Goal: Task Accomplishment & Management: Manage account settings

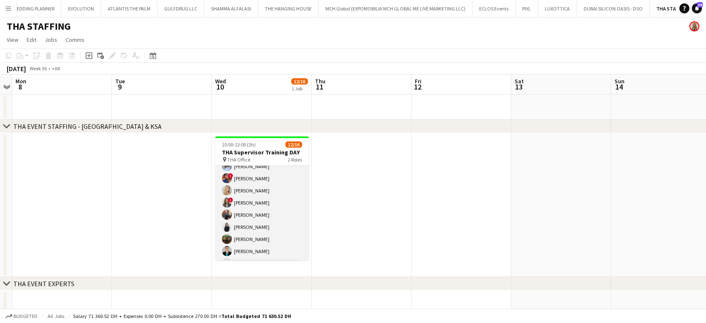
scroll to position [132, 0]
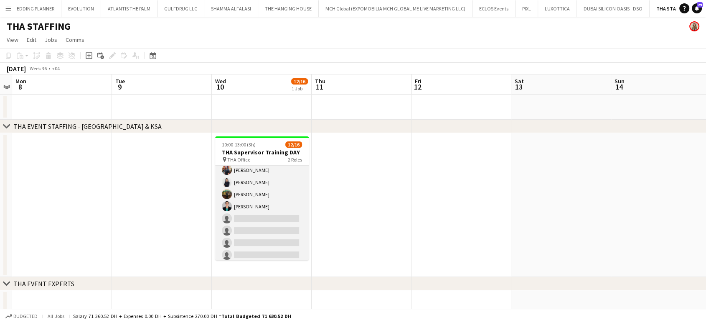
click at [271, 199] on app-card-role "Supervisor 4I 11/15 10:00-13:00 (3h) Amanda Neme Hassan Bin Rashid Ahmed Aliaks…" at bounding box center [262, 162] width 94 height 201
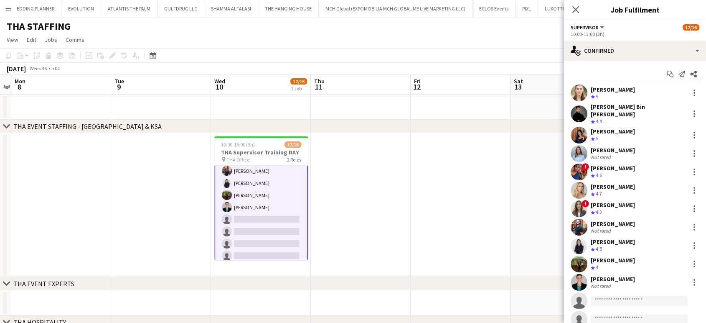
scroll to position [132, 0]
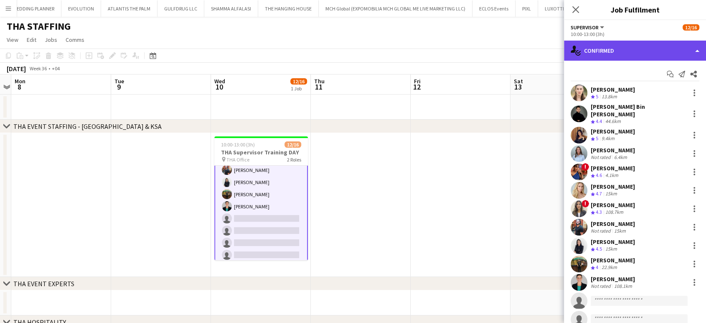
click at [695, 48] on div "single-neutral-actions-check-2 Confirmed" at bounding box center [635, 51] width 142 height 20
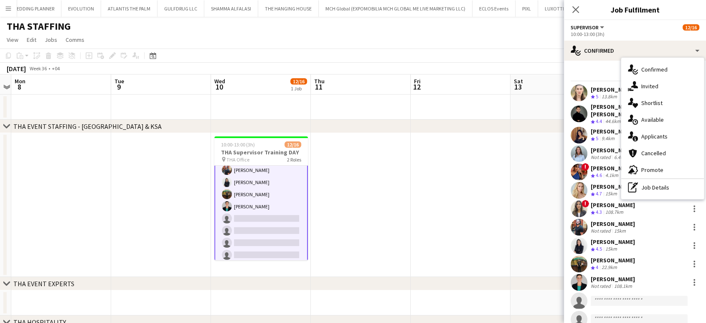
drag, startPoint x: 664, startPoint y: 105, endPoint x: 676, endPoint y: 63, distance: 43.8
click at [663, 105] on div "single-neutral-actions-heart Shortlist" at bounding box center [662, 102] width 83 height 17
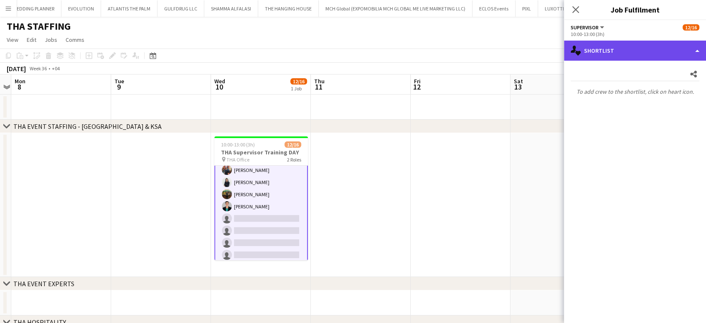
click at [687, 46] on div "single-neutral-actions-heart Shortlist" at bounding box center [635, 51] width 142 height 20
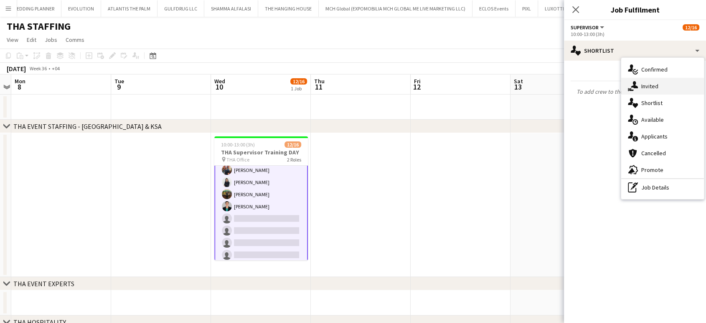
click at [672, 83] on div "single-neutral-actions-share-1 Invited" at bounding box center [662, 86] width 83 height 17
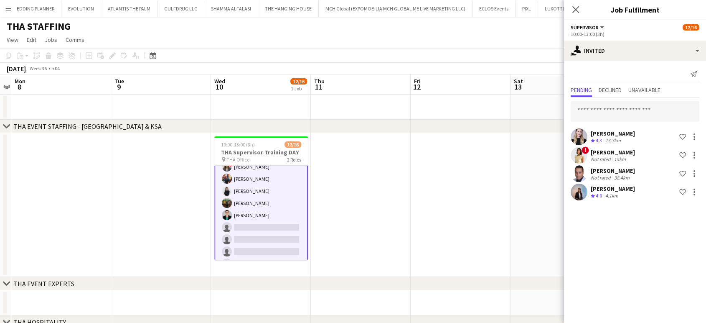
scroll to position [133, 0]
click at [257, 223] on app-card-role "Supervisor 4I 11/15 10:00-13:00 (3h) Amanda Neme Hassan Bin Rashid Ahmed Aliaks…" at bounding box center [261, 162] width 94 height 202
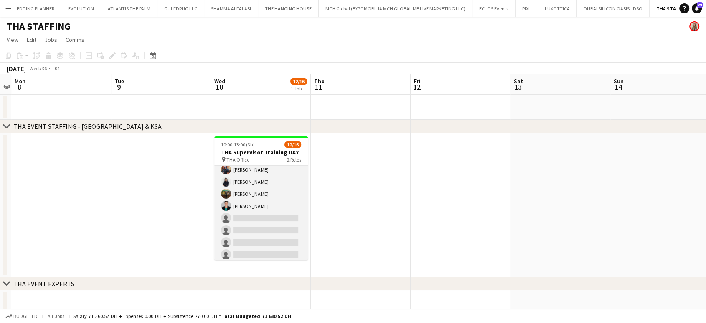
click at [264, 195] on app-card-role "Supervisor 4I 11/15 10:00-13:00 (3h) Amanda Neme Hassan Bin Rashid Ahmed Aliaks…" at bounding box center [261, 162] width 94 height 201
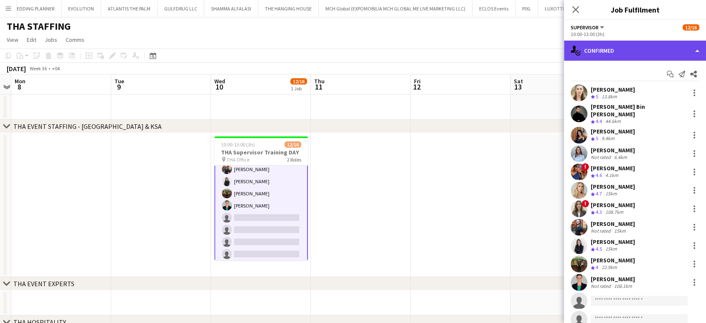
click at [699, 47] on div "single-neutral-actions-check-2 Confirmed" at bounding box center [635, 51] width 142 height 20
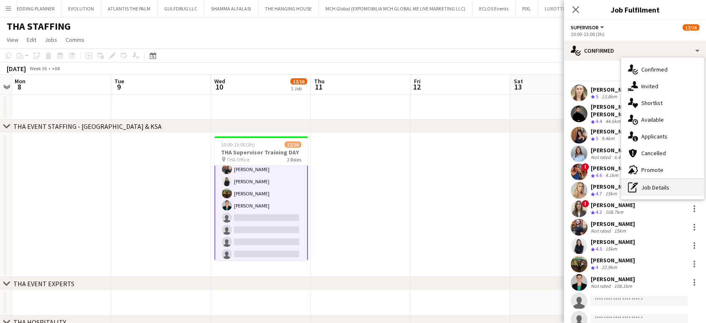
click at [652, 186] on div "pen-write Job Details" at bounding box center [662, 187] width 83 height 17
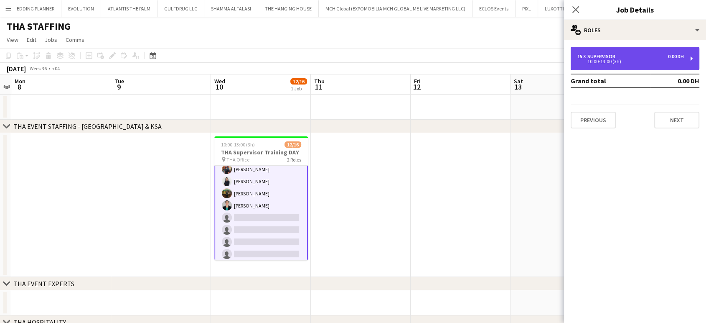
click at [578, 62] on div "10:00-13:00 (3h)" at bounding box center [631, 61] width 107 height 4
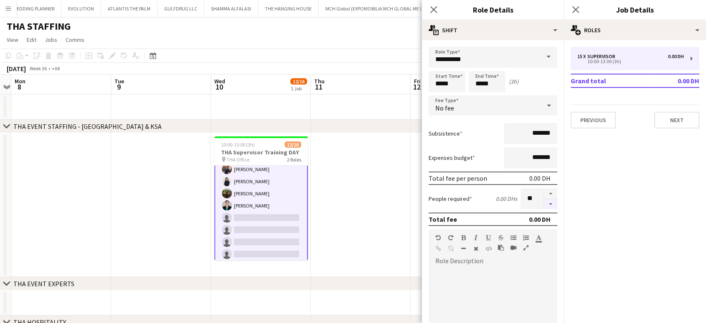
click at [547, 201] on button "button" at bounding box center [550, 204] width 13 height 10
type input "**"
click at [352, 166] on app-date-cell at bounding box center [361, 205] width 100 height 144
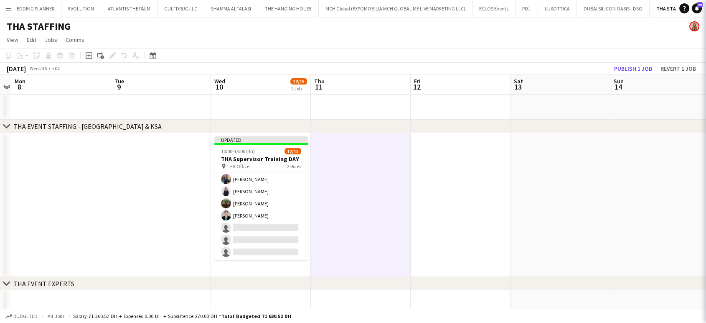
scroll to position [127, 0]
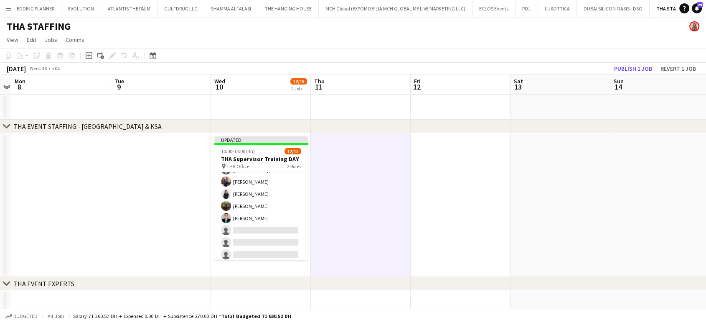
click at [626, 62] on app-toolbar "Copy Paste Paste Ctrl+V Paste with crew Ctrl+Shift+V Paste linked Job Delete Gr…" at bounding box center [353, 55] width 706 height 14
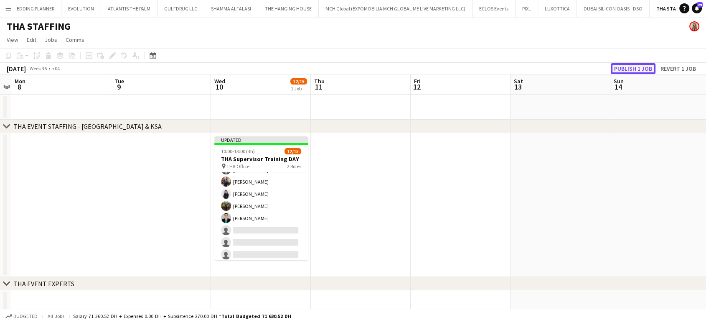
click at [626, 69] on button "Publish 1 job" at bounding box center [633, 68] width 45 height 11
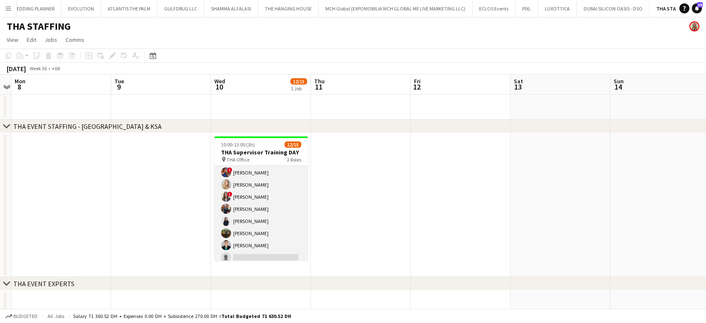
scroll to position [0, 0]
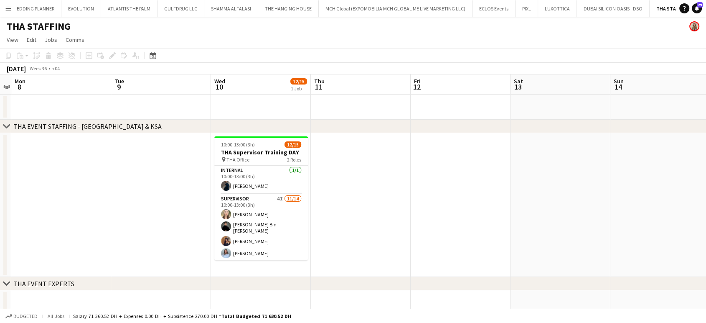
click at [368, 177] on app-date-cell at bounding box center [361, 205] width 100 height 144
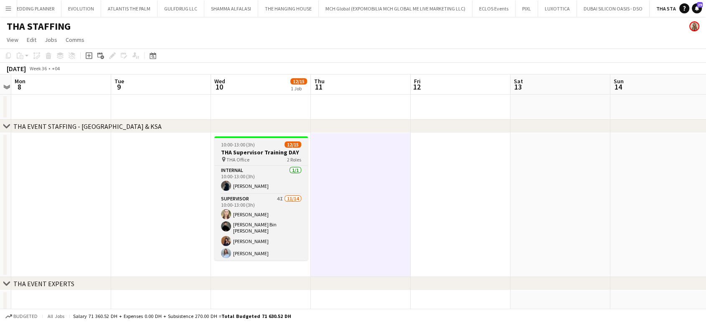
click at [257, 148] on app-job-card "10:00-13:00 (3h) 12/15 THA Supervisor Training DAY pin THA Office 2 Roles Inter…" at bounding box center [261, 198] width 94 height 124
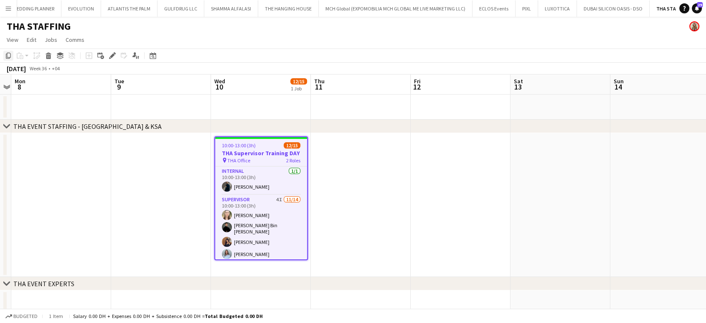
click at [6, 57] on icon at bounding box center [8, 56] width 5 height 6
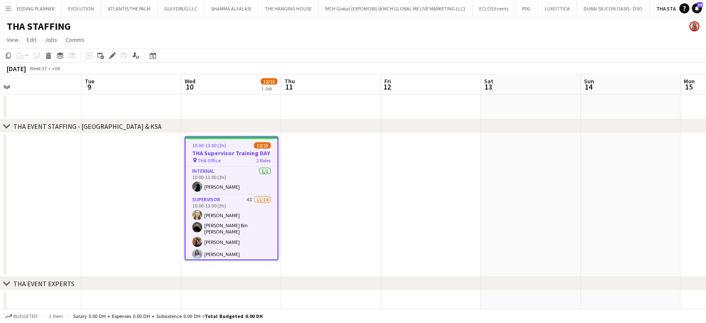
drag, startPoint x: 559, startPoint y: 172, endPoint x: 179, endPoint y: 171, distance: 379.9
click at [191, 172] on app-calendar-viewport "Fri 5 Sat 6 Sun 7 Mon 8 Tue 9 Wed 10 12/15 1 Job Thu 11 Fri 12 Sat 13 Sun 14 Mo…" at bounding box center [353, 213] width 706 height 279
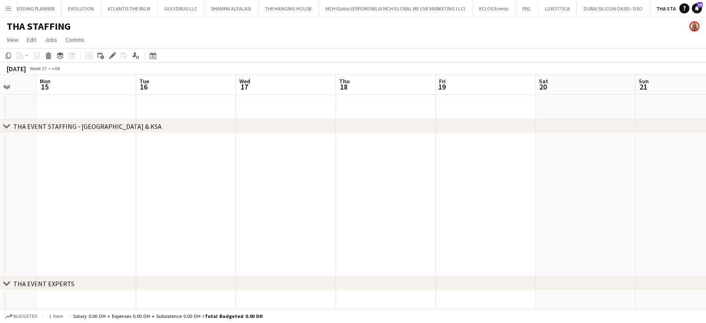
drag, startPoint x: 280, startPoint y: 169, endPoint x: 515, endPoint y: 162, distance: 235.4
click at [263, 169] on app-calendar-viewport "Thu 11 Fri 12 Sat 13 Sun 14 Mon 15 Tue 16 Wed 17 Thu 18 Fri 19 Sat 20 Sun 21 Mo…" at bounding box center [353, 213] width 706 height 279
drag, startPoint x: 420, startPoint y: 169, endPoint x: 85, endPoint y: 156, distance: 335.9
click at [74, 162] on app-calendar-viewport "Thu 11 Fri 12 Sat 13 Sun 14 Mon 15 Tue 16 Wed 17 Thu 18 Fri 19 Sat 20 Sun 21 Mo…" at bounding box center [353, 213] width 706 height 279
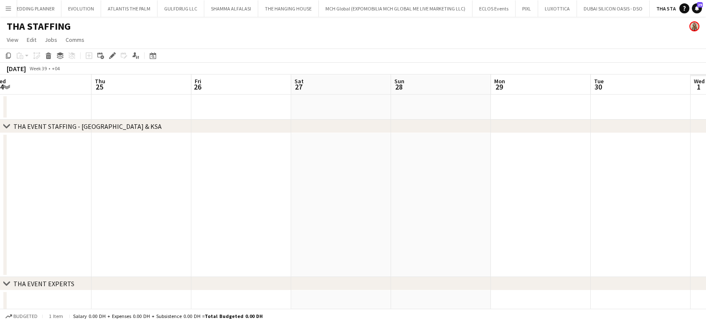
drag, startPoint x: 343, startPoint y: 173, endPoint x: 355, endPoint y: 159, distance: 19.0
click at [137, 173] on app-calendar-viewport "Sat 20 Sun 21 Mon 22 Tue 23 Wed 24 Thu 25 Fri 26 Sat 27 Sun 28 Mon 29 Tue 30 We…" at bounding box center [353, 213] width 706 height 279
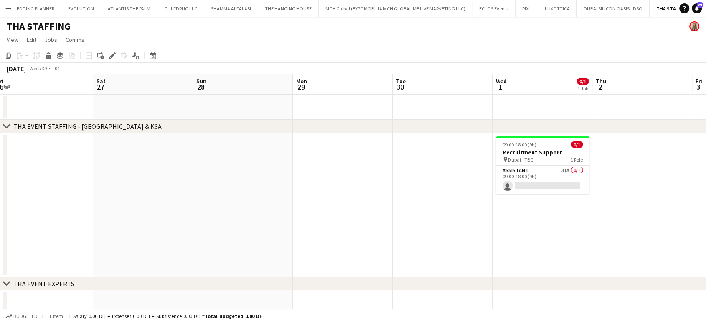
drag, startPoint x: 379, startPoint y: 184, endPoint x: 336, endPoint y: 184, distance: 42.6
click at [339, 184] on app-calendar-viewport "Mon 22 Tue 23 Wed 24 Thu 25 Fri 26 Sat 27 Sun 28 Mon 29 Tue 30 Wed 1 0/1 1 Job …" at bounding box center [353, 213] width 706 height 279
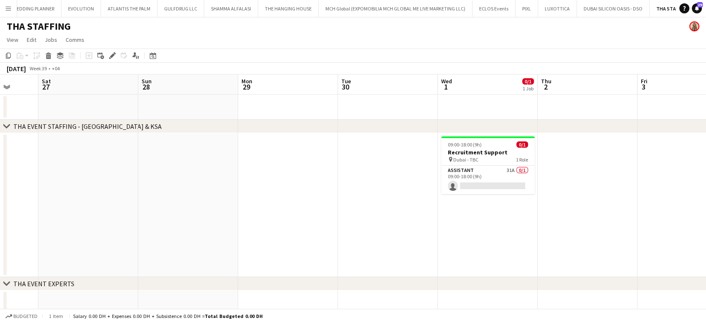
drag, startPoint x: 472, startPoint y: 196, endPoint x: 248, endPoint y: 190, distance: 224.1
click at [248, 190] on app-calendar-viewport "Wed 24 Thu 25 Fri 26 Sat 27 Sun 28 Mon 29 Tue 30 Wed 1 0/1 1 Job Thu 2 Fri 3 Sa…" at bounding box center [353, 213] width 706 height 279
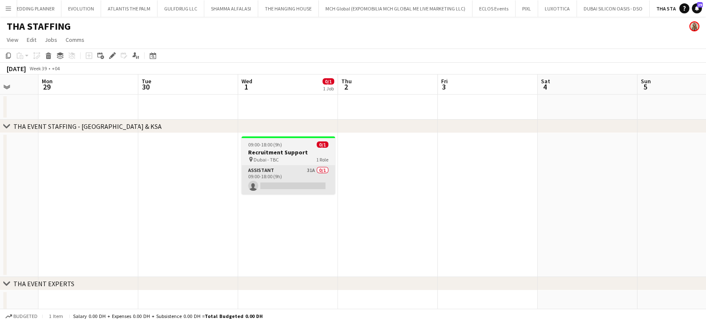
scroll to position [0, 264]
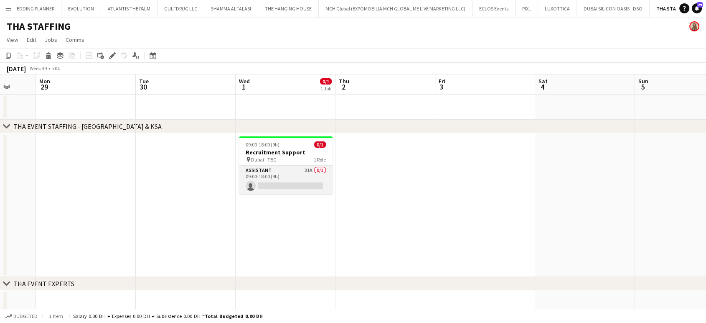
click at [289, 179] on app-card-role "Assistant 31A 0/1 09:00-18:00 (9h) single-neutral-actions" at bounding box center [286, 180] width 94 height 28
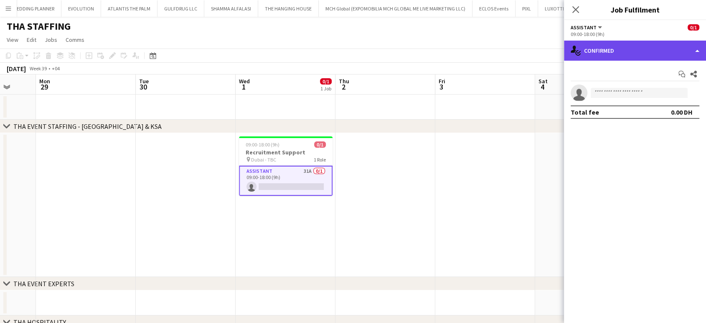
click at [702, 49] on div "single-neutral-actions-check-2 Confirmed" at bounding box center [635, 51] width 142 height 20
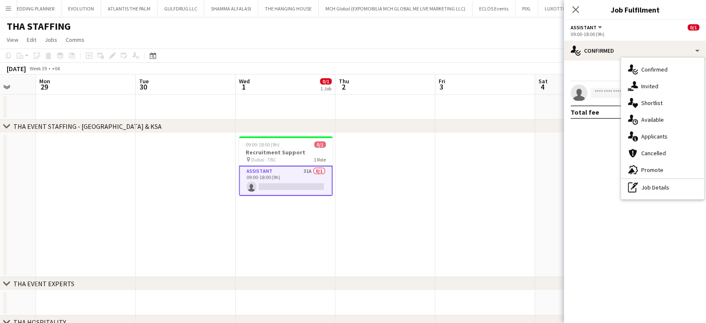
click at [388, 203] on app-date-cell at bounding box center [386, 205] width 100 height 144
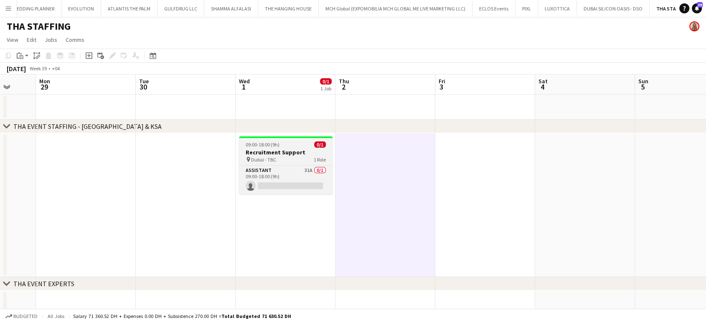
click at [289, 156] on div "pin Dubai - TBC 1 Role" at bounding box center [286, 159] width 94 height 7
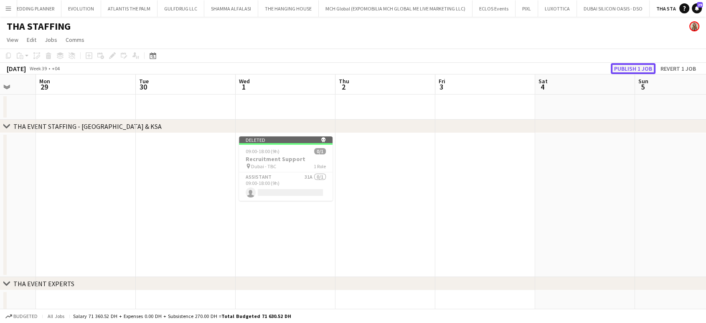
click at [635, 66] on button "Publish 1 job" at bounding box center [633, 68] width 45 height 11
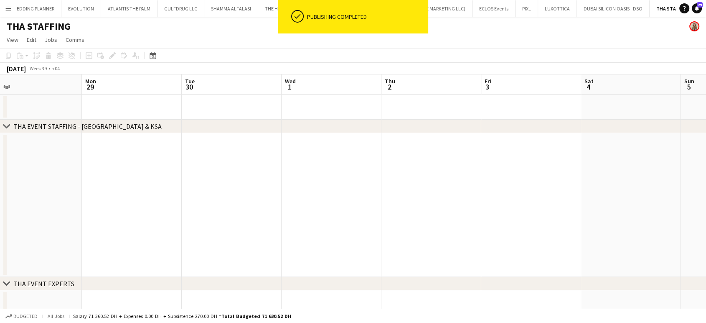
drag, startPoint x: 391, startPoint y: 183, endPoint x: 513, endPoint y: 183, distance: 122.0
click at [488, 183] on app-calendar-viewport "Fri 26 Sat 27 Sun 28 Mon 29 Tue 30 Wed 1 Thu 2 Fri 3 Sat 4 Sun 5 Mon 6 Tue 7 We…" at bounding box center [353, 213] width 706 height 279
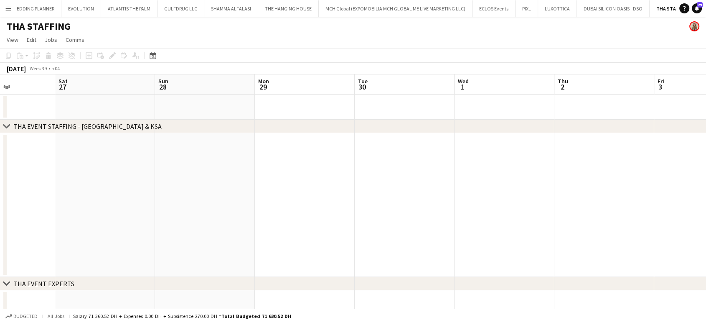
drag, startPoint x: 540, startPoint y: 155, endPoint x: 289, endPoint y: 156, distance: 251.2
click at [289, 156] on app-calendar-viewport "Tue 23 Wed 24 Thu 25 Fri 26 Sat 27 Sun 28 Mon 29 Tue 30 Wed 1 Thu 2 Fri 3 Sat 4…" at bounding box center [353, 213] width 706 height 279
click at [287, 150] on app-date-cell at bounding box center [277, 205] width 100 height 144
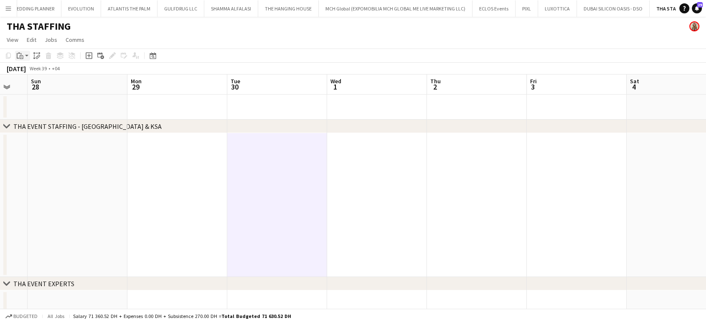
click at [18, 53] on icon "Paste" at bounding box center [20, 55] width 7 height 7
click at [35, 73] on link "Paste Ctrl+V" at bounding box center [61, 72] width 79 height 8
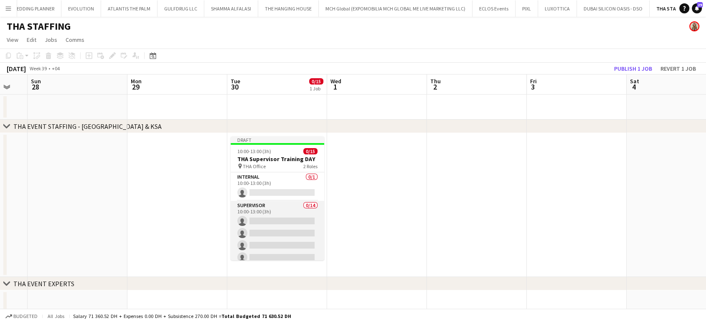
click at [280, 229] on app-card-role "Supervisor 0/14 10:00-13:00 (3h) single-neutral-actions single-neutral-actions …" at bounding box center [278, 294] width 94 height 186
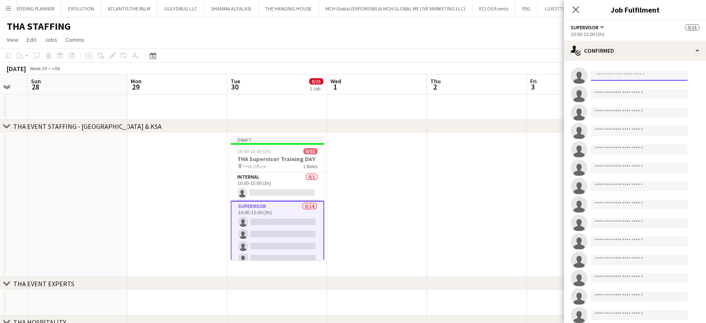
click at [616, 77] on input at bounding box center [639, 76] width 97 height 10
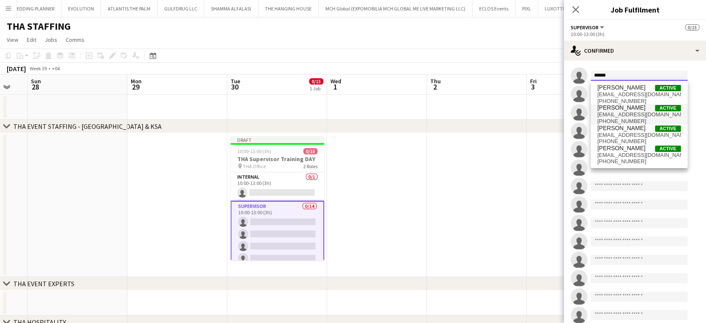
type input "******"
click at [634, 113] on span "moustafahamada9248@gmail.com" at bounding box center [640, 114] width 84 height 7
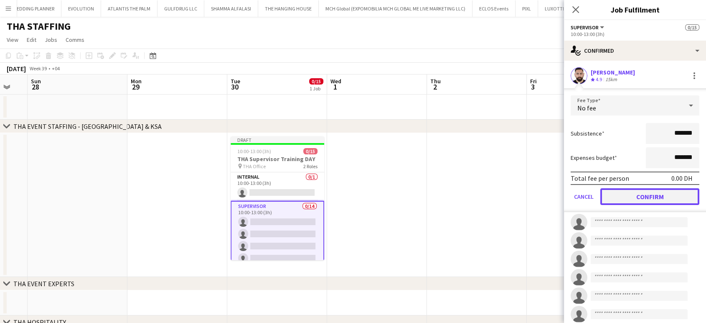
click at [636, 199] on button "Confirm" at bounding box center [650, 196] width 99 height 17
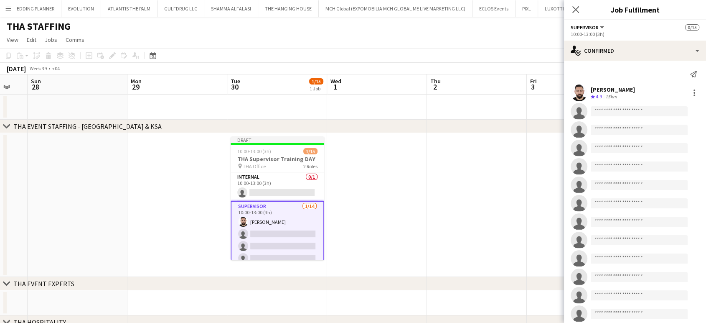
click at [615, 89] on div "Moustafa Hamada" at bounding box center [613, 90] width 44 height 8
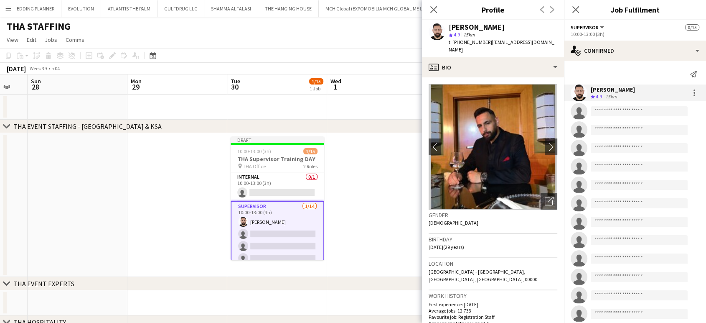
click at [382, 169] on app-date-cell at bounding box center [377, 205] width 100 height 144
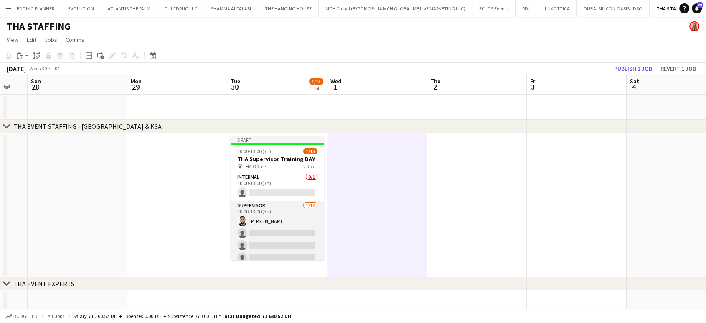
click at [296, 224] on app-card-role "Supervisor 1/14 10:00-13:00 (3h) Moustafa Hamada single-neutral-actions single-…" at bounding box center [278, 294] width 94 height 186
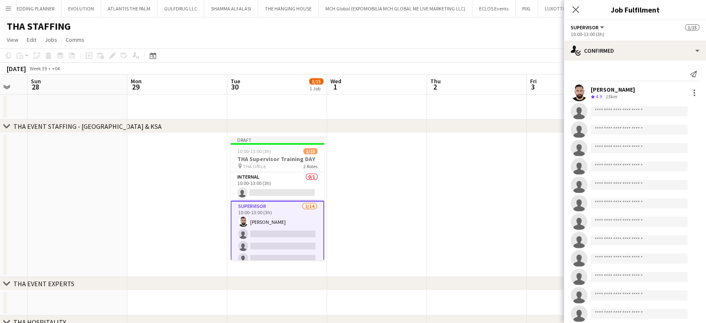
click at [652, 106] on app-invite-slot "single-neutral-actions" at bounding box center [635, 111] width 142 height 17
click at [642, 111] on input at bounding box center [639, 111] width 97 height 10
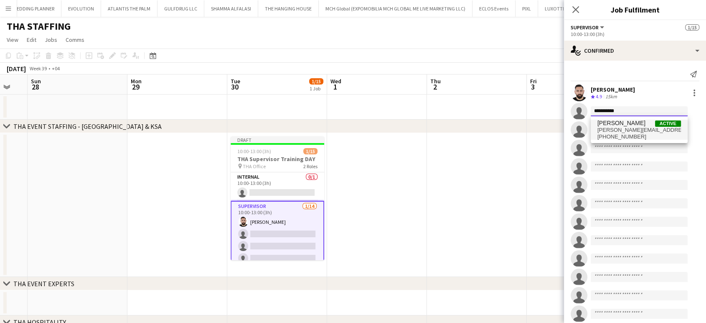
type input "**********"
click at [627, 130] on span "mary.ok@live.co.uk" at bounding box center [640, 130] width 84 height 7
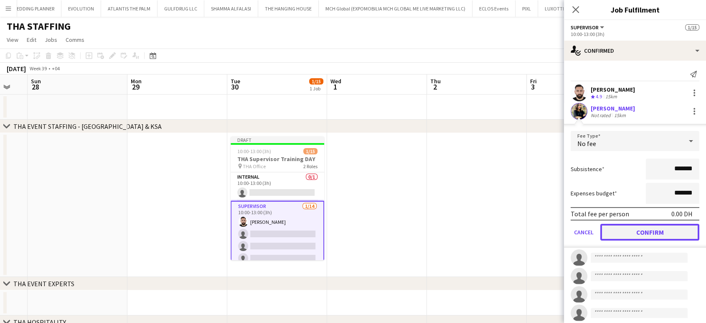
click at [639, 230] on button "Confirm" at bounding box center [650, 232] width 99 height 17
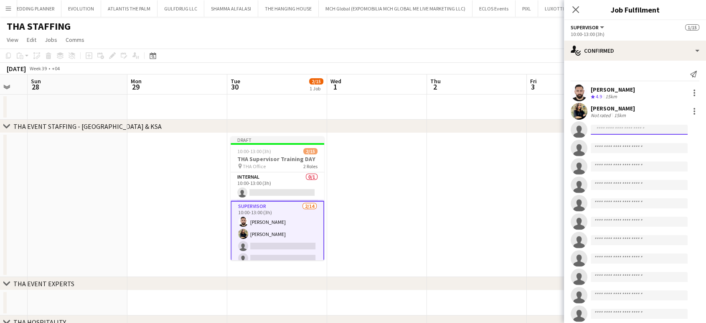
click at [609, 127] on input at bounding box center [639, 130] width 97 height 10
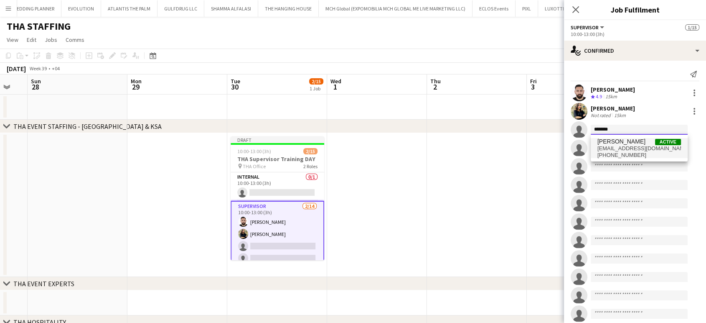
type input "*******"
click at [638, 152] on span "+00971567174800" at bounding box center [640, 155] width 84 height 7
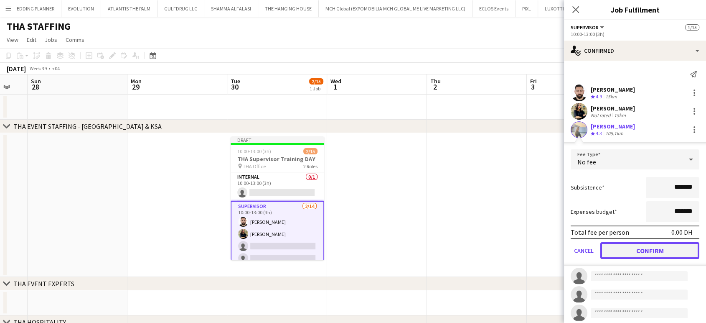
click at [637, 251] on button "Confirm" at bounding box center [650, 250] width 99 height 17
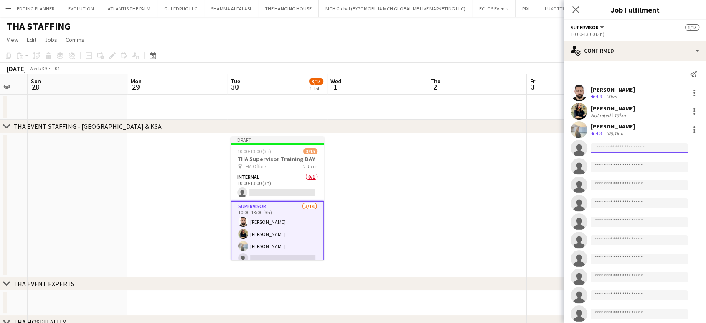
click at [605, 146] on input at bounding box center [639, 148] width 97 height 10
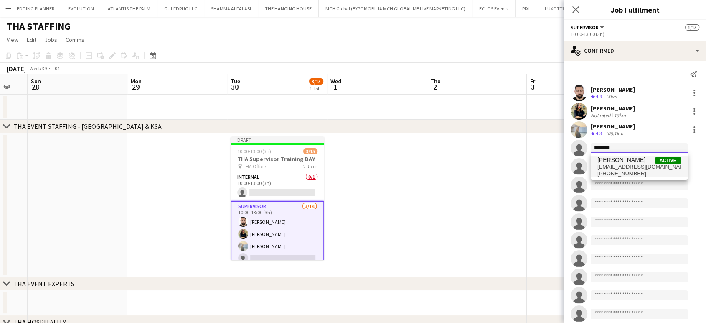
type input "********"
click at [629, 167] on span "marinapaezruiz@gmail.com" at bounding box center [640, 166] width 84 height 7
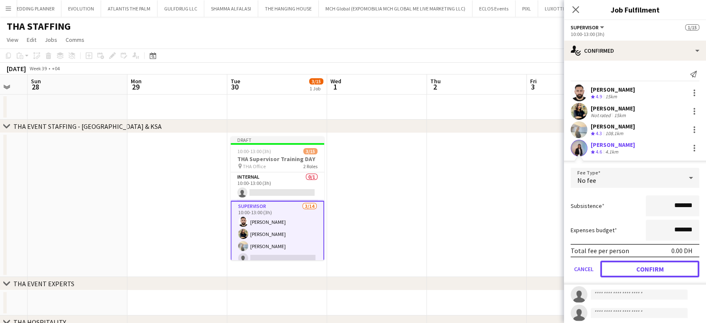
click at [652, 267] on button "Confirm" at bounding box center [650, 268] width 99 height 17
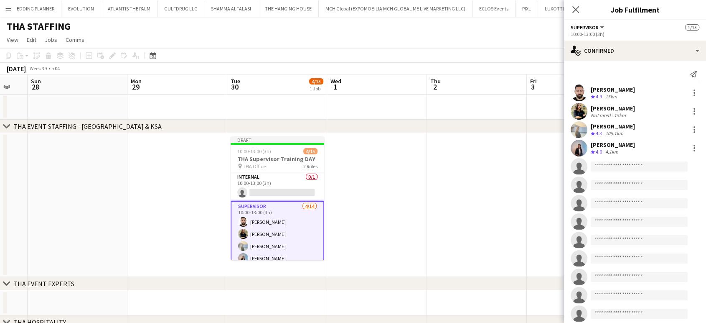
scroll to position [0, 273]
click at [411, 182] on app-date-cell at bounding box center [377, 205] width 100 height 144
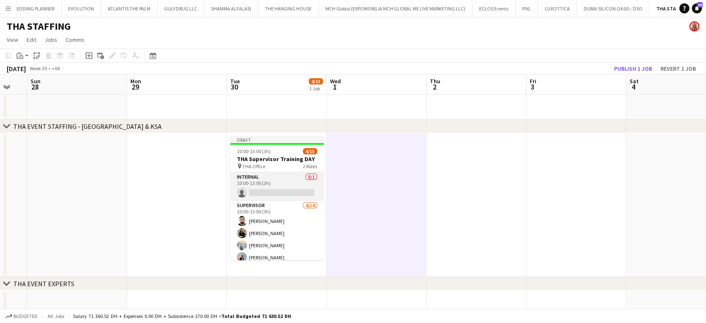
click at [295, 187] on app-card-role "Internal 0/1 10:00-13:00 (3h) single-neutral-actions" at bounding box center [277, 186] width 94 height 28
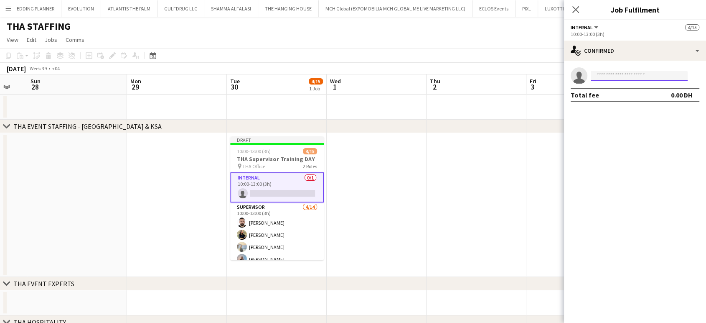
click at [604, 76] on input at bounding box center [639, 76] width 97 height 10
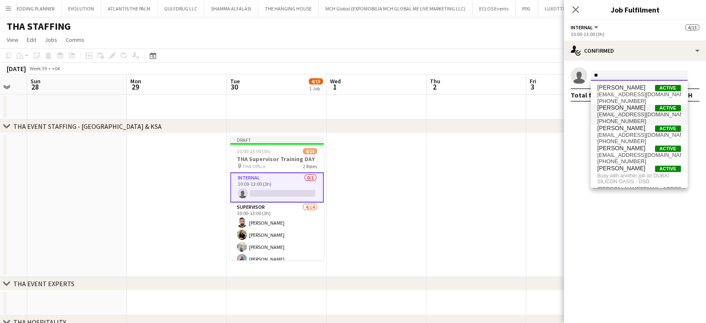
type input "*"
type input "*****"
click at [627, 128] on span "Mohamed STAFF" at bounding box center [622, 128] width 48 height 7
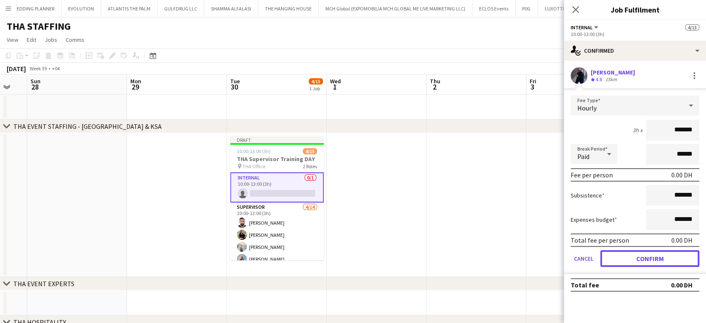
drag, startPoint x: 646, startPoint y: 257, endPoint x: 633, endPoint y: 256, distance: 12.6
click at [645, 257] on button "Confirm" at bounding box center [650, 258] width 99 height 17
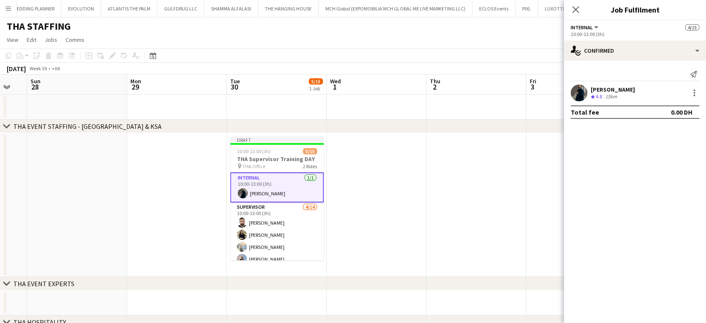
click at [357, 166] on app-date-cell at bounding box center [377, 205] width 100 height 144
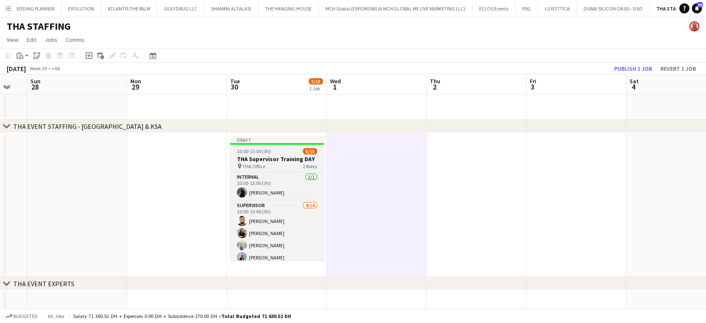
click at [278, 158] on h3 "THA Supervisor Training DAY" at bounding box center [277, 159] width 94 height 8
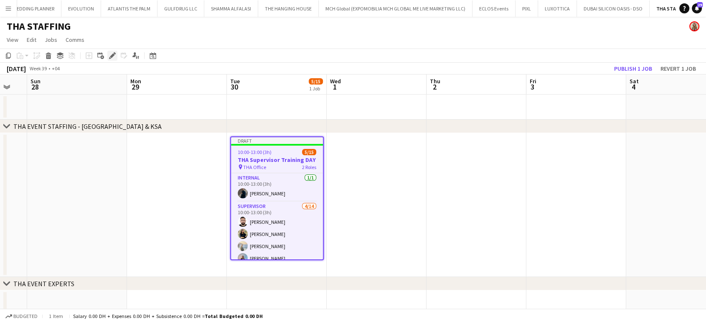
click at [109, 57] on icon "Edit" at bounding box center [112, 55] width 7 height 7
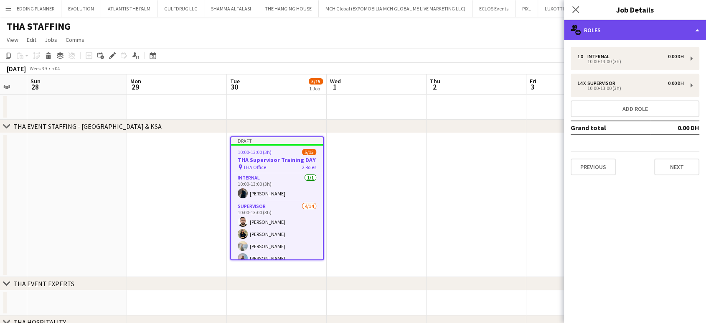
click at [702, 28] on div "multiple-users-add Roles" at bounding box center [635, 30] width 142 height 20
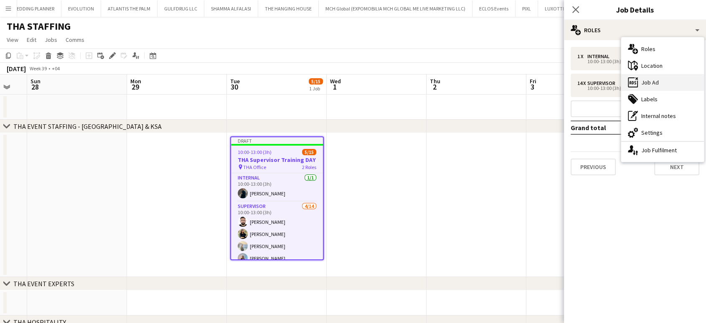
click at [665, 84] on div "ads-window Job Ad" at bounding box center [662, 82] width 83 height 17
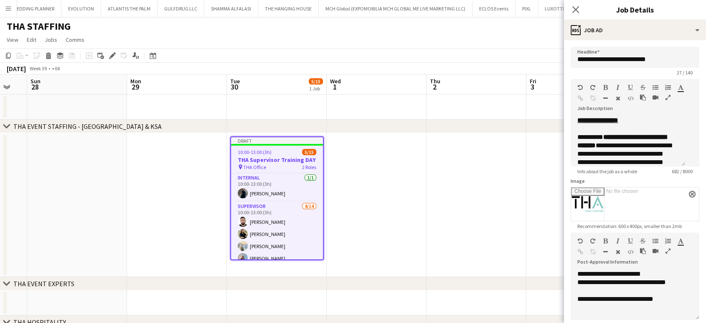
click at [666, 100] on icon "button" at bounding box center [668, 97] width 5 height 6
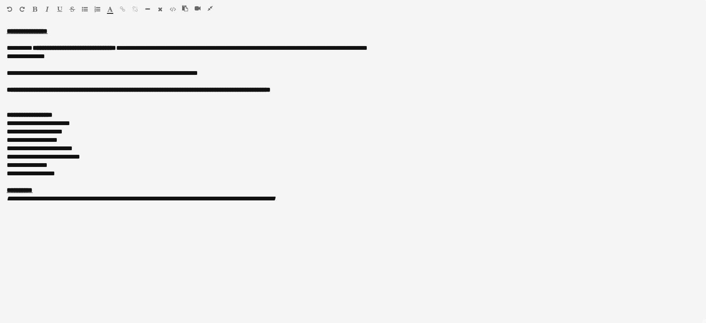
click at [210, 6] on icon "button" at bounding box center [210, 8] width 5 height 6
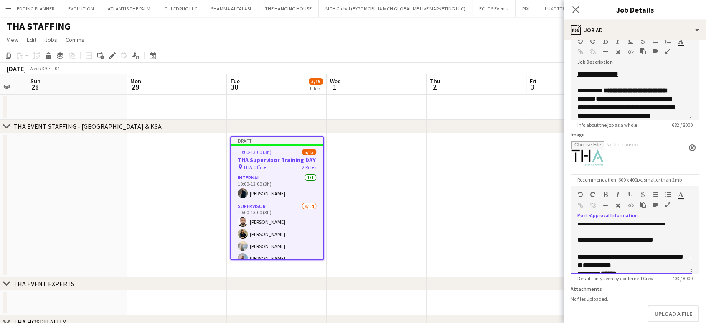
scroll to position [18, 0]
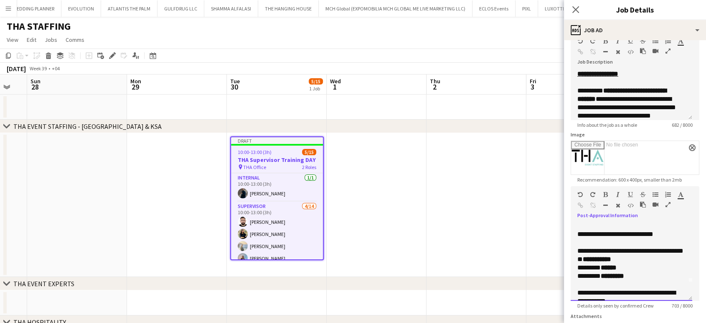
drag, startPoint x: 689, startPoint y: 270, endPoint x: 690, endPoint y: 298, distance: 27.6
click at [690, 298] on div "**********" at bounding box center [632, 261] width 122 height 77
drag, startPoint x: 637, startPoint y: 278, endPoint x: 576, endPoint y: 278, distance: 61.4
click at [576, 278] on div "**********" at bounding box center [632, 261] width 122 height 77
click at [676, 232] on div "**********" at bounding box center [628, 234] width 101 height 8
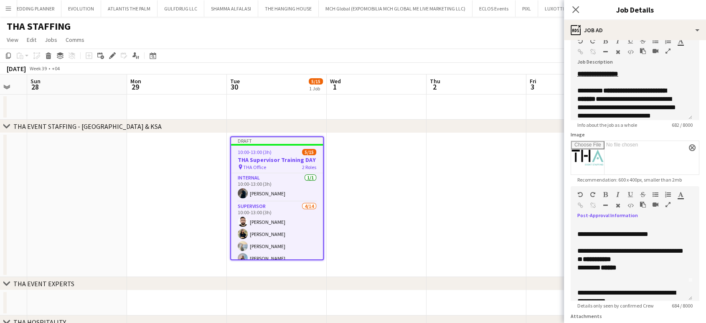
click at [484, 212] on app-date-cell at bounding box center [477, 205] width 100 height 144
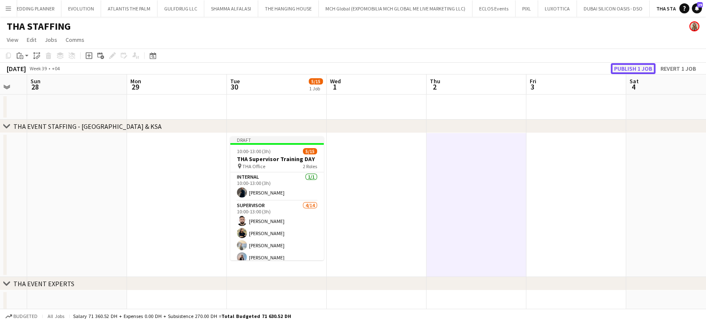
click at [622, 65] on button "Publish 1 job" at bounding box center [633, 68] width 45 height 11
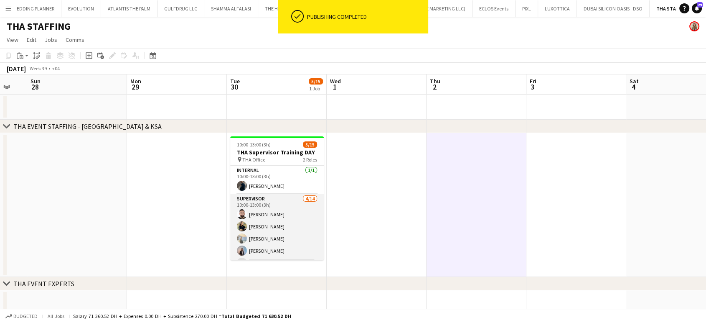
click at [291, 230] on app-card-role "Supervisor 4/14 10:00-13:00 (3h) Moustafa Hamada maria margherita Daria Burdiuk…" at bounding box center [277, 287] width 94 height 186
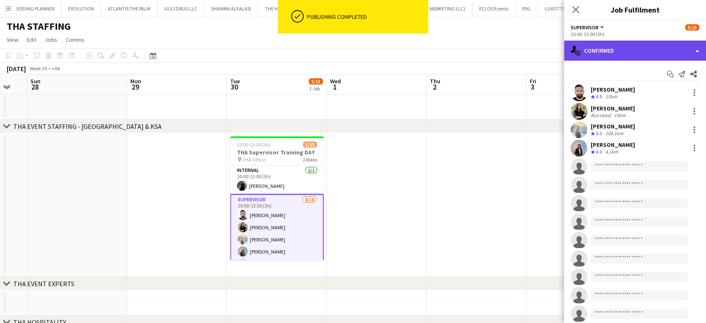
click at [692, 48] on div "single-neutral-actions-check-2 Confirmed" at bounding box center [635, 51] width 142 height 20
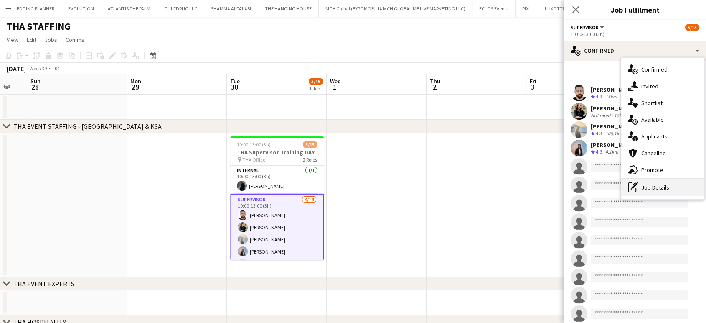
click at [654, 186] on div "pen-write Job Details" at bounding box center [662, 187] width 83 height 17
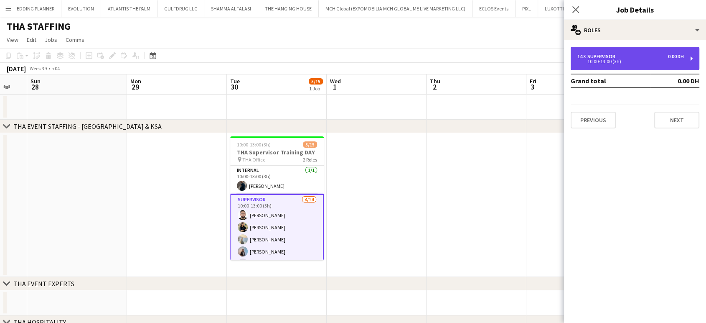
click at [613, 59] on div "10:00-13:00 (3h)" at bounding box center [631, 61] width 107 height 4
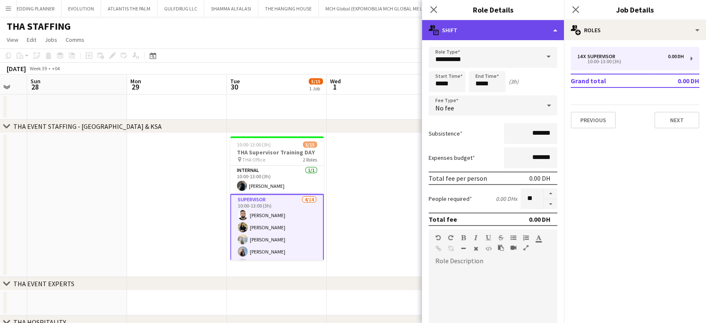
click at [542, 23] on div "multiple-actions-text Shift" at bounding box center [493, 30] width 142 height 20
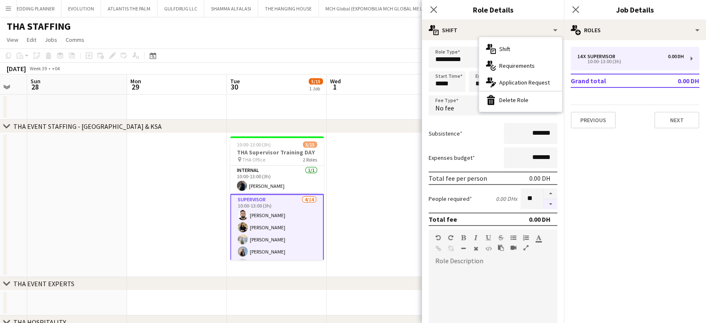
click at [548, 201] on button "button" at bounding box center [550, 204] width 13 height 10
click at [545, 205] on button "button" at bounding box center [550, 204] width 13 height 10
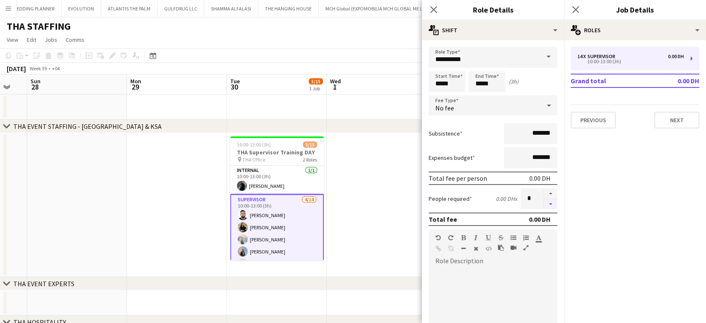
click at [545, 205] on button "button" at bounding box center [550, 204] width 13 height 10
type input "*"
click at [398, 190] on app-date-cell at bounding box center [376, 205] width 100 height 144
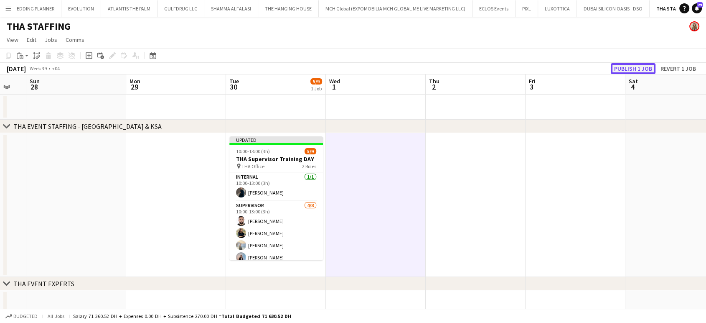
click at [639, 68] on button "Publish 1 job" at bounding box center [633, 68] width 45 height 11
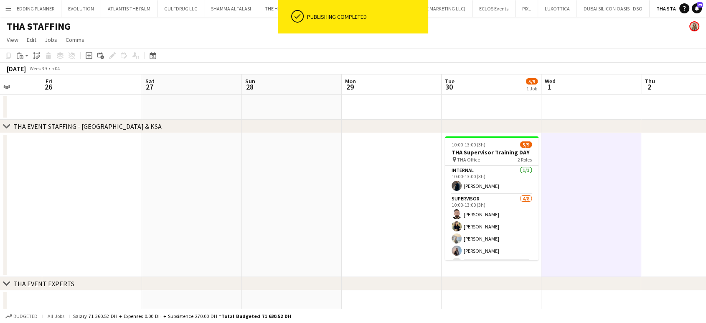
drag, startPoint x: 163, startPoint y: 202, endPoint x: 283, endPoint y: 202, distance: 119.5
click at [283, 202] on app-calendar-viewport "Tue 23 Wed 24 Thu 25 Fri 26 Sat 27 Sun 28 Mon 29 Tue 30 5/9 1 Job Wed 1 Thu 2 F…" at bounding box center [353, 213] width 706 height 279
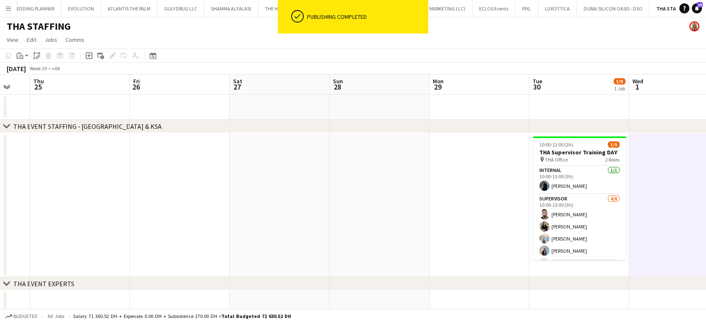
drag, startPoint x: 505, startPoint y: 217, endPoint x: 456, endPoint y: 229, distance: 51.0
click at [524, 220] on app-calendar-viewport "Tue 23 Wed 24 Thu 25 Fri 26 Sat 27 Sun 28 Mon 29 Tue 30 5/9 1 Job Wed 1 Thu 2 F…" at bounding box center [353, 213] width 706 height 279
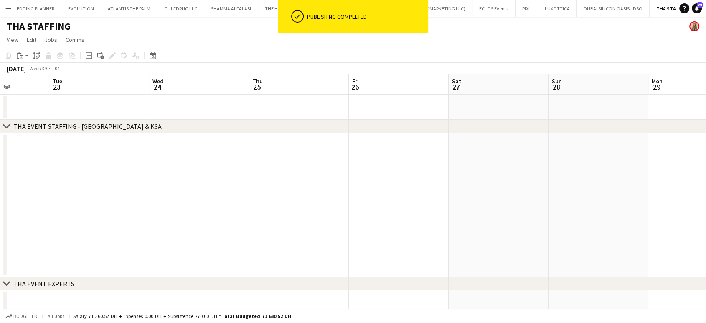
drag, startPoint x: 354, startPoint y: 222, endPoint x: 397, endPoint y: 224, distance: 43.1
click at [382, 222] on app-calendar-viewport "Sat 20 Sun 21 Mon 22 Tue 23 Wed 24 Thu 25 Fri 26 Sat 27 Sun 28 Mon 29 Tue 30 5/…" at bounding box center [353, 213] width 706 height 279
drag, startPoint x: 226, startPoint y: 215, endPoint x: 367, endPoint y: 217, distance: 141.7
click at [285, 215] on app-calendar-viewport "Fri 19 Sat 20 Sun 21 Mon 22 Tue 23 Wed 24 Thu 25 Fri 26 Sat 27 Sun 28 Mon 29 Tu…" at bounding box center [353, 213] width 706 height 279
drag, startPoint x: 165, startPoint y: 209, endPoint x: 527, endPoint y: 211, distance: 362.0
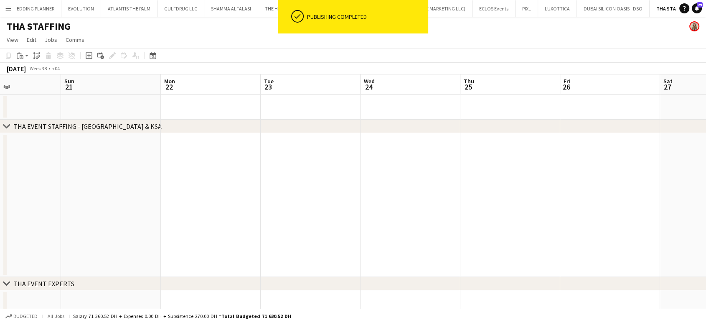
click at [490, 209] on app-calendar-viewport "Thu 18 Fri 19 Sat 20 Sun 21 Mon 22 Tue 23 Wed 24 Thu 25 Fri 26 Sat 27 Sun 28 Mo…" at bounding box center [353, 213] width 706 height 279
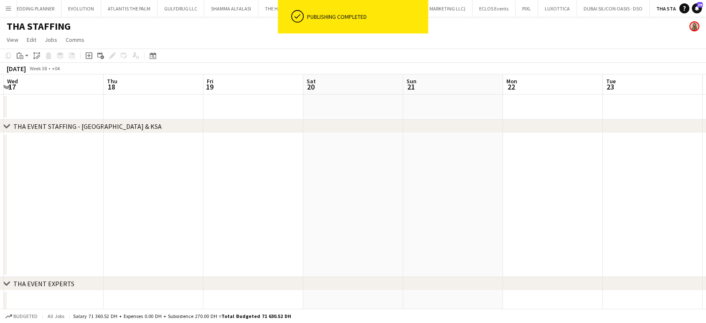
drag, startPoint x: 168, startPoint y: 218, endPoint x: 520, endPoint y: 213, distance: 351.5
click at [515, 213] on app-calendar-viewport "Mon 15 Tue 16 Wed 17 Thu 18 Fri 19 Sat 20 Sun 21 Mon 22 Tue 23 Wed 24 Thu 25 Fr…" at bounding box center [353, 213] width 706 height 279
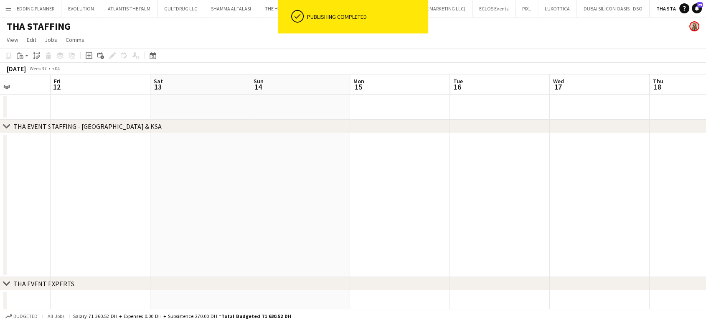
drag, startPoint x: 238, startPoint y: 226, endPoint x: 543, endPoint y: 227, distance: 304.7
click at [526, 220] on app-calendar-viewport "Tue 9 Wed 10 12/15 1 Job Thu 11 Fri 12 Sat 13 Sun 14 Mon 15 Tue 16 Wed 17 Thu 1…" at bounding box center [353, 213] width 706 height 279
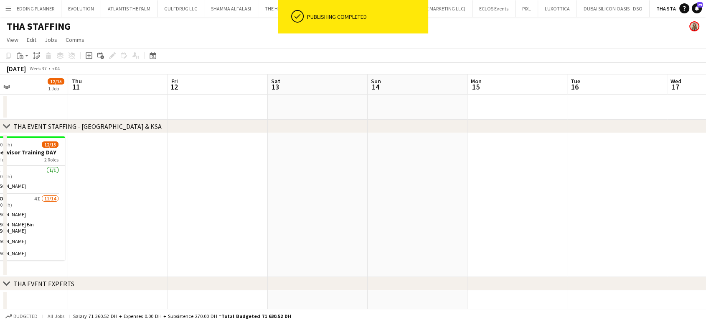
drag, startPoint x: 308, startPoint y: 230, endPoint x: 525, endPoint y: 234, distance: 217.0
click at [527, 230] on app-calendar-viewport "Mon 8 Tue 9 Wed 10 12/15 1 Job Thu 11 Fri 12 Sat 13 Sun 14 Mon 15 Tue 16 Wed 17…" at bounding box center [353, 213] width 706 height 279
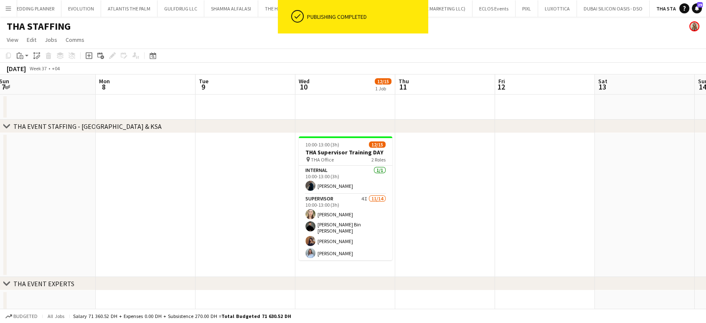
scroll to position [0, 206]
drag, startPoint x: 416, startPoint y: 235, endPoint x: 462, endPoint y: 239, distance: 45.7
click at [467, 236] on app-calendar-viewport "Fri 5 Sat 6 Sun 7 Mon 8 Tue 9 Wed 10 12/15 1 Job Thu 11 Fri 12 Sat 13 Sun 14 Mo…" at bounding box center [353, 213] width 706 height 279
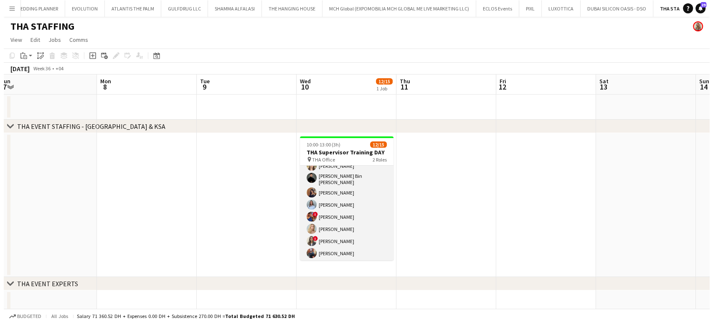
scroll to position [0, 0]
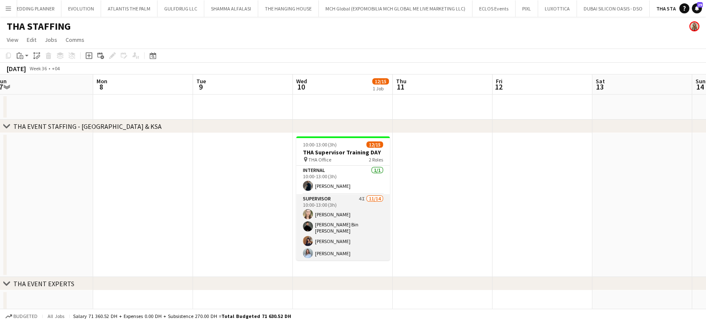
click at [336, 218] on app-card-role "Supervisor 4I 11/14 10:00-13:00 (3h) Amanda Neme Hassan Bin Rashid Ahmed Aliaks…" at bounding box center [343, 288] width 94 height 188
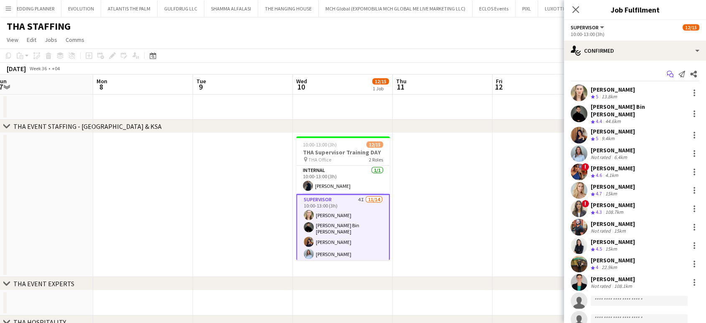
click at [667, 71] on icon "Start chat" at bounding box center [670, 74] width 7 height 7
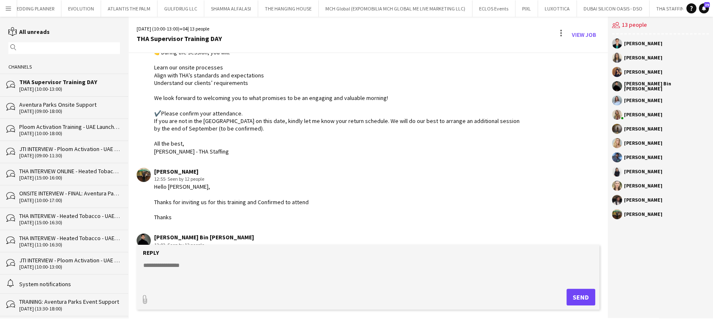
scroll to position [99, 0]
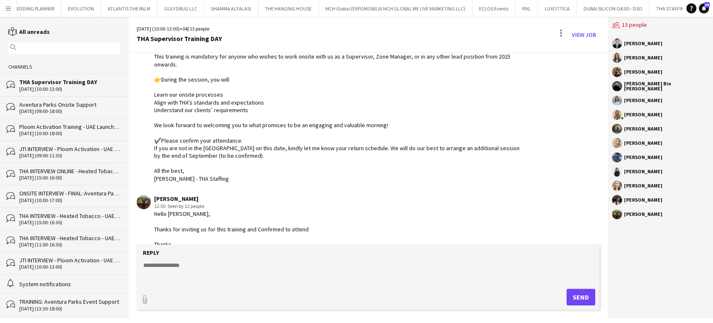
drag, startPoint x: 154, startPoint y: 99, endPoint x: 269, endPoint y: 176, distance: 138.6
click at [269, 176] on div "🙋‍♀️Hello Hello Team, We are pleased to invite you to our upcoming Supervisor T…" at bounding box center [337, 91] width 366 height 183
copy div "🙋‍♀️Hello Hello Team, We are pleased to invite you to our upcoming Supervisor T…"
click at [583, 33] on link "View Job" at bounding box center [584, 34] width 31 height 13
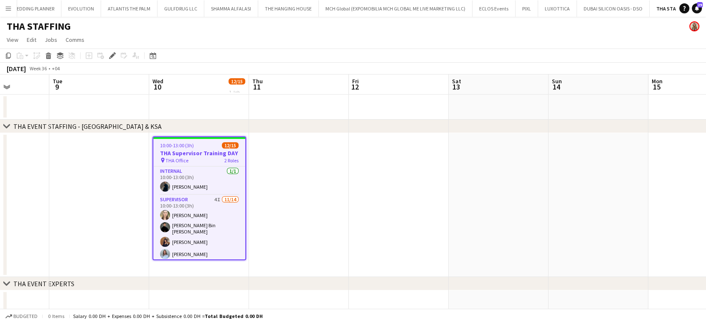
drag, startPoint x: 166, startPoint y: 197, endPoint x: 145, endPoint y: 197, distance: 20.5
click at [122, 197] on app-calendar-viewport "Fri 5 Sat 6 Sun 7 Mon 8 Tue 9 Wed 10 12/15 1 Job Thu 11 Fri 12 Sat 13 Sun 14 Mo…" at bounding box center [353, 213] width 706 height 279
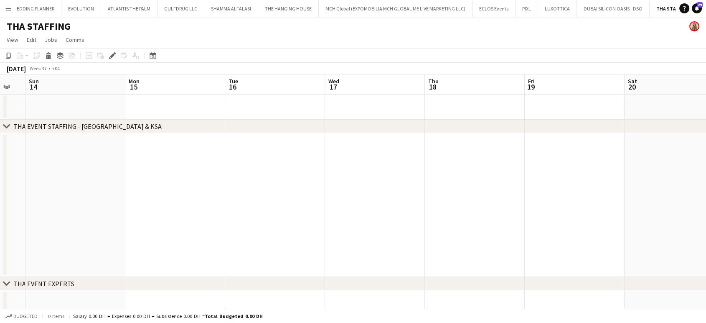
drag, startPoint x: 512, startPoint y: 201, endPoint x: 48, endPoint y: 199, distance: 464.8
click at [53, 199] on app-calendar-viewport "Wed 10 12/15 1 Job Thu 11 Fri 12 Sat 13 Sun 14 Mon 15 Tue 16 Wed 17 Thu 18 Fri …" at bounding box center [353, 213] width 706 height 279
drag, startPoint x: 167, startPoint y: 194, endPoint x: 0, endPoint y: 192, distance: 167.2
click at [0, 192] on app-calendar-viewport "Sun 14 Mon 15 Tue 16 Wed 17 Thu 18 Fri 19 Sat 20 Sun 21 Mon 22 Tue 23 Wed 24 Th…" at bounding box center [353, 213] width 706 height 279
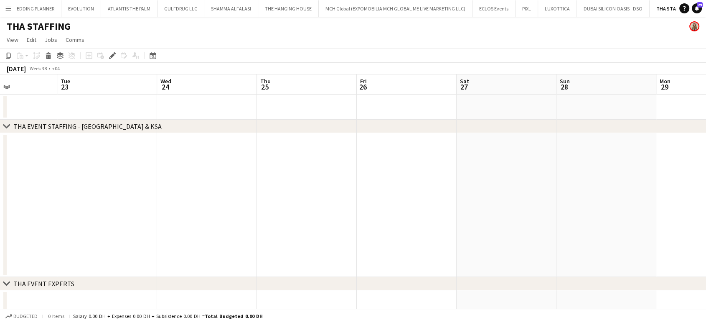
drag, startPoint x: 33, startPoint y: 201, endPoint x: 53, endPoint y: 190, distance: 22.3
click at [27, 200] on app-calendar-viewport "Thu 18 Fri 19 Sat 20 Sun 21 Mon 22 Tue 23 Wed 24 Thu 25 Fri 26 Sat 27 Sun 28 Mo…" at bounding box center [353, 213] width 706 height 279
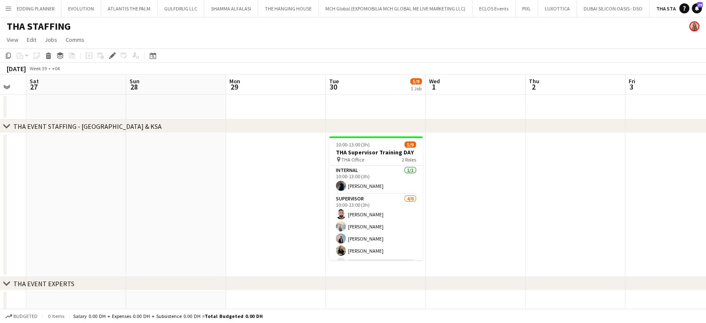
drag, startPoint x: 279, startPoint y: 236, endPoint x: 261, endPoint y: 236, distance: 17.6
click at [261, 236] on app-calendar-viewport "Wed 24 Thu 25 Fri 26 Sat 27 Sun 28 Mon 29 Tue 30 5/9 1 Job Wed 1 Thu 2 Fri 3 Sa…" at bounding box center [353, 213] width 706 height 279
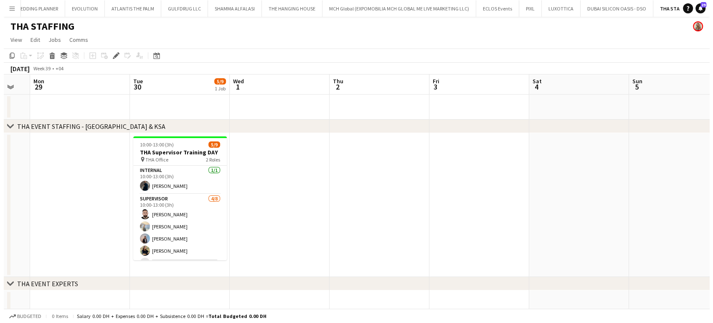
scroll to position [0, 279]
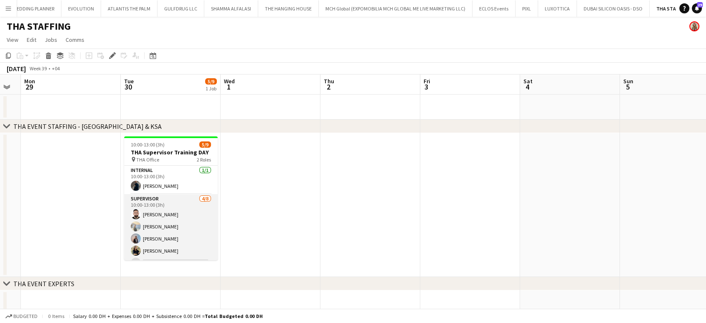
click at [157, 208] on app-card-role "Supervisor 4/8 10:00-13:00 (3h) Moustafa Hamada Daria Burdiuk Marina Paez maria…" at bounding box center [171, 250] width 94 height 113
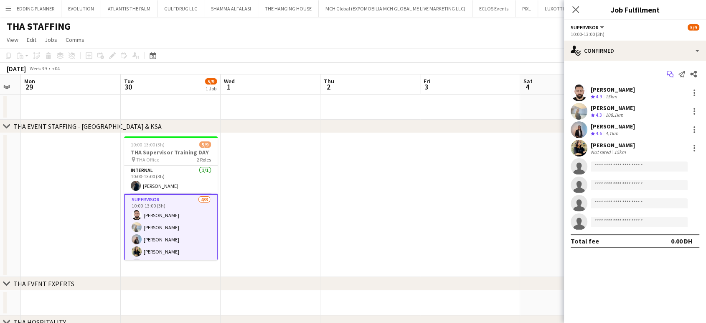
click at [671, 71] on icon at bounding box center [669, 73] width 5 height 5
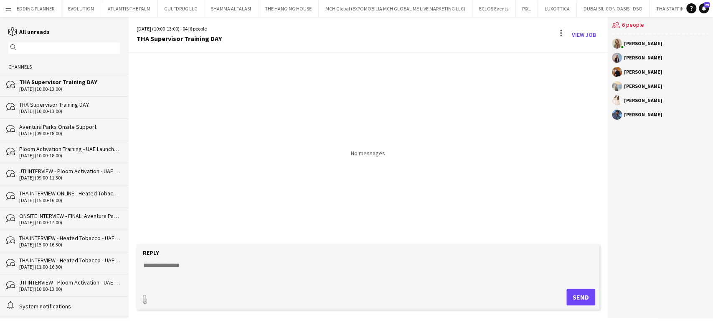
click at [178, 267] on textarea at bounding box center [370, 272] width 455 height 22
paste textarea "**********"
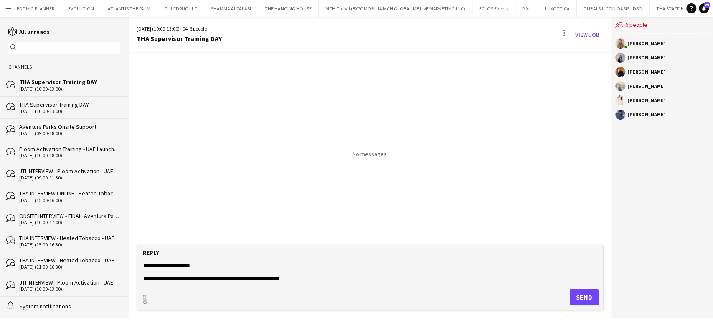
click at [311, 280] on textarea "**********" at bounding box center [370, 272] width 455 height 22
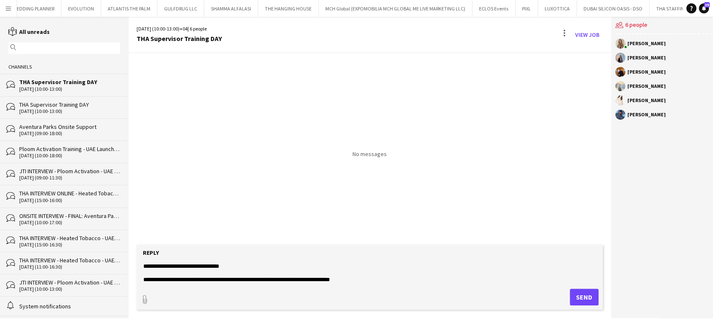
scroll to position [87, 0]
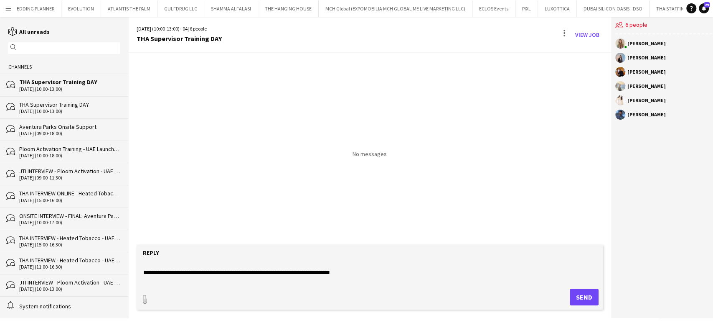
click at [370, 271] on textarea "**********" at bounding box center [370, 272] width 455 height 22
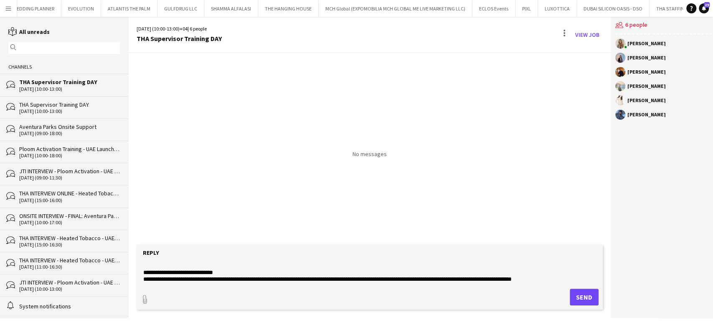
scroll to position [107, 0]
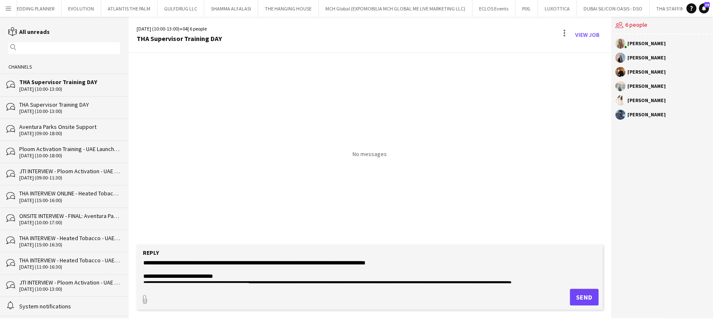
drag, startPoint x: 567, startPoint y: 271, endPoint x: 159, endPoint y: 277, distance: 408.4
click at [159, 277] on textarea "**********" at bounding box center [370, 272] width 455 height 22
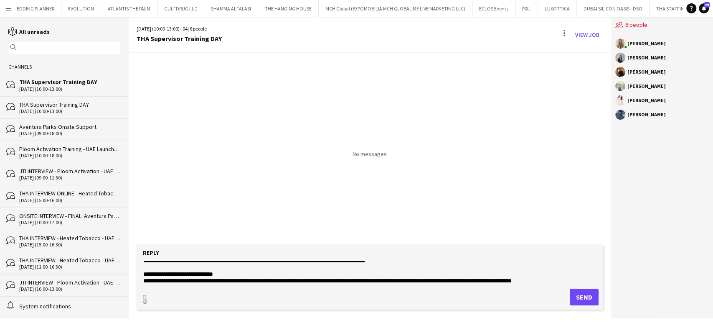
click at [191, 278] on textarea "**********" at bounding box center [370, 272] width 455 height 22
click at [304, 289] on div "paperclip Send" at bounding box center [370, 296] width 458 height 17
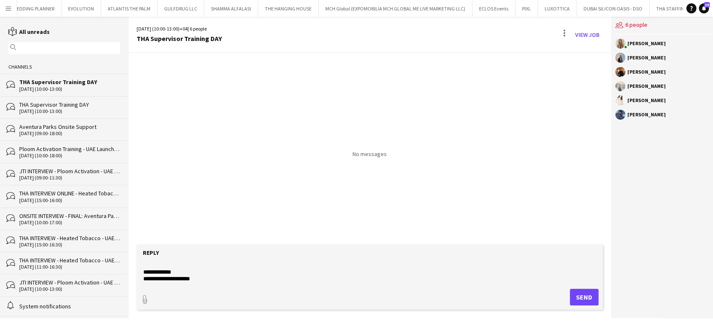
drag, startPoint x: 569, startPoint y: 280, endPoint x: 411, endPoint y: 270, distance: 158.3
click at [411, 270] on textarea "**********" at bounding box center [370, 272] width 455 height 22
click at [388, 254] on div "Reply" at bounding box center [370, 253] width 458 height 8
click at [393, 267] on textarea "**********" at bounding box center [370, 272] width 455 height 22
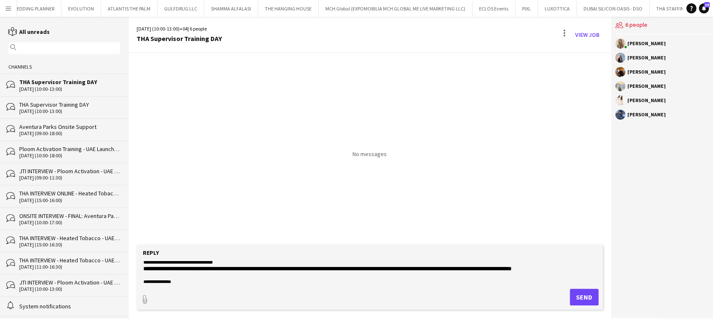
scroll to position [108, 0]
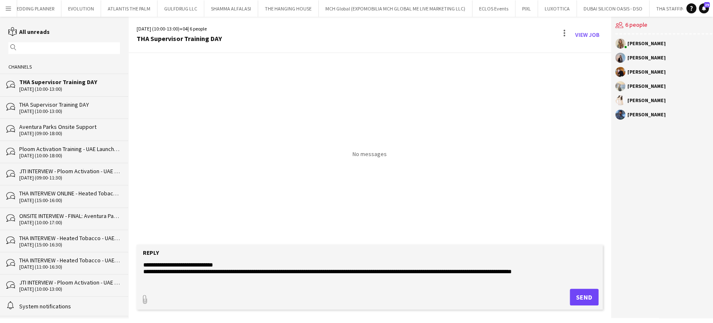
drag, startPoint x: 560, startPoint y: 277, endPoint x: 143, endPoint y: 268, distance: 416.4
click at [143, 268] on textarea "**********" at bounding box center [370, 272] width 455 height 22
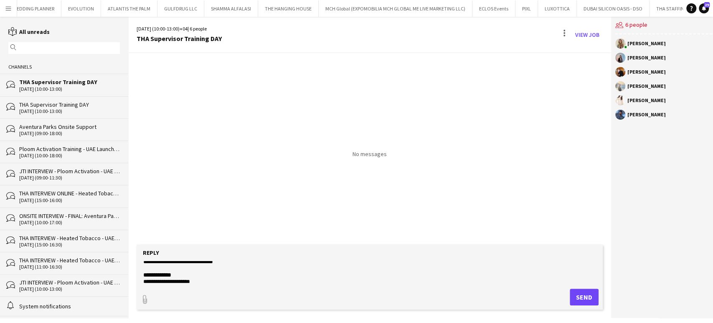
scroll to position [114, 0]
type textarea "**********"
click at [578, 297] on button "Send" at bounding box center [584, 296] width 29 height 17
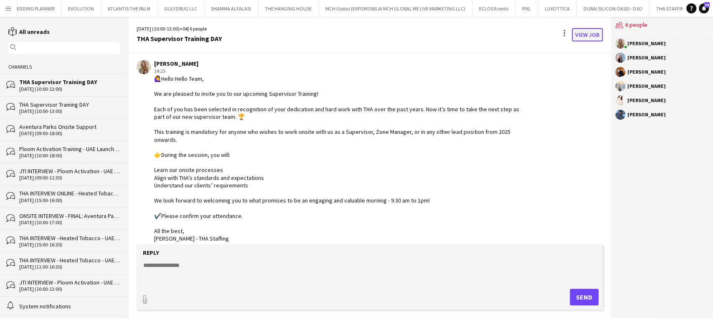
click at [588, 33] on link "View Job" at bounding box center [587, 34] width 31 height 13
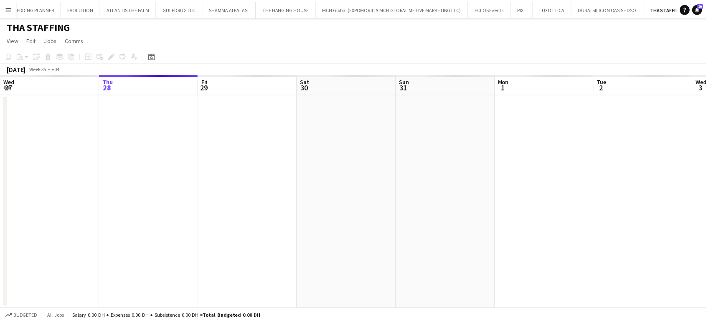
scroll to position [0, 288]
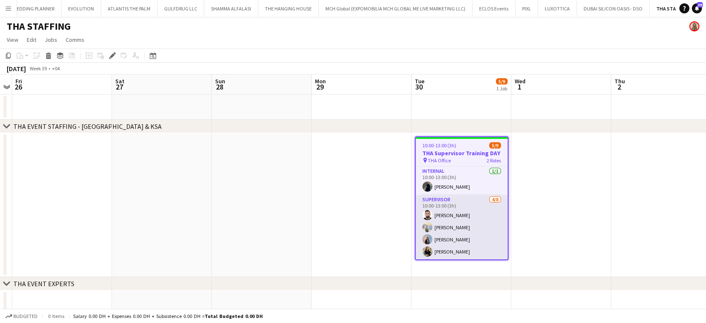
drag, startPoint x: 522, startPoint y: 210, endPoint x: 558, endPoint y: 220, distance: 37.3
click at [548, 217] on app-calendar-viewport "Tue 23 Wed 24 Thu 25 Fri 26 Sat 27 Sun 28 Mon 29 Tue 30 5/9 1 Job Wed 1 Thu 2 F…" at bounding box center [353, 213] width 706 height 279
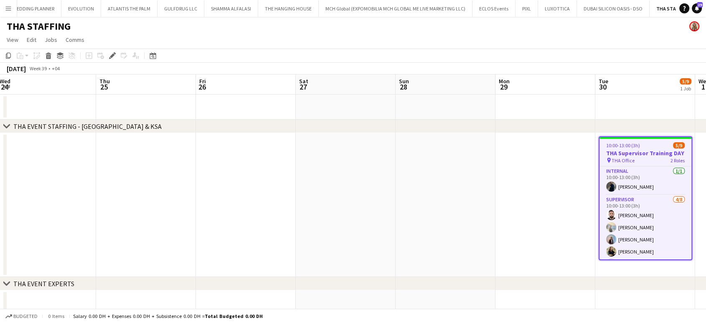
drag, startPoint x: 247, startPoint y: 226, endPoint x: 518, endPoint y: 227, distance: 270.8
click at [518, 227] on app-calendar-viewport "Mon 22 Tue 23 Wed 24 Thu 25 Fri 26 Sat 27 Sun 28 Mon 29 Tue 30 5/9 1 Job Wed 1 …" at bounding box center [353, 213] width 706 height 279
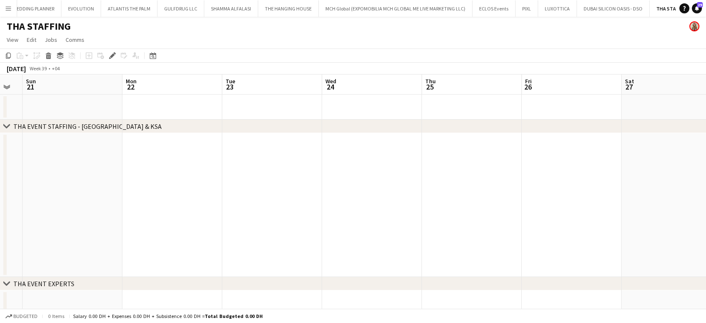
click at [478, 219] on app-calendar-viewport "Fri 19 Sat 20 Sun 21 Mon 22 Tue 23 Wed 24 Thu 25 Fri 26 Sat 27 Sun 28 Mon 29 Tu…" at bounding box center [353, 213] width 706 height 279
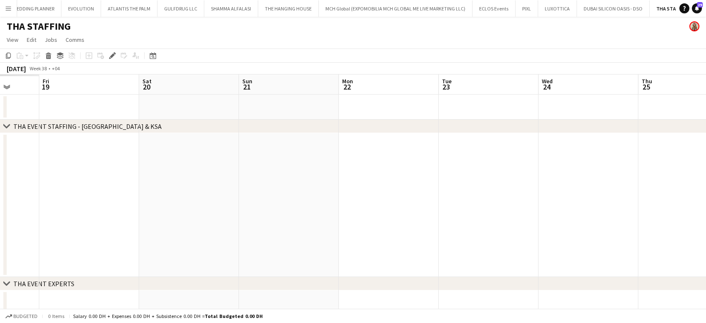
drag, startPoint x: 171, startPoint y: 206, endPoint x: 505, endPoint y: 214, distance: 334.9
click at [504, 208] on app-calendar-viewport "Tue 16 Wed 17 Thu 18 Fri 19 Sat 20 Sun 21 Mon 22 Tue 23 Wed 24 Thu 25 Fri 26 Sa…" at bounding box center [353, 213] width 706 height 279
drag, startPoint x: 265, startPoint y: 210, endPoint x: 489, endPoint y: 213, distance: 223.2
click at [485, 212] on app-calendar-viewport "Sat 13 Sun 14 Mon 15 Tue 16 Wed 17 Thu 18 Fri 19 Sat 20 Sun 21 Mon 22 Tue 23 We…" at bounding box center [353, 213] width 706 height 279
drag, startPoint x: 339, startPoint y: 213, endPoint x: 515, endPoint y: 215, distance: 176.8
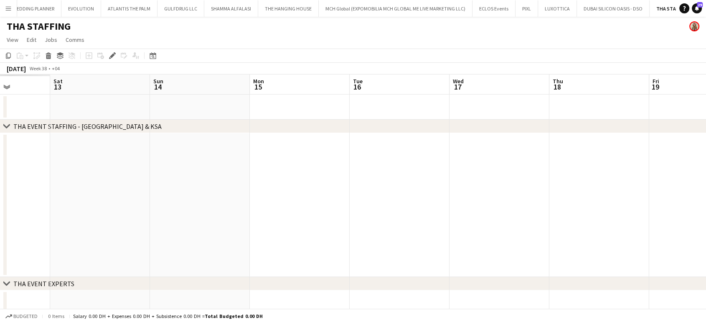
click at [515, 215] on app-calendar-viewport "Wed 10 Thu 11 Fri 12 Sat 13 Sun 14 Mon 15 Tue 16 Wed 17 Thu 18 Fri 19 Sat 20 Su…" at bounding box center [353, 213] width 706 height 279
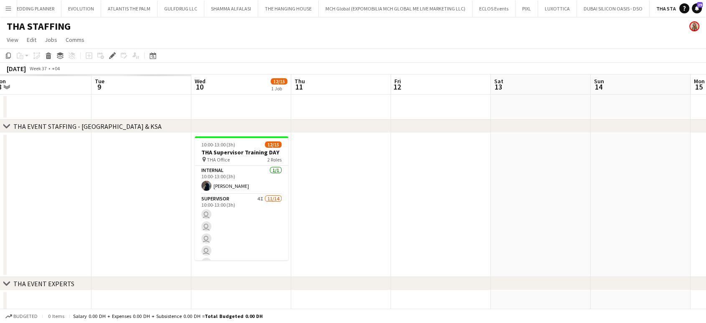
drag, startPoint x: 370, startPoint y: 210, endPoint x: 395, endPoint y: 213, distance: 25.3
click at [395, 213] on app-calendar-viewport "Sat 6 Sun 7 Mon 8 Tue 9 Wed 10 12/15 1 Job Thu 11 Fri 12 Sat 13 Sun 14 Mon 15 T…" at bounding box center [353, 213] width 706 height 279
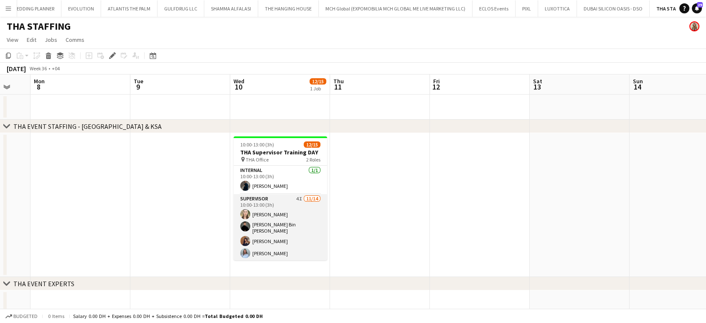
click at [294, 214] on app-card-role "Supervisor 4I 11/14 10:00-13:00 (3h) Amanda Neme Hassan Bin Rashid Ahmed Aliaks…" at bounding box center [281, 288] width 94 height 188
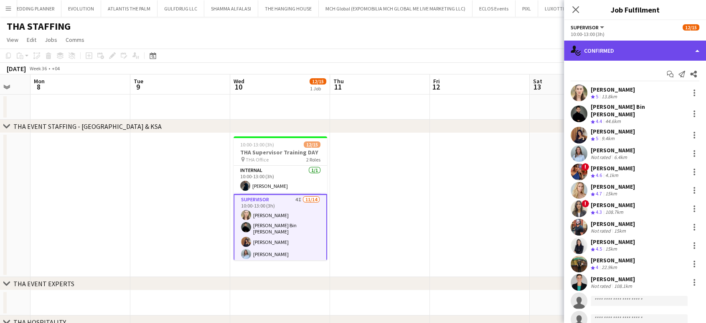
click at [695, 55] on div "single-neutral-actions-check-2 Confirmed" at bounding box center [635, 51] width 142 height 20
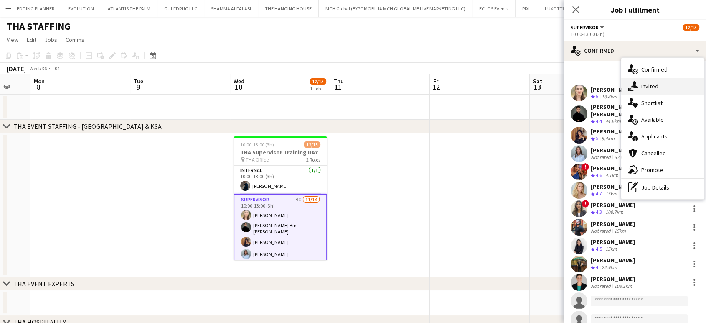
click at [652, 87] on div "single-neutral-actions-share-1 Invited" at bounding box center [662, 86] width 83 height 17
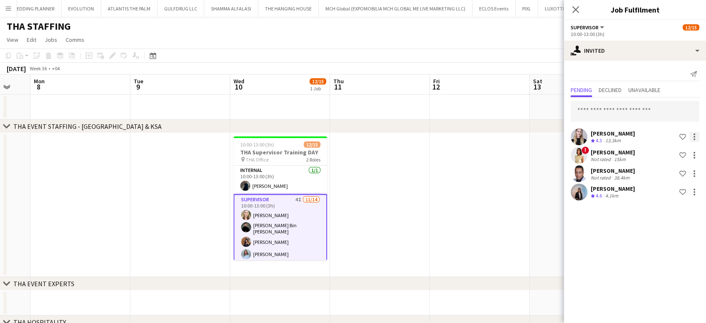
click at [694, 137] on div at bounding box center [695, 137] width 10 height 10
click at [666, 213] on span "Cancel invitation" at bounding box center [667, 212] width 49 height 7
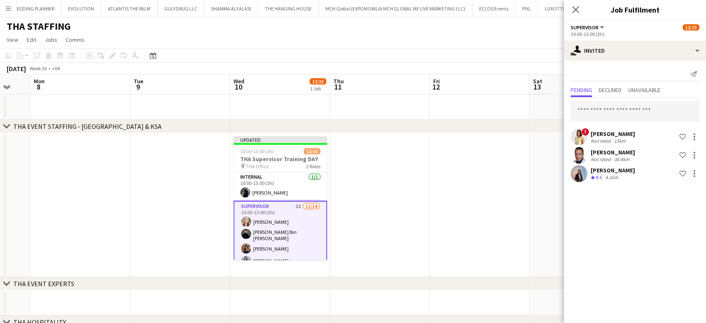
click at [489, 160] on app-date-cell at bounding box center [480, 205] width 100 height 144
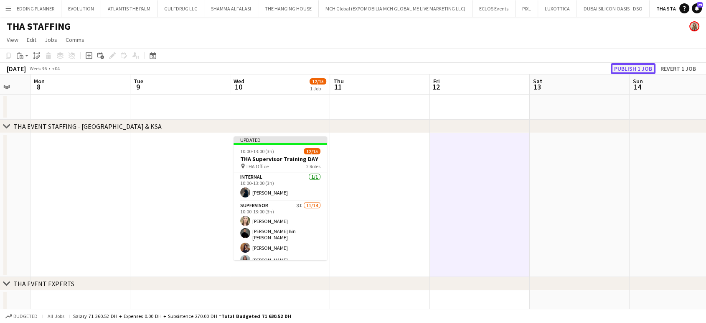
click at [622, 66] on button "Publish 1 job" at bounding box center [633, 68] width 45 height 11
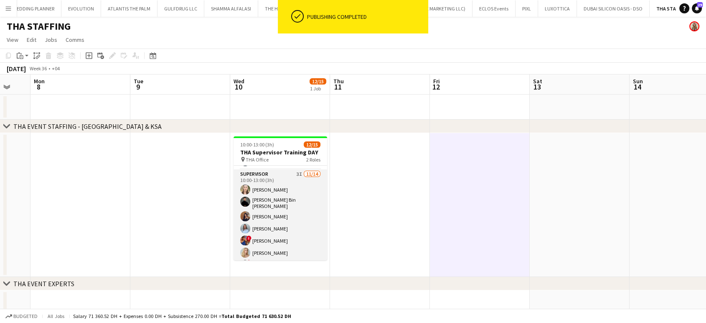
scroll to position [0, 0]
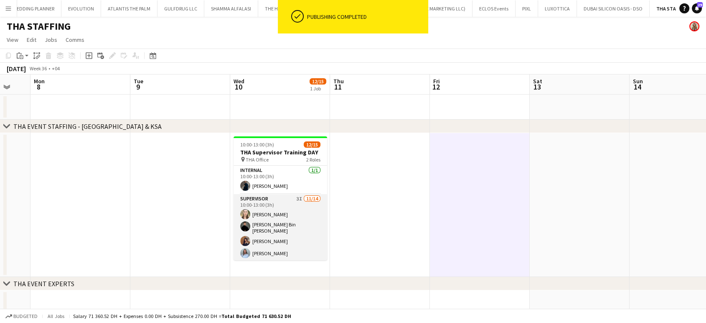
click at [279, 210] on app-card-role "Supervisor 3I 11/14 10:00-13:00 (3h) Amanda Neme Hassan Bin Rashid Ahmed Aliaks…" at bounding box center [281, 288] width 94 height 188
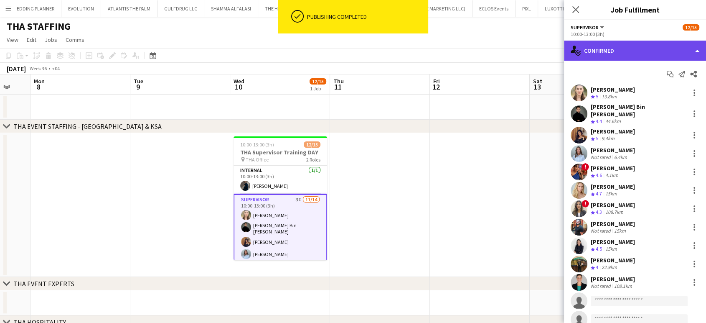
click at [695, 44] on div "single-neutral-actions-check-2 Confirmed" at bounding box center [635, 51] width 142 height 20
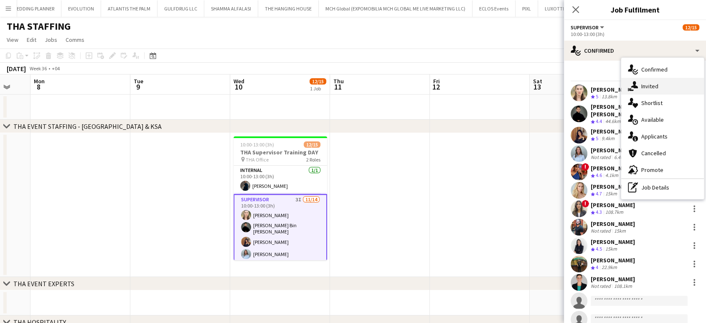
click at [649, 84] on div "single-neutral-actions-share-1 Invited" at bounding box center [662, 86] width 83 height 17
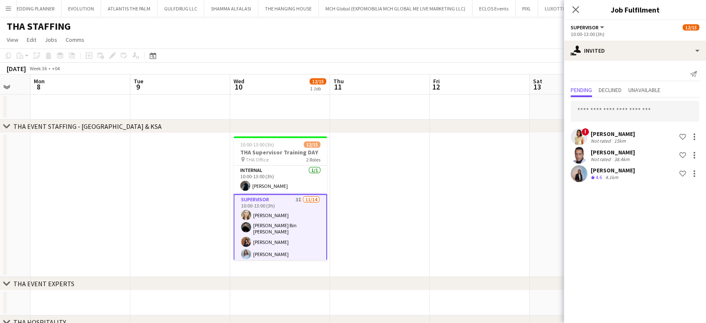
click at [490, 178] on app-date-cell at bounding box center [480, 205] width 100 height 144
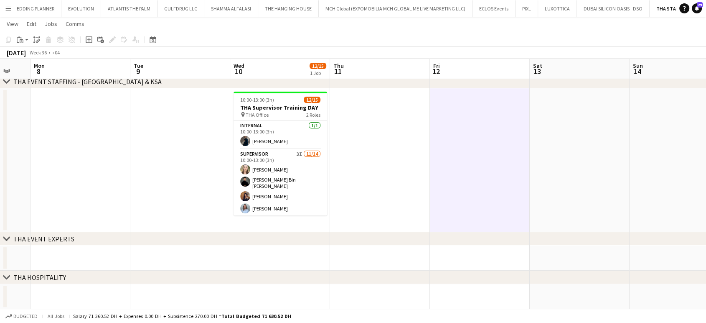
click at [458, 139] on app-date-cell at bounding box center [480, 160] width 100 height 144
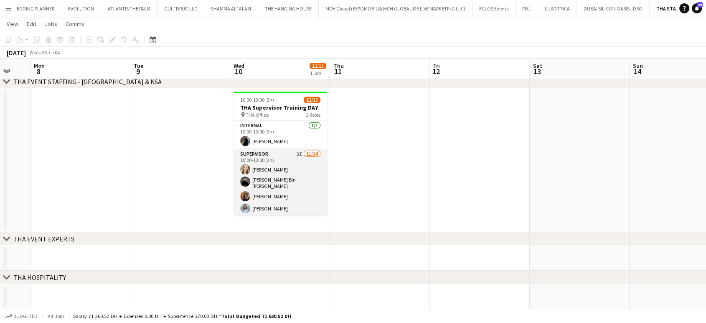
scroll to position [93, 0]
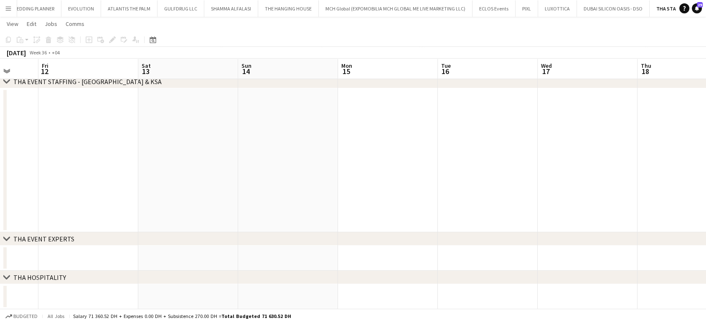
drag, startPoint x: 532, startPoint y: 170, endPoint x: 94, endPoint y: 170, distance: 437.2
click at [99, 170] on app-calendar-viewport "Tue 9 Wed 10 12/15 1 Job Thu 11 Fri 12 Sat 13 Sun 14 Mon 15 Tue 16 Wed 17 Thu 1…" at bounding box center [353, 149] width 706 height 320
drag, startPoint x: 101, startPoint y: 119, endPoint x: 171, endPoint y: 111, distance: 70.3
click at [76, 115] on app-calendar-viewport "Tue 9 Wed 10 12/15 1 Job Thu 11 Fri 12 Sat 13 Sun 14 Mon 15 Tue 16 Wed 17 Thu 1…" at bounding box center [353, 149] width 706 height 320
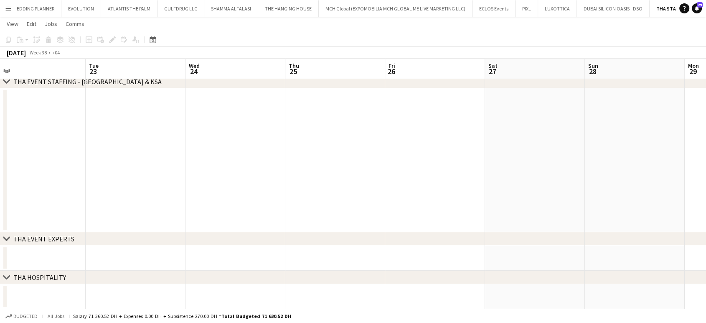
drag, startPoint x: 251, startPoint y: 112, endPoint x: 86, endPoint y: 85, distance: 167.3
click at [0, 87] on div "chevron-right THA EVENT STAFFING - UAE & KSA chevron-right THA EVENT EXPERTS ch…" at bounding box center [353, 149] width 706 height 320
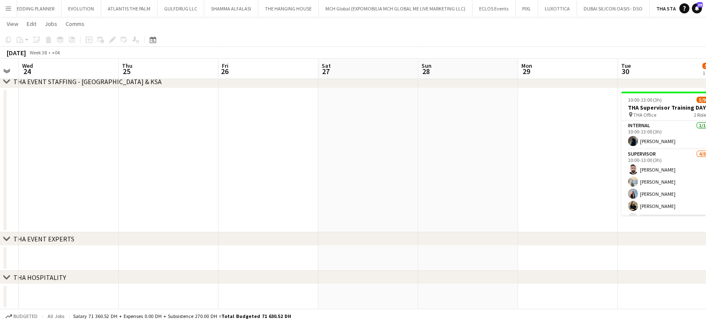
drag, startPoint x: 540, startPoint y: 160, endPoint x: 58, endPoint y: 140, distance: 482.3
click at [60, 140] on app-calendar-viewport "Sat 20 Sun 21 Mon 22 Tue 23 Wed 24 Thu 25 Fri 26 Sat 27 Sun 28 Mon 29 Tue 30 5/…" at bounding box center [353, 149] width 706 height 320
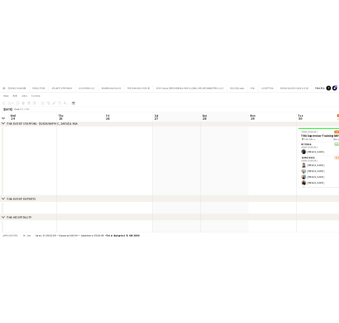
scroll to position [0, 394]
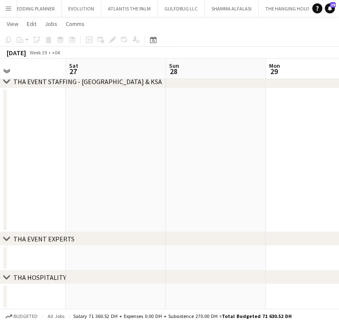
drag, startPoint x: 124, startPoint y: 159, endPoint x: 152, endPoint y: 163, distance: 28.3
click at [339, 159] on html "Menu Boards Boards Boards All jobs Status Workforce Workforce My Workforce Recr…" at bounding box center [169, 139] width 339 height 367
click at [232, 158] on app-calendar-viewport "Tue 23 Wed 24 Thu 25 Fri 26 Sat 27 Sun 28 Mon 29 Tue 30 5/9 1 Job Wed 1 10:00-1…" at bounding box center [169, 149] width 339 height 320
click at [241, 138] on app-calendar-viewport "Mon 22 Tue 23 Wed 24 Thu 25 Fri 26 Sat 27 Sun 28 Mon 29 Tue 30 5/9 1 Job 10:00-…" at bounding box center [169, 149] width 339 height 320
drag, startPoint x: 229, startPoint y: 125, endPoint x: 136, endPoint y: 130, distance: 92.9
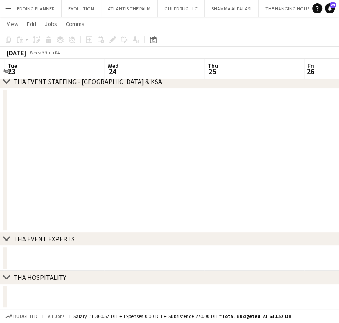
click at [281, 116] on app-calendar-viewport "Sun 21 Mon 22 Tue 23 Wed 24 Thu 25 Fri 26 Sat 27 Sun 28 Mon 29" at bounding box center [169, 149] width 339 height 320
click at [262, 105] on app-calendar-viewport "Fri 19 Sat 20 Sun 21 Mon 22 Tue 23 Wed 24 Thu 25 Fri 26 Sat 27" at bounding box center [169, 149] width 339 height 320
drag, startPoint x: 58, startPoint y: 146, endPoint x: 245, endPoint y: 126, distance: 187.9
click at [244, 121] on app-calendar-viewport "Wed 17 Thu 18 Fri 19 Sat 20 Sun 21 Mon 22 Tue 23 Wed 24 Thu 25" at bounding box center [169, 149] width 339 height 320
drag, startPoint x: 95, startPoint y: 164, endPoint x: 210, endPoint y: 157, distance: 115.6
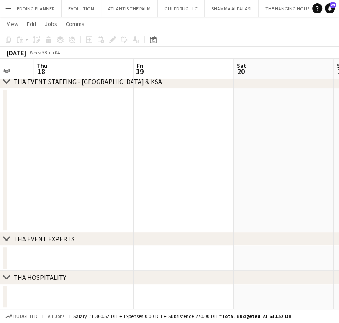
click at [217, 155] on app-calendar-viewport "Mon 15 Tue 16 Wed 17 Thu 18 Fri 19 Sat 20 Sun 21 Mon 22 Tue 23" at bounding box center [169, 149] width 339 height 320
click at [230, 158] on app-calendar-viewport "Sat 13 Sun 14 Mon 15 Tue 16 Wed 17 Thu 18 Fri 19 Sat 20 Sun 21" at bounding box center [169, 149] width 339 height 320
drag, startPoint x: 123, startPoint y: 173, endPoint x: 267, endPoint y: 147, distance: 146.4
click at [268, 147] on app-calendar-viewport "Fri 12 Sat 13 Sun 14 Mon 15 Tue 16 Wed 17 Thu 18 Fri 19 Sat 20" at bounding box center [169, 149] width 339 height 320
drag, startPoint x: 176, startPoint y: 148, endPoint x: 218, endPoint y: 137, distance: 44.0
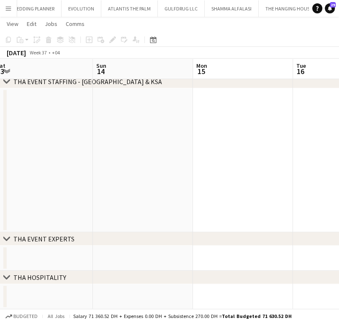
click at [218, 137] on app-calendar-viewport "Thu 11 Fri 12 Sat 13 Sun 14 Mon 15 Tue 16 Wed 17 Thu 18 Fri 19" at bounding box center [169, 149] width 339 height 320
drag, startPoint x: 236, startPoint y: 149, endPoint x: 247, endPoint y: 146, distance: 11.7
click at [247, 146] on app-calendar-viewport "Tue 9 Wed 10 12/15 1 Job Thu 11 Fri 12 Sat 13 Sun 14 Mon 15 Tue 16 Wed 17 10:00…" at bounding box center [169, 149] width 339 height 320
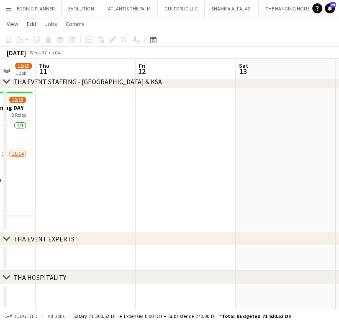
drag, startPoint x: 126, startPoint y: 161, endPoint x: 214, endPoint y: 153, distance: 88.6
click at [224, 150] on app-calendar-viewport "Mon 8 Tue 9 Wed 10 12/15 1 Job Thu 11 Fri 12 Sat 13 Sun 14 Mon 15 Tue 16 10:00-…" at bounding box center [169, 149] width 339 height 320
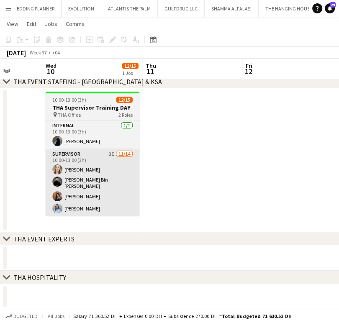
scroll to position [0, 196]
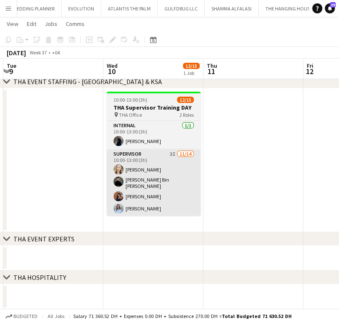
drag, startPoint x: 144, startPoint y: 164, endPoint x: 166, endPoint y: 158, distance: 22.1
click at [167, 157] on app-calendar-viewport "Sun 7 Mon 8 Tue 9 Wed 10 12/15 1 Job Thu 11 Fri 12 Sat 13 Sun 14 Mon 15 10:00-1…" at bounding box center [169, 149] width 339 height 320
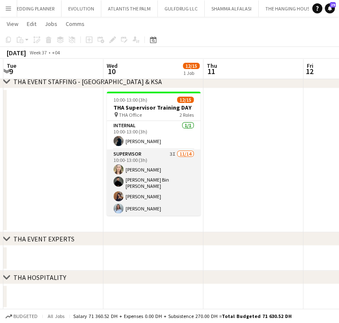
click at [138, 163] on app-card-role "Supervisor 3I 11/14 10:00-13:00 (3h) Amanda Neme Hassan Bin Rashid Ahmed Aliaks…" at bounding box center [154, 243] width 94 height 188
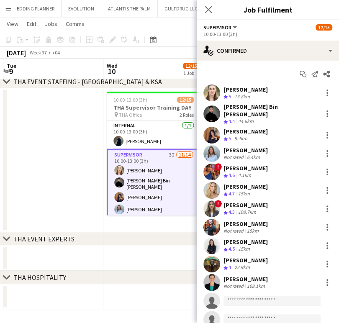
drag, startPoint x: 261, startPoint y: 87, endPoint x: 224, endPoint y: 89, distance: 37.3
click at [224, 89] on div "Amanda Neme Crew rating 5 13.8km" at bounding box center [267, 92] width 142 height 17
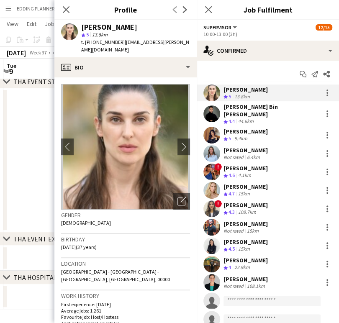
copy div "Amanda Neme"
click at [228, 110] on div "Hassan Bin Rashid Ahmed" at bounding box center [270, 110] width 95 height 15
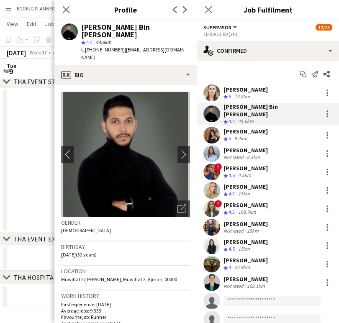
drag, startPoint x: 168, startPoint y: 25, endPoint x: 80, endPoint y: 25, distance: 87.8
click at [80, 25] on div "Hassan Bin Rashid Ahmed star 4.4 44.6km t. +00971554111699 | cazzwolf@live.com" at bounding box center [125, 42] width 142 height 45
copy div "Hassan Bin Rashid Ahmed"
click at [239, 127] on div "Aliaksandra Zaikina" at bounding box center [245, 131] width 44 height 8
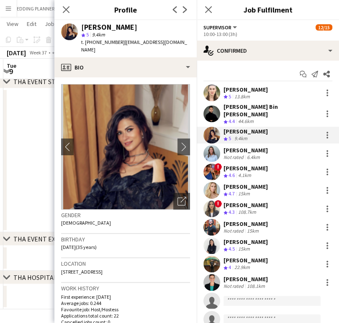
drag, startPoint x: 112, startPoint y: 29, endPoint x: 80, endPoint y: 28, distance: 31.3
click at [80, 28] on div "Aliaksandra Zaikina star 5 9.4km t. +971504084155 | zaikina.alexandra@gmail.com" at bounding box center [125, 38] width 142 height 37
copy div "Aliaksandra Zaikina"
click at [260, 148] on div "Ksenia Glotova" at bounding box center [245, 150] width 44 height 8
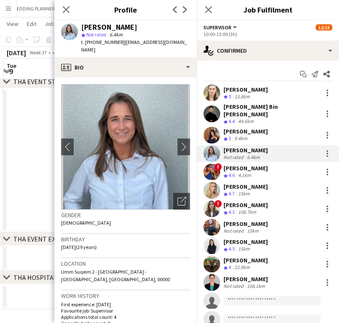
drag, startPoint x: 138, startPoint y: 26, endPoint x: 75, endPoint y: 26, distance: 62.7
click at [75, 26] on div "Ksenia Glotova star Not rated 6.4km t. +971543455171 | glotovaks82@gmail.com" at bounding box center [125, 38] width 142 height 37
copy div "Ksenia Glotova"
click at [231, 164] on div "Salima Sad" at bounding box center [245, 168] width 44 height 8
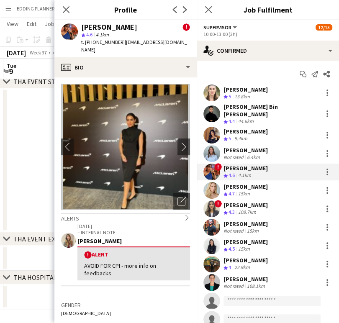
drag, startPoint x: 122, startPoint y: 25, endPoint x: 79, endPoint y: 28, distance: 42.7
click at [79, 28] on div "Salima Sad ! star 4.6 4.1km t. +971581082780 | salimasad04@gmail.com" at bounding box center [125, 38] width 142 height 37
copy div "Salima Sad"
click at [241, 183] on div "Kateryna Yukhno" at bounding box center [245, 187] width 44 height 8
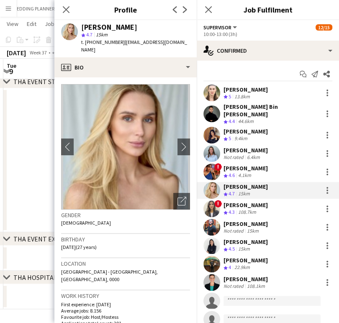
drag, startPoint x: 138, startPoint y: 25, endPoint x: 77, endPoint y: 23, distance: 60.6
click at [77, 23] on div "Kateryna Yukhno star 4.7 15km t. +971585211909 | katefridge1909@gmail.com" at bounding box center [125, 38] width 142 height 37
copy div "Kateryna Yukhno"
click at [237, 201] on div "Diala Kassab" at bounding box center [245, 205] width 44 height 8
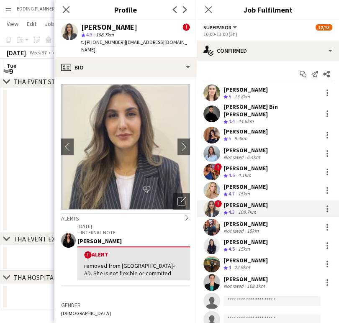
drag, startPoint x: 127, startPoint y: 24, endPoint x: 83, endPoint y: 26, distance: 43.5
click at [83, 26] on div "Diala Kassab !" at bounding box center [135, 27] width 109 height 8
copy div "Diala Kassab"
click at [235, 220] on div "Sultan Orri" at bounding box center [245, 224] width 44 height 8
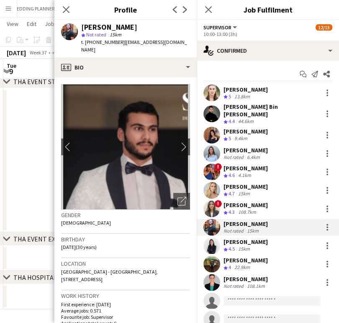
drag, startPoint x: 120, startPoint y: 27, endPoint x: 82, endPoint y: 28, distance: 38.5
click at [82, 28] on div "Sultan Orri" at bounding box center [135, 27] width 109 height 8
copy div "Sultan Orri"
click at [230, 238] on div "Helena Tylka" at bounding box center [245, 242] width 44 height 8
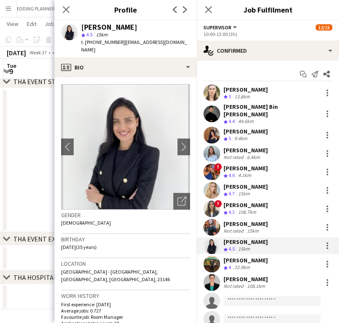
drag, startPoint x: 126, startPoint y: 26, endPoint x: 79, endPoint y: 26, distance: 47.2
click at [79, 26] on div "Helena Tylka star 4.5 15km t. +971528788040 | helena.tylk@gmail.com" at bounding box center [125, 38] width 142 height 37
copy div "Helena Tylka"
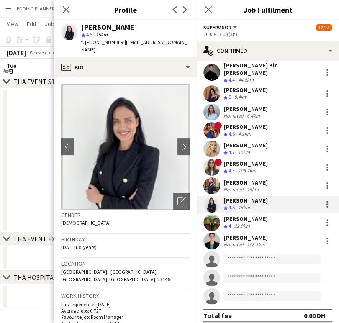
click at [254, 215] on div "Moemen Ahmed" at bounding box center [245, 219] width 44 height 8
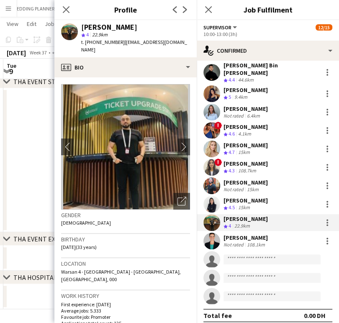
drag, startPoint x: 111, startPoint y: 29, endPoint x: 84, endPoint y: 30, distance: 27.6
click at [84, 30] on div "Moemen Ahmed" at bounding box center [109, 27] width 56 height 8
drag, startPoint x: 138, startPoint y: 25, endPoint x: 78, endPoint y: 27, distance: 59.8
click at [78, 27] on div "Moemen Ahmed star 4 22.9km t. +971553322915 | moemenelshiekh22@gmail.com" at bounding box center [125, 38] width 142 height 37
click at [243, 234] on div "Sarah Spaldi" at bounding box center [245, 238] width 44 height 8
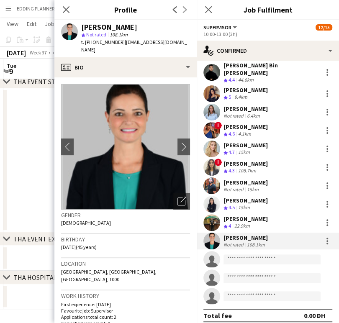
drag, startPoint x: 129, startPoint y: 26, endPoint x: 83, endPoint y: 26, distance: 46.0
click at [83, 26] on div "Sarah Spaldi" at bounding box center [135, 27] width 109 height 8
click at [171, 221] on div "Gender Female" at bounding box center [125, 221] width 129 height 24
click at [66, 9] on icon at bounding box center [66, 9] width 8 height 8
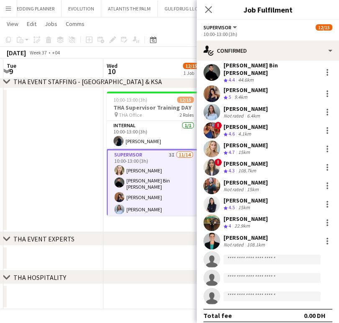
click at [69, 183] on app-date-cell at bounding box center [53, 160] width 100 height 144
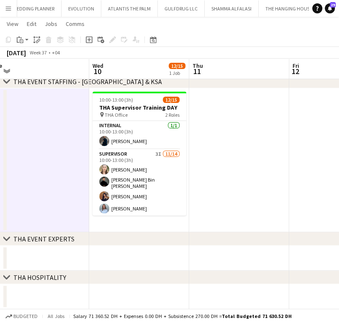
drag, startPoint x: 124, startPoint y: 168, endPoint x: 50, endPoint y: 162, distance: 74.2
click at [50, 162] on app-calendar-viewport "Sun 7 Mon 8 Tue 9 Wed 10 12/15 1 Job Thu 11 Fri 12 Sat 13 Sun 14 Mon 15 10:00-1…" at bounding box center [169, 149] width 339 height 320
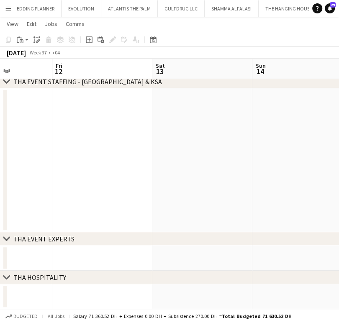
drag, startPoint x: 227, startPoint y: 159, endPoint x: 33, endPoint y: 153, distance: 194.0
click at [31, 159] on app-calendar-viewport "Tue 9 Wed 10 12/15 1 Job Thu 11 Fri 12 Sat 13 Sun 14 Mon 15 Tue 16 Wed 17 10:00…" at bounding box center [169, 149] width 339 height 320
drag, startPoint x: 267, startPoint y: 148, endPoint x: 34, endPoint y: 145, distance: 232.4
click at [38, 147] on app-calendar-viewport "Thu 11 Fri 12 Sat 13 Sun 14 Mon 15 Tue 16 Wed 17 Thu 18 Fri 19" at bounding box center [169, 149] width 339 height 320
drag, startPoint x: 255, startPoint y: 157, endPoint x: 141, endPoint y: 142, distance: 114.7
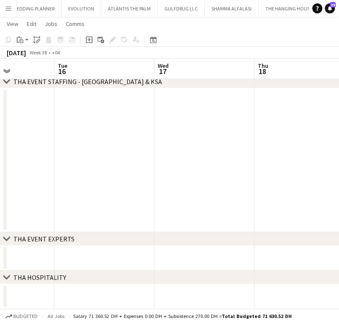
click at [47, 157] on app-calendar-viewport "Sat 13 Sun 14 Mon 15 Tue 16 Wed 17 Thu 18 Fri 19 Sat 20 Sun 21" at bounding box center [169, 149] width 339 height 320
drag, startPoint x: 204, startPoint y: 156, endPoint x: 70, endPoint y: 149, distance: 133.5
click at [62, 156] on app-calendar-viewport "Mon 15 Tue 16 Wed 17 Thu 18 Fri 19 Sat 20 Sun 21 Mon 22 Tue 23" at bounding box center [169, 149] width 339 height 320
drag, startPoint x: 235, startPoint y: 152, endPoint x: 48, endPoint y: 153, distance: 186.4
click at [49, 153] on app-calendar-viewport "Fri 19 Sat 20 Sun 21 Mon 22 Tue 23 Wed 24 Thu 25 Fri 26 Sat 27" at bounding box center [169, 149] width 339 height 320
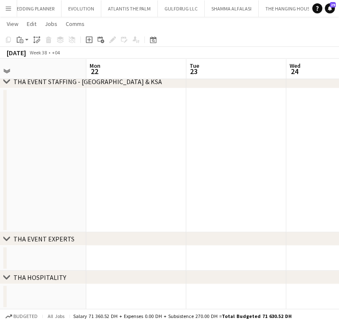
drag, startPoint x: 131, startPoint y: 148, endPoint x: 85, endPoint y: 138, distance: 46.7
click at [68, 146] on app-calendar-viewport "Fri 19 Sat 20 Sun 21 Mon 22 Tue 23 Wed 24 Thu 25 Fri 26 Sat 27" at bounding box center [169, 149] width 339 height 320
drag, startPoint x: 207, startPoint y: 140, endPoint x: 105, endPoint y: 140, distance: 102.0
click at [112, 141] on app-calendar-viewport "Sun 21 Mon 22 Tue 23 Wed 24 Thu 25 Fri 26 Sat 27 Sun 28 Mon 29" at bounding box center [169, 149] width 339 height 320
click at [168, 143] on app-calendar-viewport "Sun 21 Mon 22 Tue 23 Wed 24 Thu 25 Fri 26 Sat 27 Sun 28 Mon 29" at bounding box center [169, 149] width 339 height 320
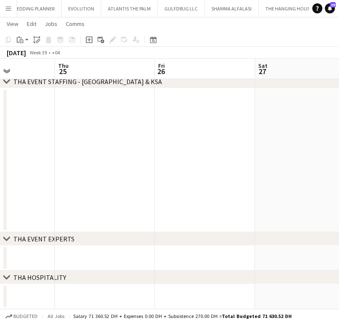
scroll to position [0, 256]
drag, startPoint x: 264, startPoint y: 164, endPoint x: 127, endPoint y: 153, distance: 137.2
click at [116, 166] on app-calendar-viewport "Tue 23 Wed 24 Thu 25 Fri 26 Sat 27 Sun 28 Mon 29 Tue 30 5/9 1 Job Wed 1 10:00-1…" at bounding box center [169, 149] width 339 height 320
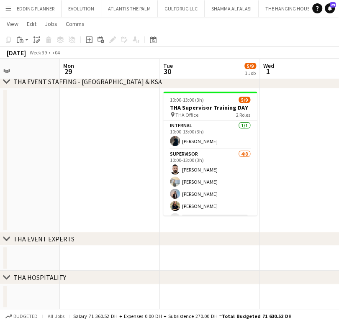
drag, startPoint x: 241, startPoint y: 153, endPoint x: 90, endPoint y: 144, distance: 150.7
click at [96, 145] on app-calendar-viewport "Thu 25 Fri 26 Sat 27 Sun 28 Mon 29 Tue 30 5/9 1 Job Wed 1 Thu 2 Fri 3 10:00-13:…" at bounding box center [169, 149] width 339 height 320
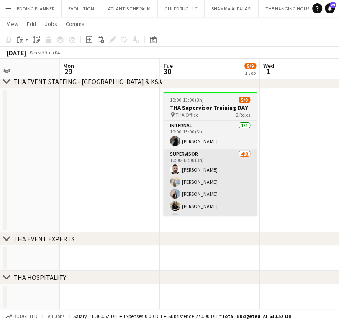
scroll to position [0, 364]
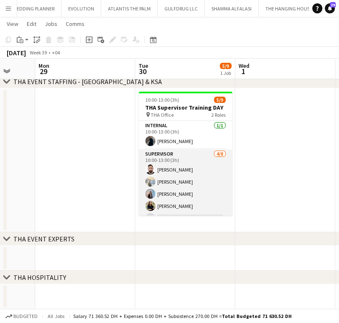
click at [173, 181] on app-card-role "Supervisor 4/8 10:00-13:00 (3h) Moustafa Hamada Daria Burdiuk Marina Paez maria…" at bounding box center [185, 205] width 94 height 113
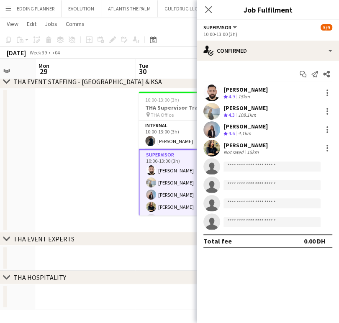
click at [249, 92] on div "Moustafa Hamada" at bounding box center [245, 90] width 44 height 8
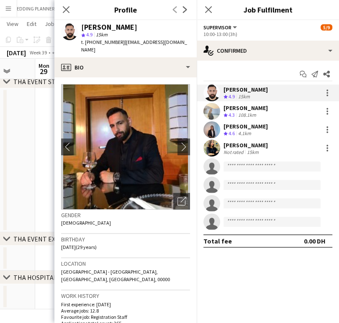
drag, startPoint x: 140, startPoint y: 26, endPoint x: 83, endPoint y: 29, distance: 57.8
click at [83, 29] on div "Moustafa Hamada" at bounding box center [135, 27] width 109 height 8
click at [253, 106] on div "Daria Burdiuk" at bounding box center [245, 108] width 44 height 8
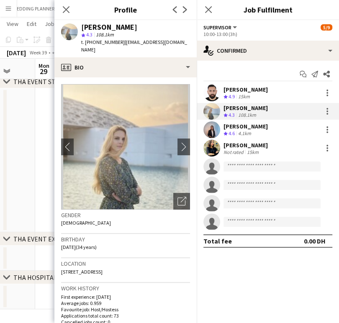
drag, startPoint x: 132, startPoint y: 26, endPoint x: 80, endPoint y: 25, distance: 51.8
click at [80, 25] on div "Daria Burdiuk star 4.3 108.1km t. +00971567174800 | yozhinka1227@gmail.com" at bounding box center [125, 38] width 142 height 37
click at [229, 126] on div "Marina Paez" at bounding box center [245, 126] width 44 height 8
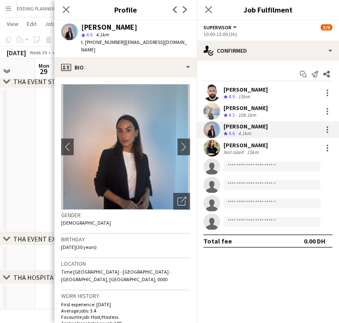
drag, startPoint x: 125, startPoint y: 26, endPoint x: 81, endPoint y: 23, distance: 43.5
click at [81, 23] on div "Marina Paez" at bounding box center [135, 27] width 109 height 8
click at [253, 144] on div "maria margherita" at bounding box center [245, 145] width 44 height 8
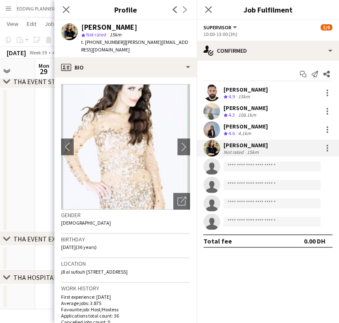
drag, startPoint x: 145, startPoint y: 24, endPoint x: 80, endPoint y: 29, distance: 64.6
click at [80, 29] on div "maria margherita star Not rated 15km t. +971505098448 | mary.ok@live.co.uk" at bounding box center [125, 38] width 142 height 37
click at [183, 33] on app-profile-header "maria margherita star Not rated 15km t. +971505098448 | mary.ok@live.co.uk" at bounding box center [125, 38] width 142 height 37
click at [41, 148] on app-date-cell at bounding box center [85, 160] width 100 height 144
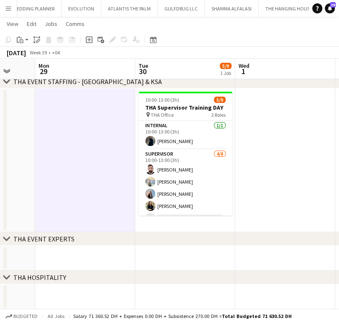
drag, startPoint x: 210, startPoint y: 173, endPoint x: 151, endPoint y: 183, distance: 59.7
click at [258, 173] on app-calendar-viewport "Thu 25 Fri 26 Sat 27 Sun 28 Mon 29 Tue 30 5/9 1 Job Wed 1 Thu 2 Fri 3 10:00-13:…" at bounding box center [169, 149] width 339 height 320
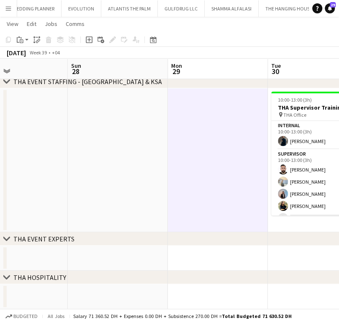
drag, startPoint x: 99, startPoint y: 183, endPoint x: 150, endPoint y: 179, distance: 51.6
click at [235, 164] on app-calendar-viewport "Thu 25 Fri 26 Sat 27 Sun 28 Mon 29 Tue 30 5/9 1 Job Wed 1 Thu 2 Fri 3 10:00-13:…" at bounding box center [169, 149] width 339 height 320
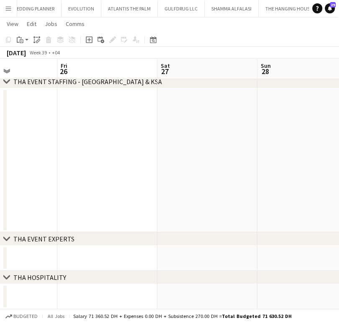
click at [221, 152] on app-calendar-viewport "Tue 23 Wed 24 Thu 25 Fri 26 Sat 27 Sun 28 Mon 29 Tue 30 5/9 1 Job Wed 1 10:00-1…" at bounding box center [169, 149] width 339 height 320
click at [257, 136] on app-calendar-viewport "Mon 22 Tue 23 Wed 24 Thu 25 Fri 26 Sat 27 Sun 28 Mon 29 Tue 30 5/9 1 Job 10:00-…" at bounding box center [169, 149] width 339 height 320
drag, startPoint x: 92, startPoint y: 144, endPoint x: 247, endPoint y: 143, distance: 155.9
click at [227, 142] on app-calendar-viewport "Sat 20 Sun 21 Mon 22 Tue 23 Wed 24 Thu 25 Fri 26 Sat 27 Sun 28" at bounding box center [169, 149] width 339 height 320
drag, startPoint x: 87, startPoint y: 147, endPoint x: 192, endPoint y: 146, distance: 105.3
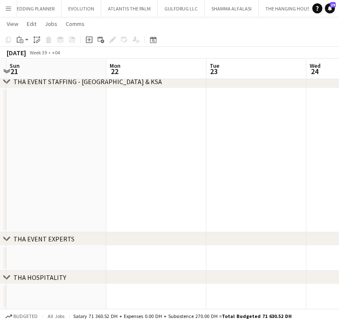
click at [192, 146] on app-calendar-viewport "Fri 19 Sat 20 Sun 21 Mon 22 Tue 23 Wed 24 Thu 25 Fri 26 Sat 27" at bounding box center [169, 149] width 339 height 320
drag, startPoint x: 119, startPoint y: 162, endPoint x: 204, endPoint y: 168, distance: 85.0
click at [220, 156] on app-calendar-viewport "Wed 17 Thu 18 Fri 19 Sat 20 Sun 21 Mon 22 Tue 23 Wed 24 Thu 25" at bounding box center [169, 149] width 339 height 320
drag, startPoint x: 36, startPoint y: 155, endPoint x: 132, endPoint y: 146, distance: 95.7
click at [162, 141] on app-calendar-viewport "Tue 16 Wed 17 Thu 18 Fri 19 Sat 20 Sun 21 Mon 22 Tue 23 Wed 24" at bounding box center [169, 149] width 339 height 320
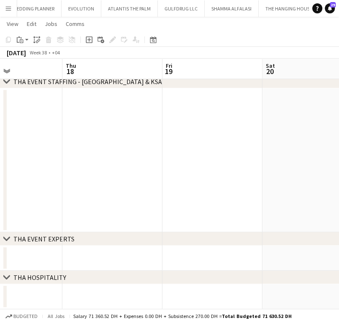
drag, startPoint x: 173, startPoint y: 144, endPoint x: 145, endPoint y: 153, distance: 29.3
click at [203, 143] on app-calendar-viewport "Mon 15 Tue 16 Wed 17 Thu 18 Fri 19 Sat 20 Sun 21 Mon 22 Tue 23" at bounding box center [169, 149] width 339 height 320
click at [157, 153] on app-calendar-viewport "Sun 14 Mon 15 Tue 16 Wed 17 Thu 18 Fri 19 Sat 20 Sun 21 Mon 22" at bounding box center [169, 149] width 339 height 320
click at [159, 143] on app-date-cell at bounding box center [209, 160] width 100 height 144
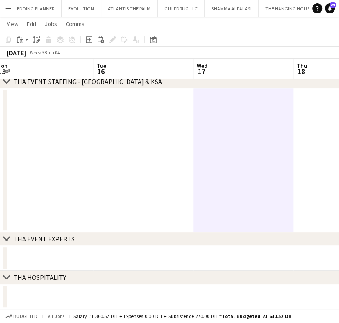
drag, startPoint x: 48, startPoint y: 133, endPoint x: 196, endPoint y: 143, distance: 147.4
click at [176, 139] on app-calendar-viewport "Sat 13 Sun 14 Mon 15 Tue 16 Wed 17 Thu 18 Fri 19 Sat 20 Sun 21" at bounding box center [169, 149] width 339 height 320
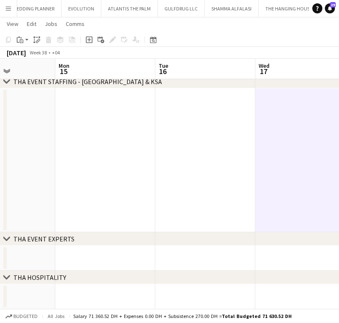
click at [272, 150] on app-calendar-viewport "Fri 12 Sat 13 Sun 14 Mon 15 Tue 16 Wed 17 Thu 18 Fri 19 Sat 20" at bounding box center [169, 149] width 339 height 320
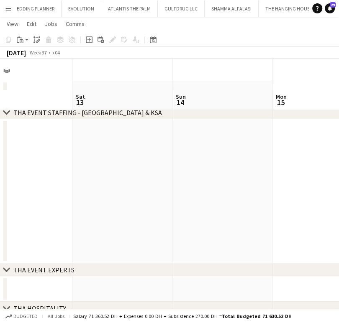
scroll to position [0, 0]
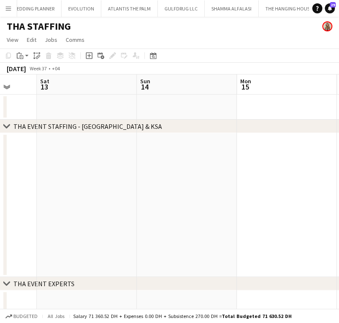
drag, startPoint x: 117, startPoint y: 179, endPoint x: 298, endPoint y: 188, distance: 181.6
click at [267, 176] on app-calendar-viewport "Wed 10 12/15 1 Job Thu 11 Fri 12 Sat 13 Sun 14 Mon 15 Tue 16 Wed 17 Thu 18 10:0…" at bounding box center [169, 213] width 339 height 279
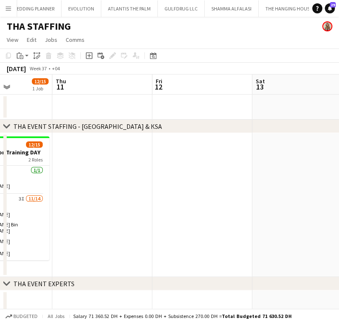
drag, startPoint x: 85, startPoint y: 177, endPoint x: 253, endPoint y: 176, distance: 168.0
click at [247, 174] on app-calendar-viewport "Mon 8 Tue 9 Wed 10 12/15 1 Job Thu 11 Fri 12 Sat 13 Sun 14 Mon 15 Tue 16 10:00-…" at bounding box center [169, 213] width 339 height 279
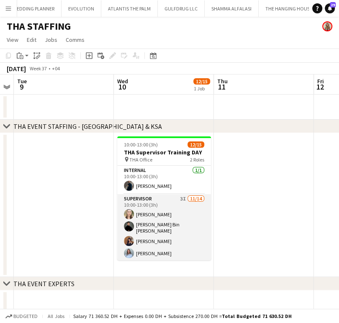
click at [172, 217] on app-card-role "Supervisor 3I 11/14 10:00-13:00 (3h) Amanda Neme Hassan Bin Rashid Ahmed Aliaks…" at bounding box center [164, 288] width 94 height 188
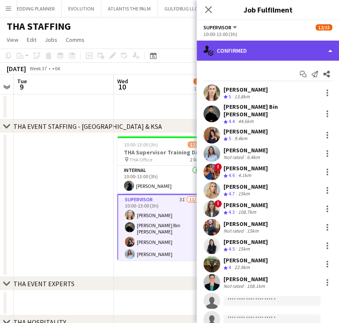
click at [323, 50] on div "single-neutral-actions-check-2 Confirmed" at bounding box center [267, 51] width 142 height 20
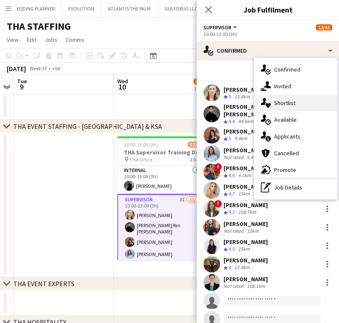
click at [295, 102] on div "single-neutral-actions-heart Shortlist" at bounding box center [295, 102] width 83 height 17
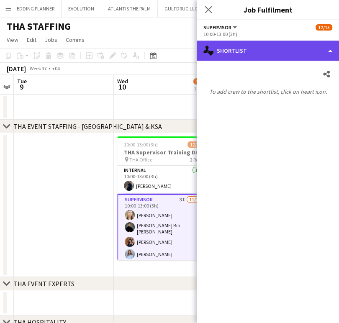
click at [319, 48] on div "single-neutral-actions-heart Shortlist" at bounding box center [267, 51] width 142 height 20
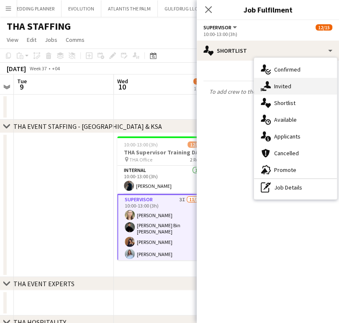
click at [286, 86] on div "single-neutral-actions-share-1 Invited" at bounding box center [295, 86] width 83 height 17
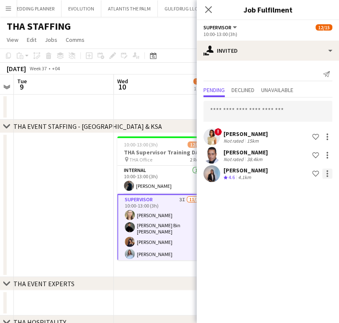
click at [326, 173] on div at bounding box center [327, 174] width 2 height 2
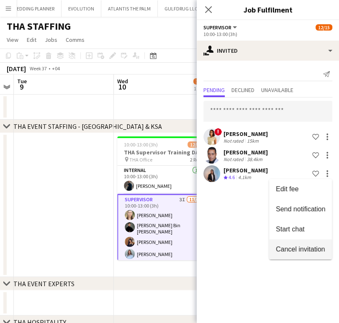
click at [294, 250] on span "Cancel invitation" at bounding box center [299, 248] width 49 height 7
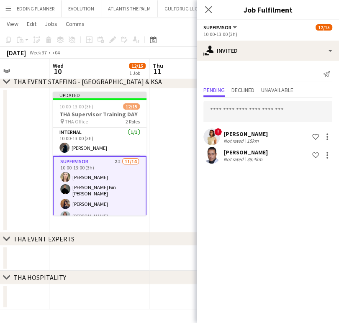
scroll to position [0, 252]
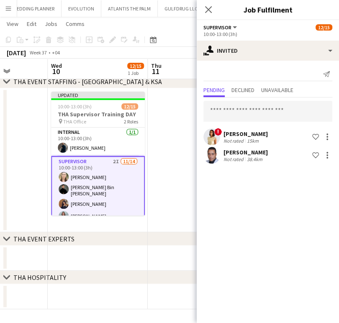
drag, startPoint x: 99, startPoint y: 163, endPoint x: 52, endPoint y: 153, distance: 48.4
click at [52, 153] on app-calendar-viewport "Sun 7 Mon 8 Tue 9 Wed 10 12/15 1 Job Thu 11 Fri 12 Sat 13 Sun 14 Mon 15 Updated…" at bounding box center [169, 149] width 339 height 320
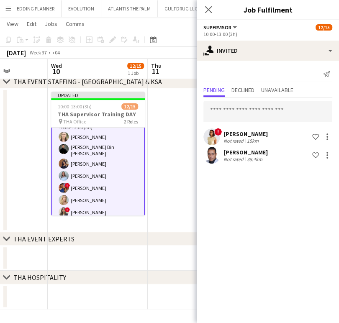
scroll to position [93, 0]
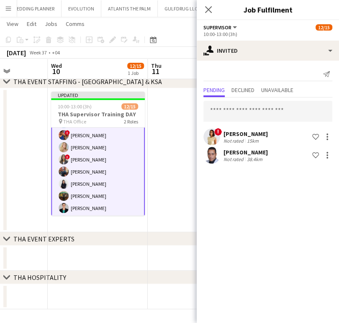
drag, startPoint x: 253, startPoint y: 132, endPoint x: 219, endPoint y: 130, distance: 33.9
click at [217, 131] on div "! lisa perez Not rated 15km Shortlist crew" at bounding box center [267, 136] width 142 height 17
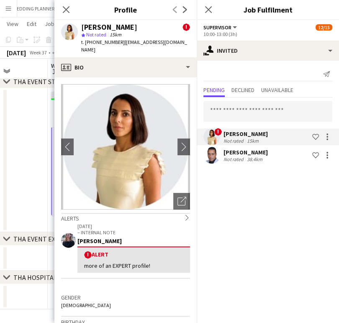
drag, startPoint x: 117, startPoint y: 28, endPoint x: 80, endPoint y: 26, distance: 37.7
click at [78, 27] on div "lisa perez ! star Not rated 15km t. +9710558466042 | lisaprz37@gmail.com" at bounding box center [125, 38] width 142 height 37
click at [330, 138] on div at bounding box center [327, 137] width 10 height 10
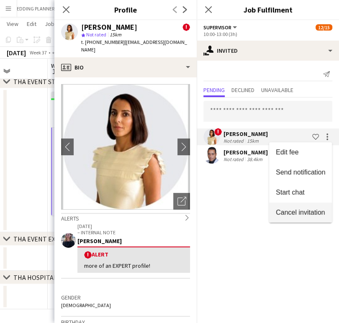
click at [307, 213] on span "Cancel invitation" at bounding box center [299, 212] width 49 height 7
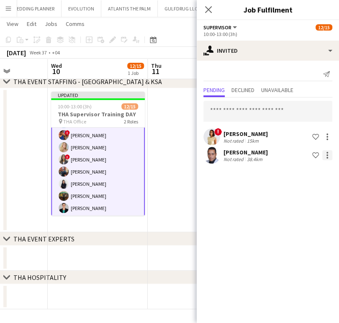
click at [328, 155] on div at bounding box center [327, 155] width 10 height 10
click at [305, 228] on span "Cancel invitation" at bounding box center [299, 230] width 49 height 7
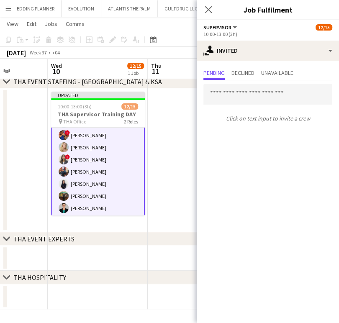
click at [186, 169] on app-date-cell at bounding box center [198, 160] width 100 height 144
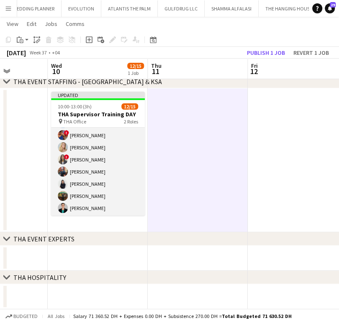
click at [78, 158] on app-card-role "Supervisor 11/14 10:00-13:00 (3h) Amanda Neme Hassan Bin Rashid Ahmed Aliaksand…" at bounding box center [98, 158] width 94 height 188
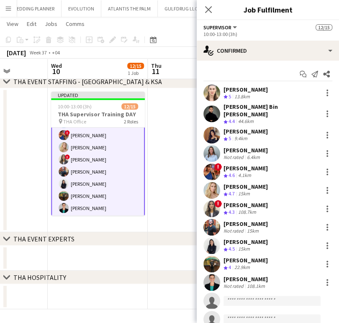
scroll to position [128, 0]
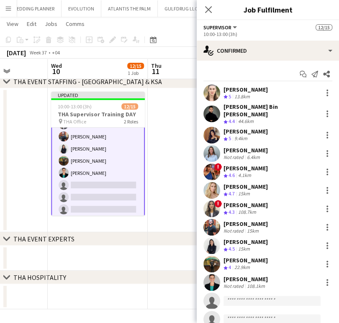
click at [186, 153] on app-date-cell at bounding box center [198, 160] width 100 height 144
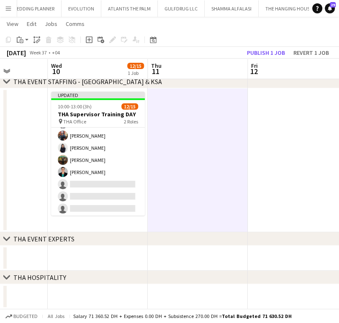
scroll to position [127, 0]
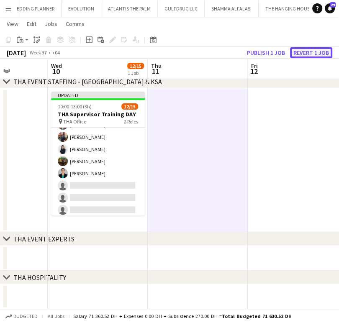
click at [317, 51] on button "Revert 1 job" at bounding box center [311, 52] width 42 height 11
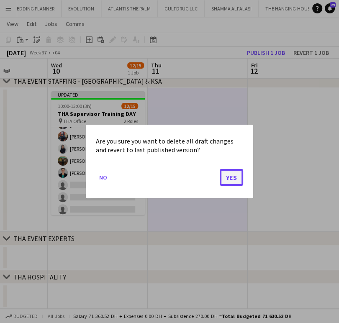
click at [232, 176] on button "Yes" at bounding box center [230, 177] width 23 height 17
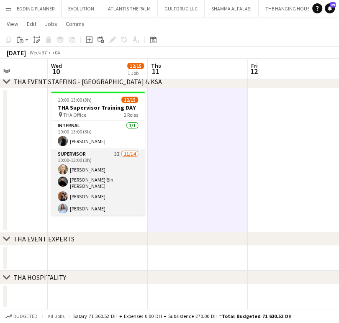
scroll to position [93, 0]
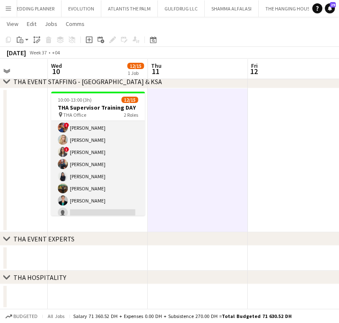
click at [89, 168] on app-card-role "Supervisor 3I 11/14 10:00-13:00 (3h) Amanda Neme Hassan Bin Rashid Ahmed Aliaks…" at bounding box center [98, 150] width 94 height 188
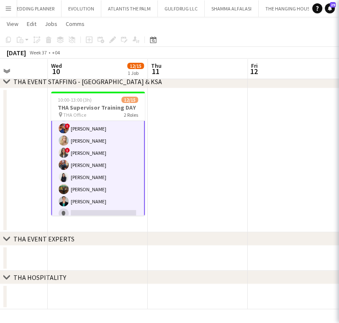
scroll to position [94, 0]
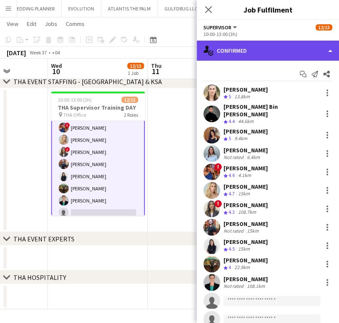
click at [331, 46] on div "single-neutral-actions-check-2 Confirmed" at bounding box center [267, 51] width 142 height 20
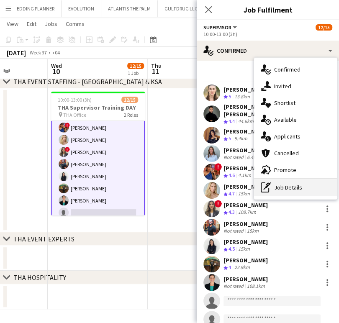
click at [281, 190] on div "pen-write Job Details" at bounding box center [295, 187] width 83 height 17
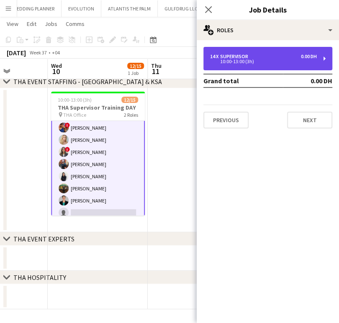
click at [237, 56] on div "Supervisor" at bounding box center [235, 56] width 31 height 6
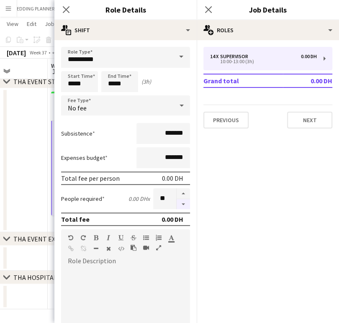
click at [177, 201] on button "button" at bounding box center [182, 204] width 13 height 10
click at [177, 192] on button "button" at bounding box center [182, 193] width 13 height 11
type input "**"
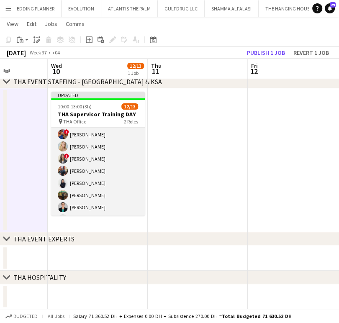
scroll to position [0, 0]
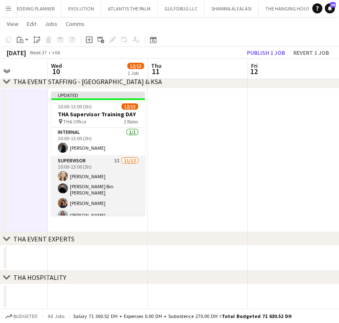
click at [94, 168] on app-card-role "Supervisor 3I 11/12 10:00-13:00 (3h) Amanda Neme Hassan Bin Rashid Ahmed Aliaks…" at bounding box center [98, 238] width 94 height 164
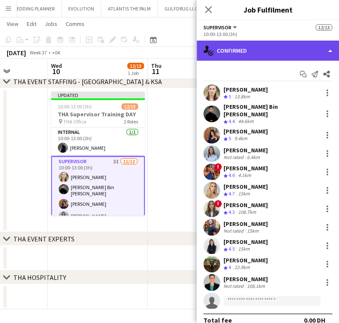
click at [318, 51] on div "single-neutral-actions-check-2 Confirmed" at bounding box center [267, 51] width 142 height 20
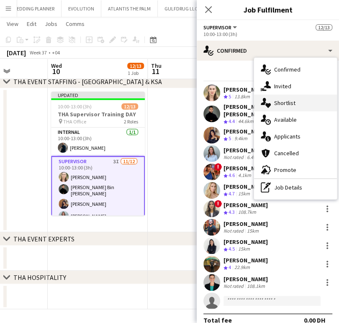
click at [284, 104] on div "single-neutral-actions-heart Shortlist" at bounding box center [295, 102] width 83 height 17
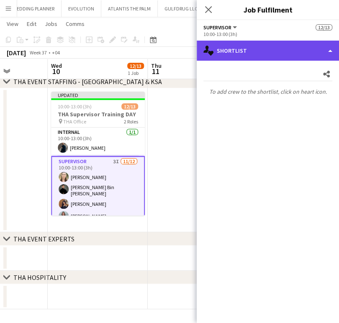
click at [316, 42] on div "single-neutral-actions-heart Shortlist" at bounding box center [267, 51] width 142 height 20
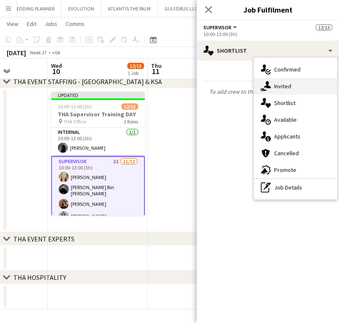
click at [290, 89] on div "single-neutral-actions-share-1 Invited" at bounding box center [295, 86] width 83 height 17
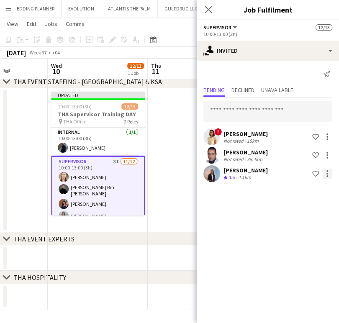
click at [326, 173] on div at bounding box center [327, 174] width 2 height 2
click at [298, 249] on span "Cancel invitation" at bounding box center [299, 248] width 49 height 7
click at [326, 155] on div at bounding box center [327, 155] width 2 height 2
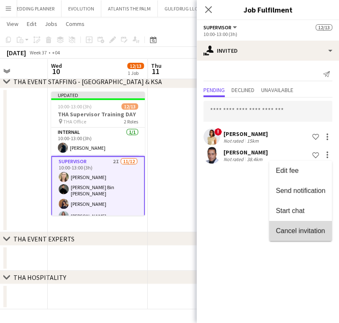
click at [295, 228] on span "Cancel invitation" at bounding box center [299, 230] width 49 height 7
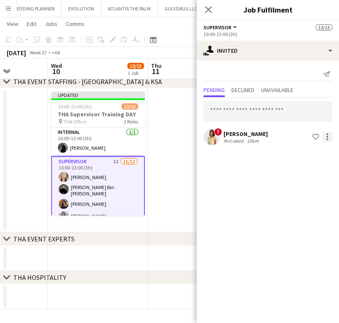
click at [327, 136] on div at bounding box center [327, 137] width 2 height 2
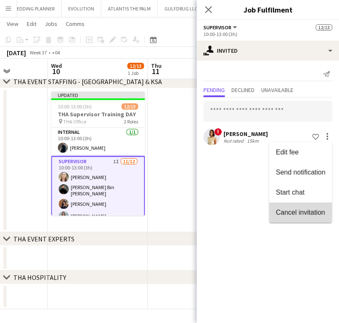
click at [300, 211] on span "Cancel invitation" at bounding box center [299, 212] width 49 height 7
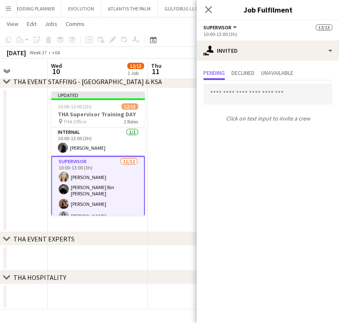
click at [168, 154] on app-date-cell at bounding box center [198, 160] width 100 height 144
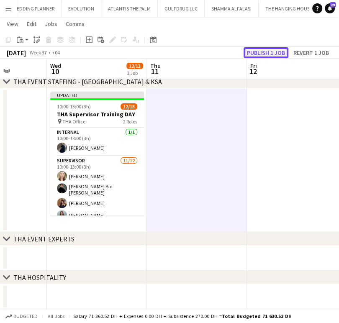
click at [269, 52] on button "Publish 1 job" at bounding box center [265, 52] width 45 height 11
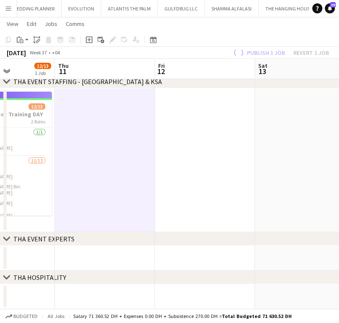
drag, startPoint x: 165, startPoint y: 140, endPoint x: 18, endPoint y: 130, distance: 147.9
click at [0, 133] on html "Menu Boards Boards Boards All jobs Status Workforce Workforce My Workforce Recr…" at bounding box center [169, 139] width 339 height 367
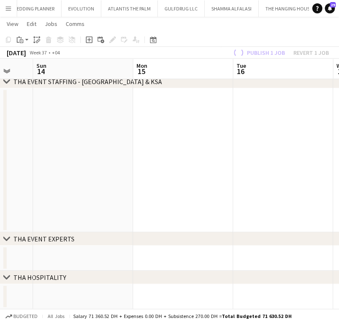
click at [83, 135] on app-calendar-viewport "Wed 10 12/13 1 Job Thu 11 Fri 12 Sat 13 Sun 14 Mon 15 Tue 16 Wed 17 Thu 18 Publ…" at bounding box center [169, 149] width 339 height 320
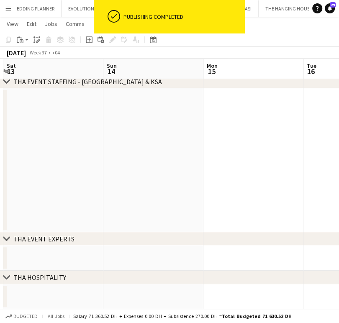
drag, startPoint x: 297, startPoint y: 160, endPoint x: 33, endPoint y: 158, distance: 263.3
click at [42, 160] on app-calendar-viewport "Wed 10 12/13 1 Job Thu 11 Fri 12 Sat 13 Sun 14 Mon 15 Tue 16 Wed 17 Thu 18 10:0…" at bounding box center [169, 149] width 339 height 320
drag, startPoint x: 158, startPoint y: 161, endPoint x: 99, endPoint y: 161, distance: 59.3
click at [102, 161] on app-calendar-viewport "Mon 15 Tue 16 Wed 17 Thu 18 Fri 19 Sat 20 Sun 21 Mon 22 Tue 23" at bounding box center [169, 149] width 339 height 320
click at [118, 176] on app-calendar-viewport "Mon 15 Tue 16 Wed 17 Thu 18 Fri 19 Sat 20 Sun 21 Mon 22 Tue 23" at bounding box center [169, 149] width 339 height 320
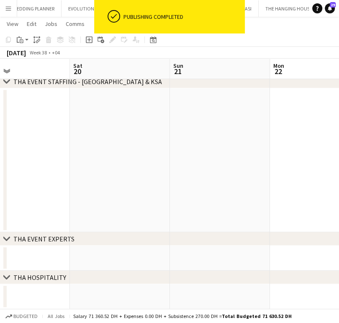
drag, startPoint x: 267, startPoint y: 166, endPoint x: 86, endPoint y: 178, distance: 181.8
click at [88, 178] on app-calendar-viewport "Wed 17 Thu 18 Fri 19 Sat 20 Sun 21 Mon 22 Tue 23 Wed 24 Thu 25" at bounding box center [169, 149] width 339 height 320
drag, startPoint x: 144, startPoint y: 169, endPoint x: 76, endPoint y: 167, distance: 68.2
click at [80, 168] on app-calendar-viewport "Fri 19 Sat 20 Sun 21 Mon 22 Tue 23 Wed 24 Thu 25 Fri 26 Sat 27" at bounding box center [169, 149] width 339 height 320
click at [125, 150] on app-calendar-viewport "Sun 21 Mon 22 Tue 23 Wed 24 Thu 25 Fri 26 Sat 27 Sun 28 Mon 29" at bounding box center [169, 149] width 339 height 320
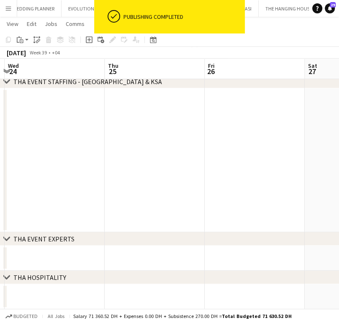
drag, startPoint x: 138, startPoint y: 145, endPoint x: 121, endPoint y: 145, distance: 16.7
click at [124, 145] on app-calendar-viewport "Sun 21 Mon 22 Tue 23 Wed 24 Thu 25 Fri 26 Sat 27 Sun 28 Mon 29" at bounding box center [169, 149] width 339 height 320
drag, startPoint x: 257, startPoint y: 141, endPoint x: 120, endPoint y: 143, distance: 137.1
click at [126, 143] on app-calendar-viewport "Mon 22 Tue 23 Wed 24 Thu 25 Fri 26 Sat 27 Sun 28 Mon 29 Tue 30 5/9 1 Job 10:00-…" at bounding box center [169, 149] width 339 height 320
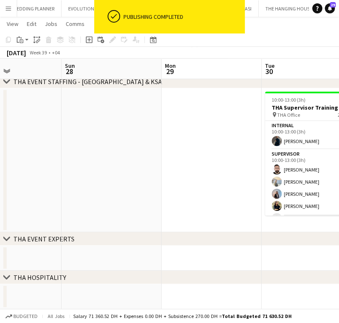
drag, startPoint x: 163, startPoint y: 146, endPoint x: 188, endPoint y: 142, distance: 25.8
click at [151, 146] on app-calendar-viewport "Wed 24 Thu 25 Fri 26 Sat 27 Sun 28 Mon 29 Tue 30 5/9 1 Job Wed 1 Thu 2 10:00-13…" at bounding box center [169, 149] width 339 height 320
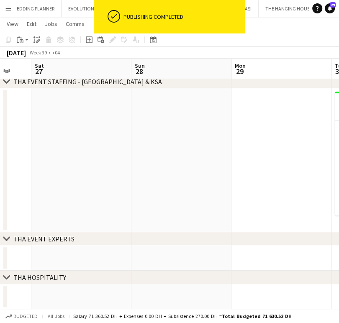
drag, startPoint x: 206, startPoint y: 146, endPoint x: 97, endPoint y: 149, distance: 108.7
click at [109, 146] on app-calendar-viewport "Wed 24 Thu 25 Fri 26 Sat 27 Sun 28 Mon 29 Tue 30 5/9 1 Job Wed 1 Thu 2 10:00-13…" at bounding box center [169, 149] width 339 height 320
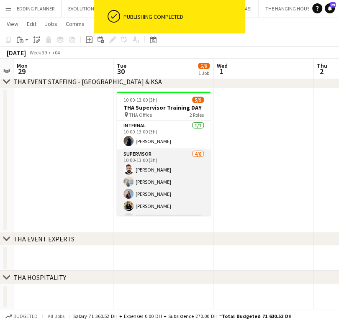
click at [157, 191] on app-card-role "Supervisor 4/8 10:00-13:00 (3h) Moustafa Hamada Daria Burdiuk Marina Paez maria…" at bounding box center [164, 205] width 94 height 113
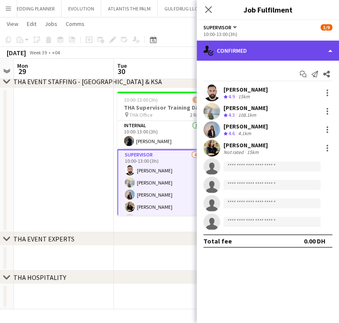
click at [321, 49] on div "single-neutral-actions-check-2 Confirmed" at bounding box center [267, 51] width 142 height 20
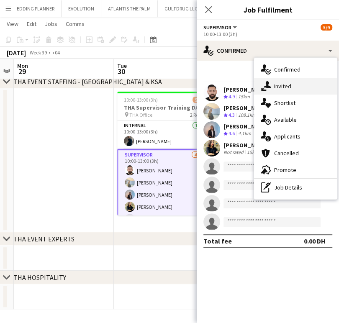
click at [296, 87] on div "single-neutral-actions-share-1 Invited" at bounding box center [295, 86] width 83 height 17
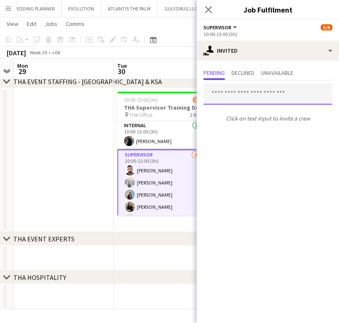
click at [251, 95] on input "text" at bounding box center [267, 94] width 129 height 21
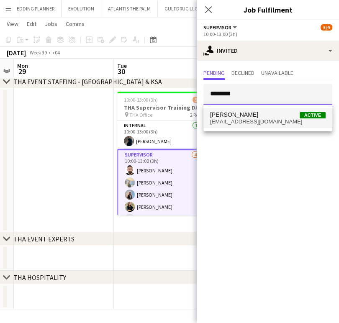
type input "********"
click at [269, 117] on span "Marwan Sharafeldeen Active" at bounding box center [267, 114] width 115 height 7
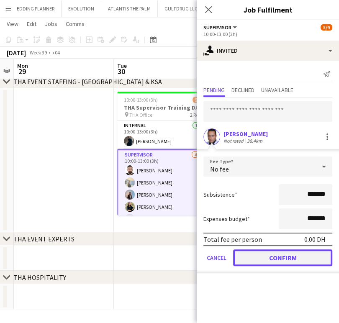
drag, startPoint x: 273, startPoint y: 258, endPoint x: 270, endPoint y: 211, distance: 46.9
click at [273, 257] on button "Confirm" at bounding box center [282, 257] width 99 height 17
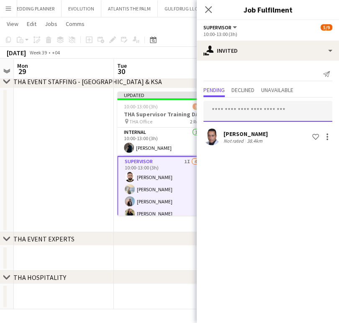
click at [248, 106] on input "text" at bounding box center [267, 111] width 129 height 21
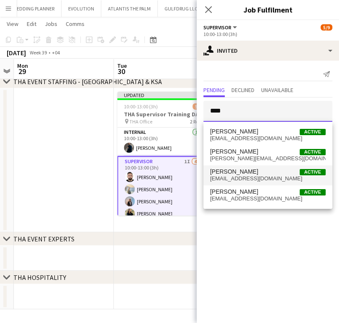
type input "****"
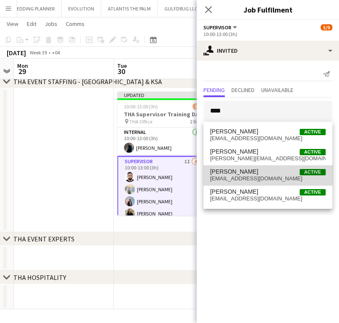
drag, startPoint x: 246, startPoint y: 173, endPoint x: 316, endPoint y: 202, distance: 75.5
click at [246, 173] on span "lisa perez Active" at bounding box center [267, 171] width 115 height 7
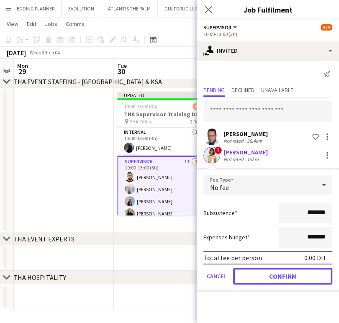
click at [295, 278] on button "Confirm" at bounding box center [282, 275] width 99 height 17
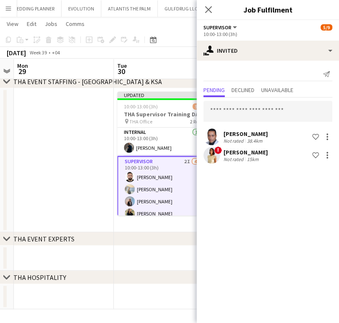
click at [57, 140] on app-date-cell at bounding box center [64, 160] width 100 height 144
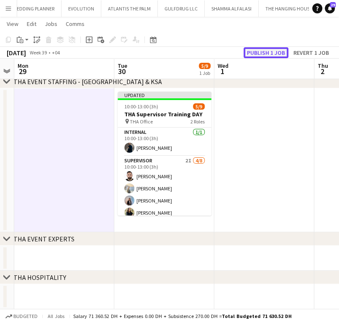
click at [262, 50] on button "Publish 1 job" at bounding box center [265, 52] width 45 height 11
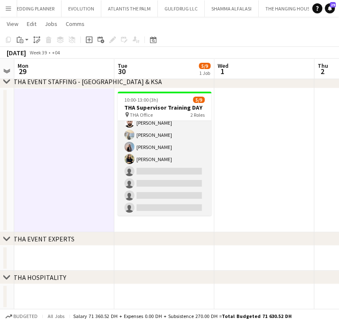
click at [171, 171] on app-card-role "Supervisor 2I 4/8 10:00-13:00 (3h) Moustafa Hamada Daria Burdiuk Marina Paez ma…" at bounding box center [164, 158] width 94 height 113
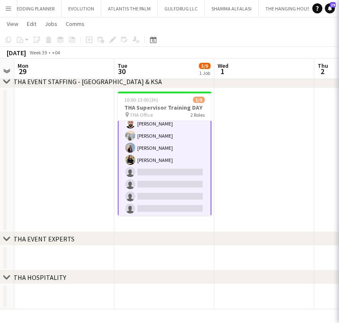
scroll to position [48, 0]
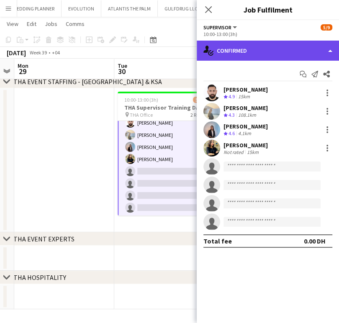
click at [331, 43] on div "single-neutral-actions-check-2 Confirmed" at bounding box center [267, 51] width 142 height 20
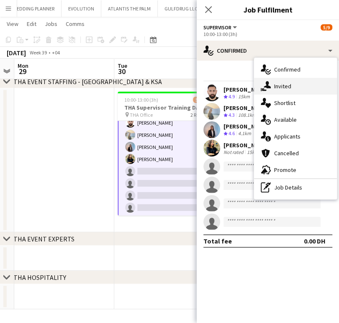
click at [284, 84] on div "single-neutral-actions-share-1 Invited" at bounding box center [295, 86] width 83 height 17
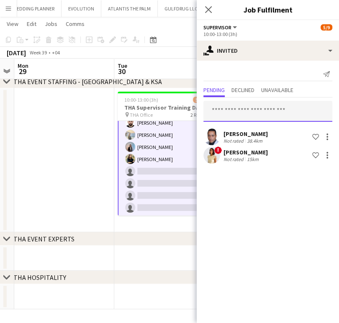
click at [231, 110] on input "text" at bounding box center [267, 111] width 129 height 21
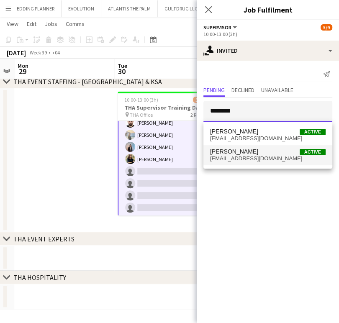
type input "********"
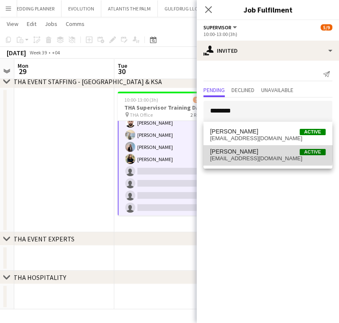
click at [249, 151] on span "Marina Cipriani Active" at bounding box center [267, 151] width 115 height 7
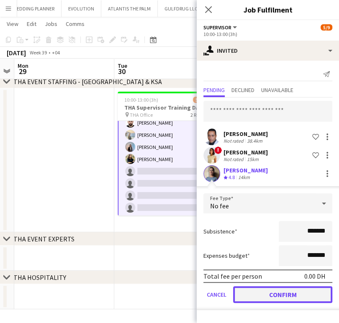
click at [265, 290] on button "Confirm" at bounding box center [282, 294] width 99 height 17
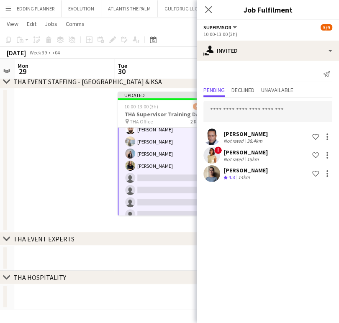
click at [54, 150] on app-date-cell at bounding box center [64, 160] width 100 height 144
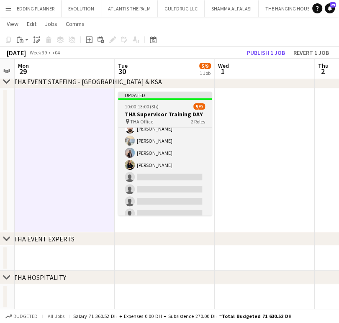
scroll to position [47, 0]
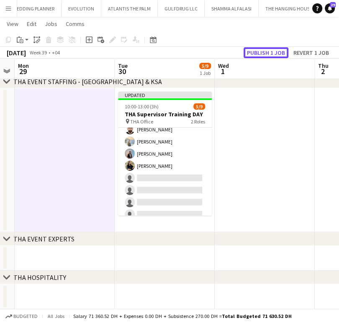
click at [273, 48] on button "Publish 1 job" at bounding box center [265, 52] width 45 height 11
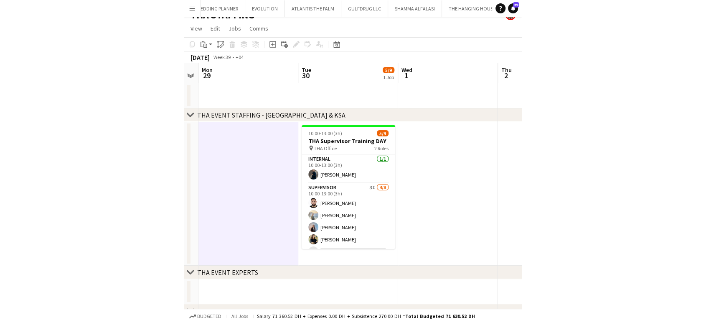
scroll to position [0, 0]
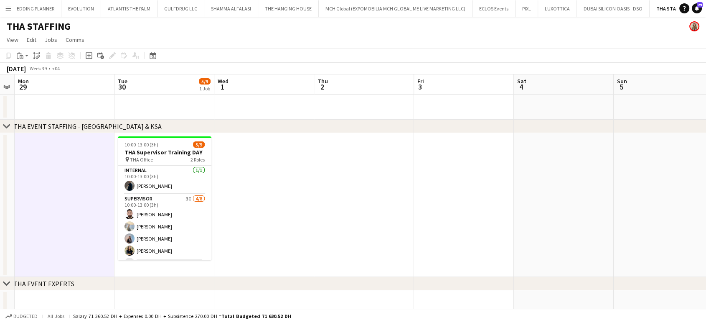
drag, startPoint x: 69, startPoint y: 224, endPoint x: 276, endPoint y: 238, distance: 207.8
click at [494, 233] on app-calendar-viewport "Fri 26 Sat 27 Sun 28 Mon 29 Tue 30 5/9 1 Job Wed 1 Thu 2 Fri 3 Sat 4 Sun 5 Mon …" at bounding box center [353, 213] width 706 height 279
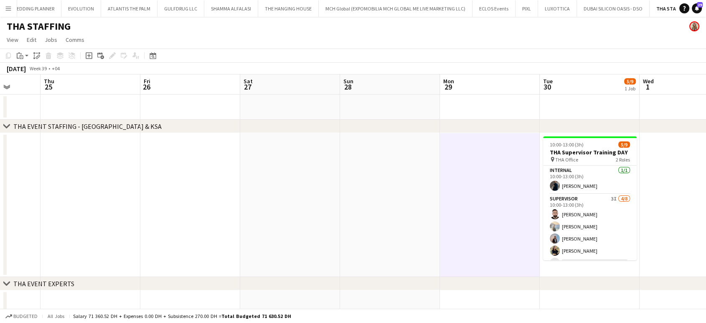
drag, startPoint x: 309, startPoint y: 212, endPoint x: 205, endPoint y: 213, distance: 104.1
click at [331, 212] on app-calendar-viewport "Mon 22 Tue 23 Wed 24 Thu 25 Fri 26 Sat 27 Sun 28 Mon 29 Tue 30 5/9 1 Job Wed 1 …" at bounding box center [353, 213] width 706 height 279
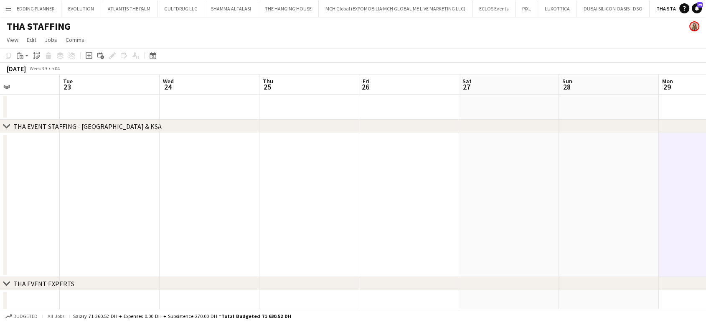
drag, startPoint x: 174, startPoint y: 213, endPoint x: 405, endPoint y: 176, distance: 233.7
click at [393, 173] on app-calendar-viewport "Sat 20 Sun 21 Mon 22 Tue 23 Wed 24 Thu 25 Fri 26 Sat 27 Sun 28 Mon 29 Tue 30 5/…" at bounding box center [353, 213] width 706 height 279
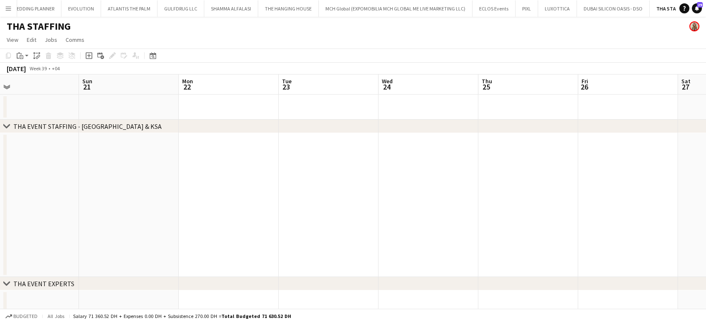
drag, startPoint x: 208, startPoint y: 180, endPoint x: 313, endPoint y: 190, distance: 105.4
click at [408, 178] on app-calendar-viewport "Thu 18 Fri 19 Sat 20 Sun 21 Mon 22 Tue 23 Wed 24 Thu 25 Fri 26 Sat 27 Sun 28 Mo…" at bounding box center [353, 213] width 706 height 279
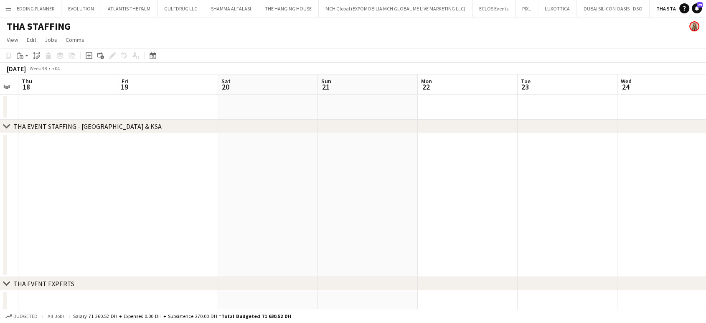
drag, startPoint x: 288, startPoint y: 182, endPoint x: 283, endPoint y: 201, distance: 19.6
click at [322, 182] on app-calendar-viewport "Tue 16 Wed 17 Thu 18 Fri 19 Sat 20 Sun 21 Mon 22 Tue 23 Wed 24 Thu 25 Fri 26 Sa…" at bounding box center [353, 213] width 706 height 279
click at [321, 154] on app-calendar-viewport "Sun 14 Mon 15 Tue 16 Wed 17 Thu 18 Fri 19 Sat 20 Sun 21 Mon 22 Tue 23 Wed 24 Th…" at bounding box center [353, 213] width 706 height 279
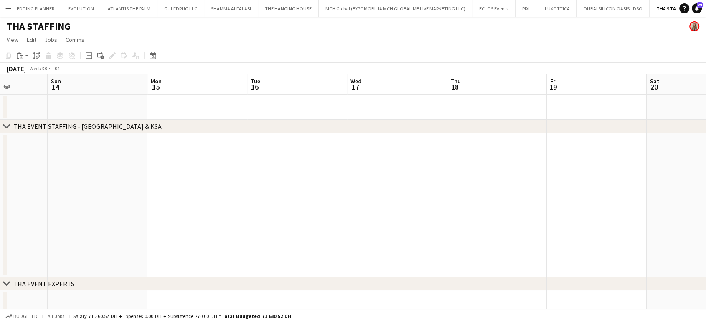
drag, startPoint x: 118, startPoint y: 163, endPoint x: 359, endPoint y: 144, distance: 241.5
click at [346, 143] on app-calendar-viewport "Thu 11 Fri 12 Sat 13 Sun 14 Mon 15 Tue 16 Wed 17 Thu 18 Fri 19 Sat 20 Sun 21 Mo…" at bounding box center [353, 213] width 706 height 279
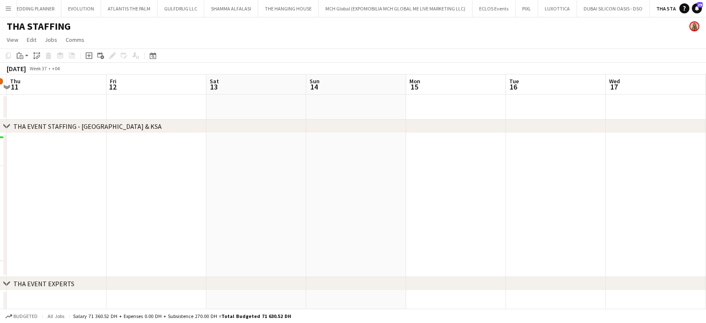
drag, startPoint x: 303, startPoint y: 166, endPoint x: 372, endPoint y: 168, distance: 69.8
click at [359, 166] on app-calendar-viewport "Tue 9 Wed 10 12/13 1 Job Thu 11 Fri 12 Sat 13 Sun 14 Mon 15 Tue 16 Wed 17 Thu 1…" at bounding box center [353, 213] width 706 height 279
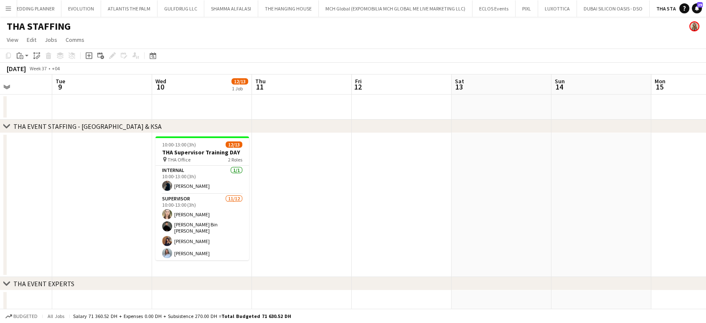
click at [329, 194] on app-calendar-viewport "Sat 6 Sun 7 Mon 8 Tue 9 Wed 10 12/13 1 Job Thu 11 Fri 12 Sat 13 Sun 14 Mon 15 T…" at bounding box center [353, 213] width 706 height 279
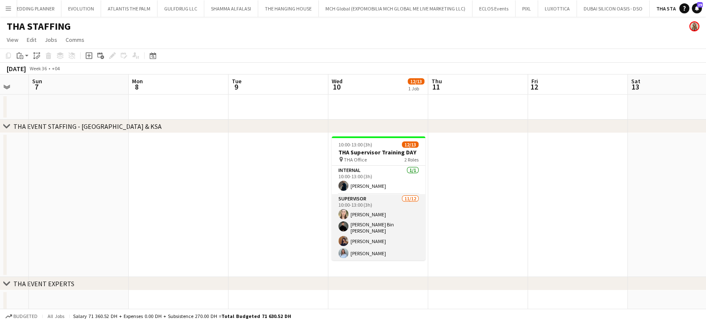
click at [367, 216] on app-card-role "Supervisor 11/12 10:00-13:00 (3h) Amanda Neme Hassan Bin Rashid Ahmed Aliaksand…" at bounding box center [379, 276] width 94 height 164
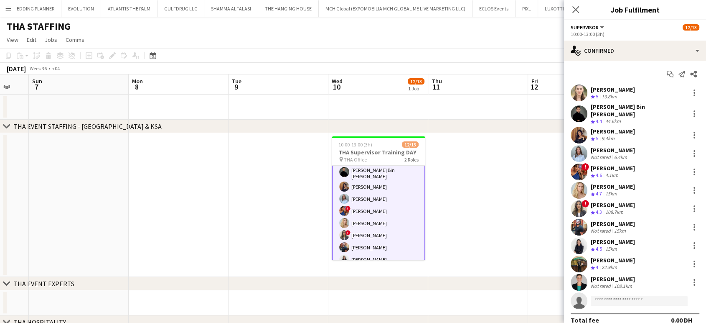
scroll to position [97, 0]
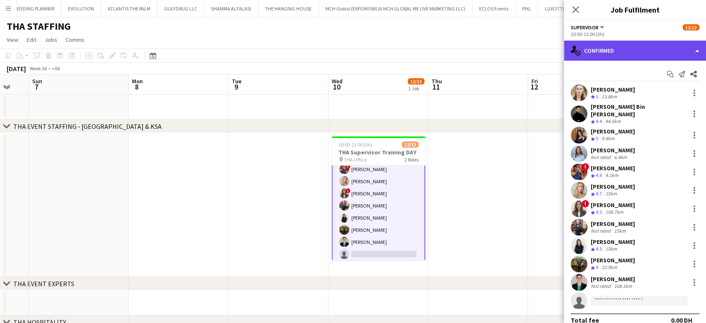
click at [692, 48] on div "single-neutral-actions-check-2 Confirmed" at bounding box center [635, 51] width 142 height 20
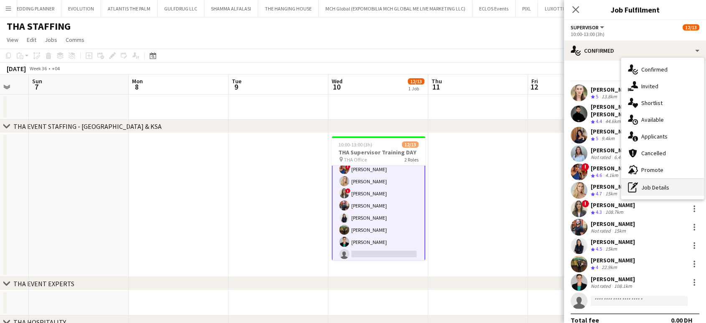
drag, startPoint x: 657, startPoint y: 187, endPoint x: 656, endPoint y: 160, distance: 27.2
click at [656, 187] on div "pen-write Job Details" at bounding box center [662, 187] width 83 height 17
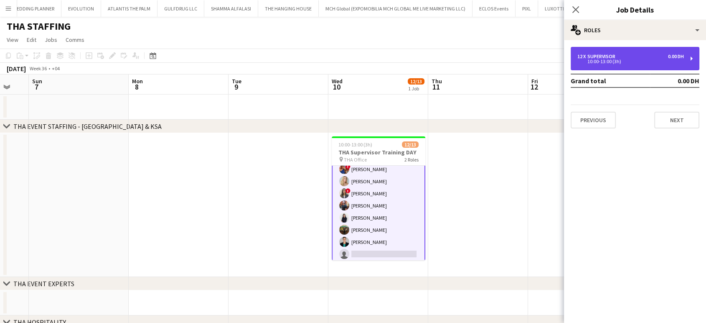
click at [615, 56] on div "Supervisor" at bounding box center [603, 56] width 31 height 6
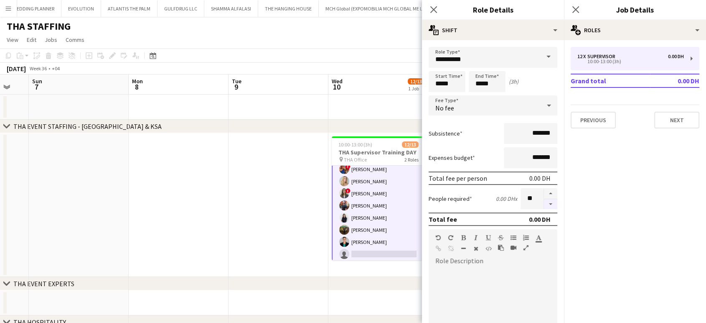
click at [544, 201] on button "button" at bounding box center [550, 204] width 13 height 10
type input "**"
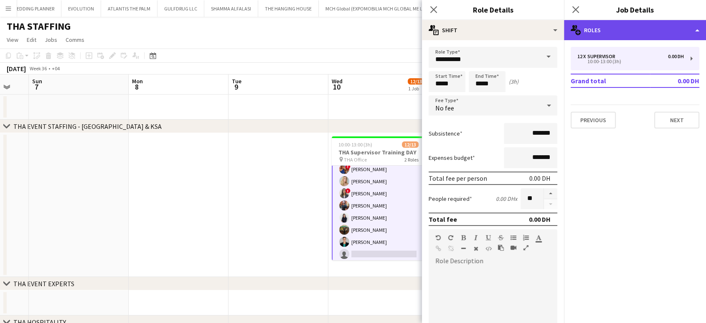
click at [690, 30] on div "multiple-users-add Roles" at bounding box center [635, 30] width 142 height 20
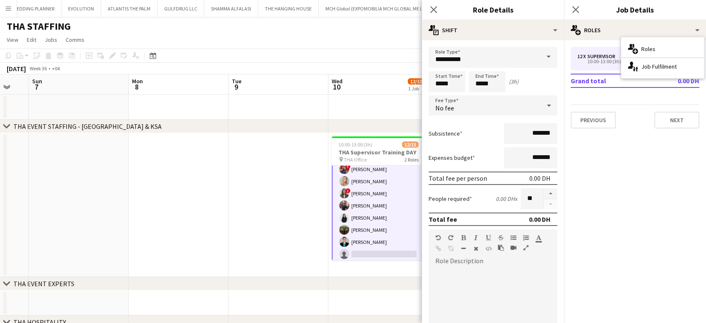
click at [303, 173] on app-date-cell at bounding box center [279, 205] width 100 height 144
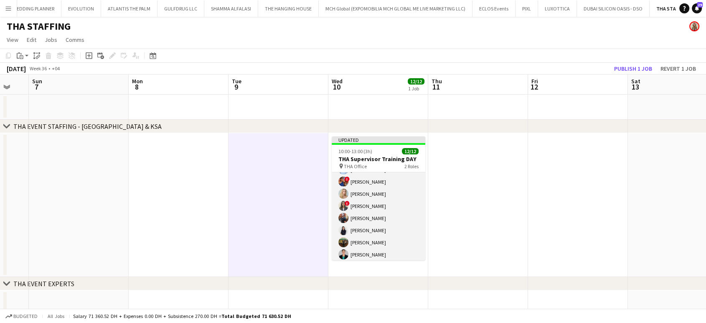
click at [362, 191] on app-card-role "Supervisor 11/11 10:00-13:00 (3h) Amanda Neme Hassan Bin Rashid Ahmed Aliaksand…" at bounding box center [379, 186] width 94 height 152
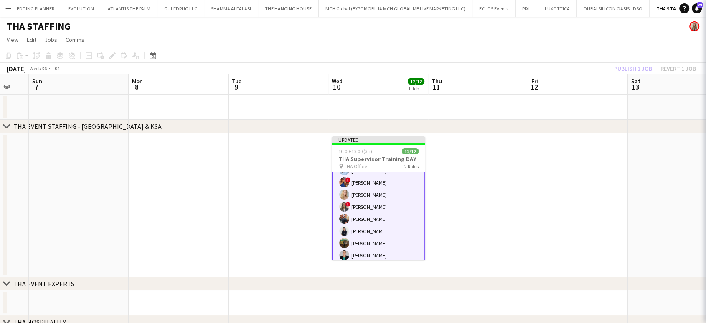
scroll to position [91, 0]
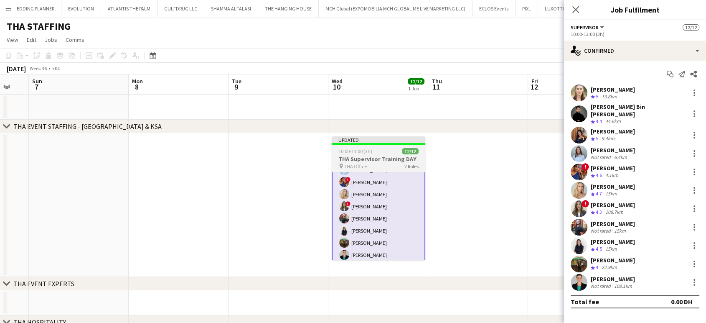
click at [375, 159] on h3 "THA Supervisor Training DAY" at bounding box center [379, 159] width 94 height 8
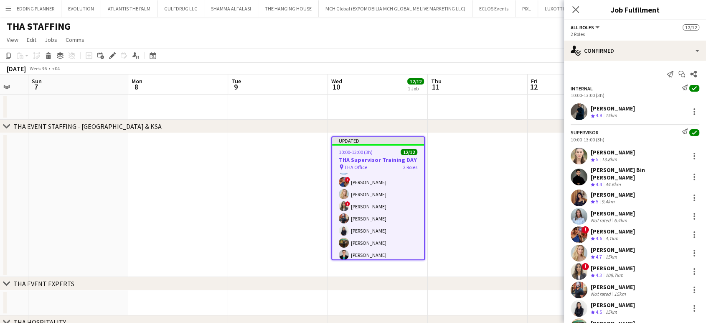
scroll to position [90, 0]
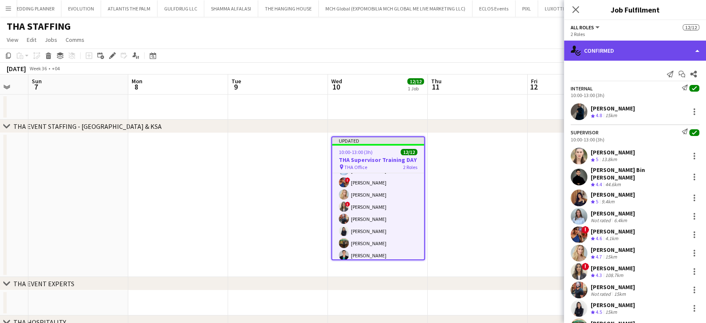
click at [676, 48] on div "single-neutral-actions-check-2 Confirmed" at bounding box center [635, 51] width 142 height 20
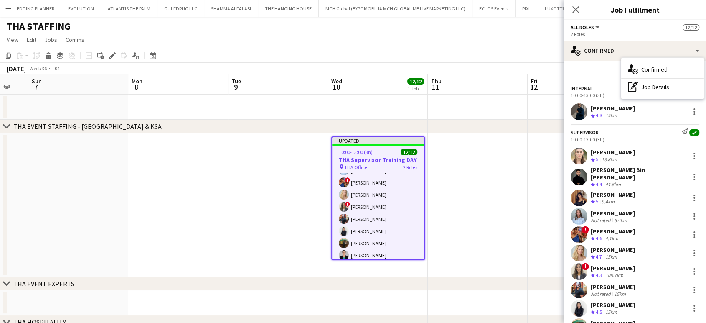
drag, startPoint x: 271, startPoint y: 160, endPoint x: 289, endPoint y: 150, distance: 21.2
click at [271, 160] on app-date-cell at bounding box center [278, 205] width 100 height 144
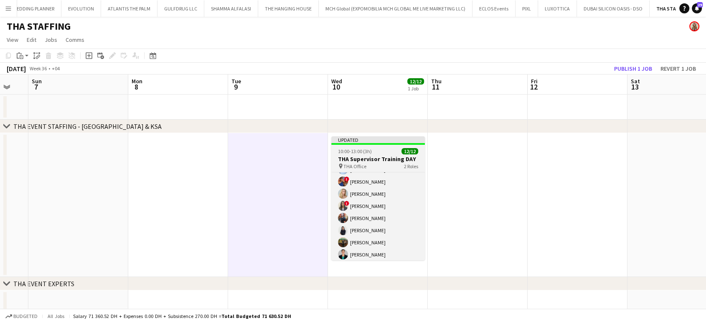
click at [386, 158] on h3 "THA Supervisor Training DAY" at bounding box center [378, 159] width 94 height 8
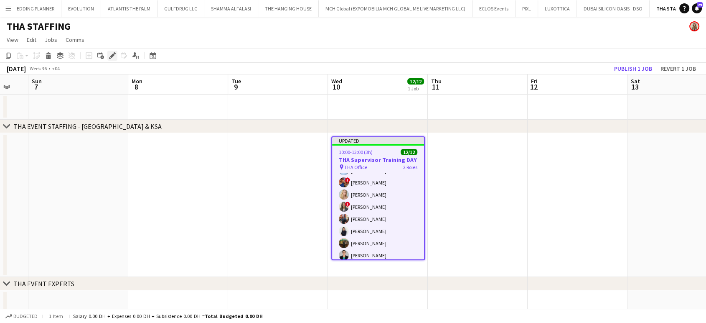
click at [112, 55] on icon at bounding box center [112, 55] width 5 height 5
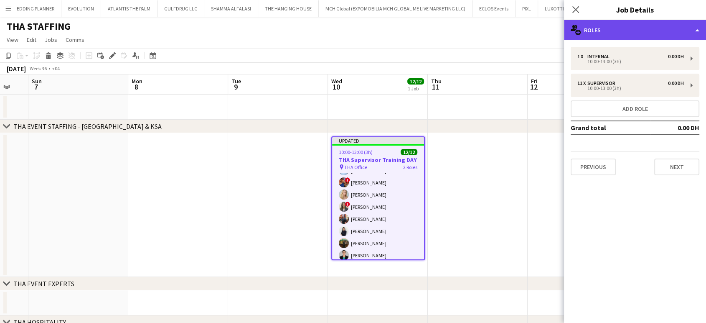
click at [680, 23] on div "multiple-users-add Roles" at bounding box center [635, 30] width 142 height 20
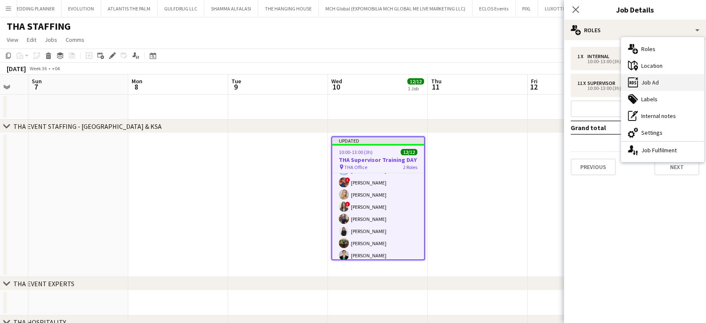
click at [665, 85] on div "ads-window Job Ad" at bounding box center [662, 82] width 83 height 17
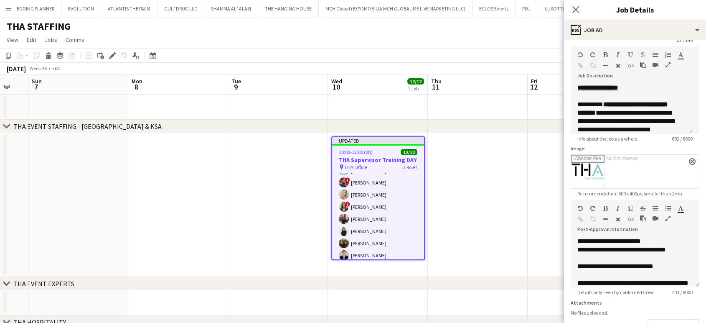
scroll to position [46, 0]
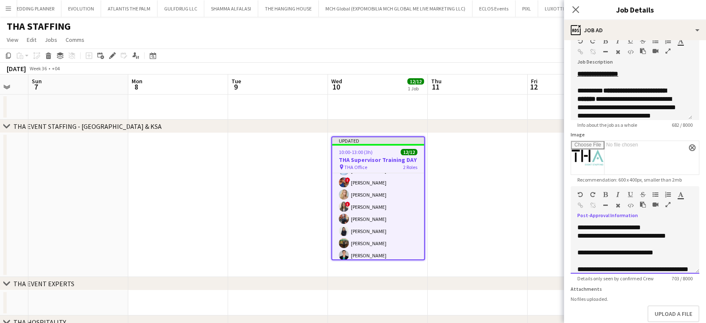
click at [676, 252] on div "**********" at bounding box center [628, 252] width 101 height 8
click at [535, 220] on app-date-cell at bounding box center [578, 205] width 100 height 144
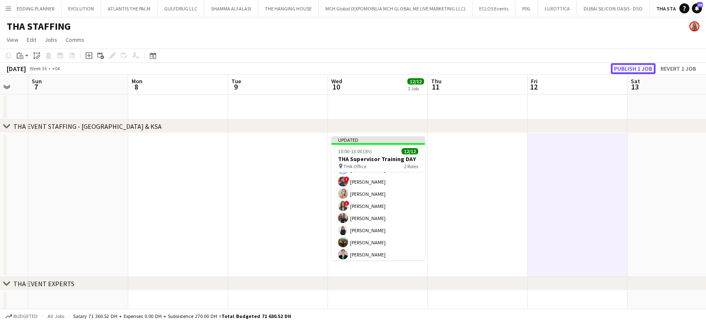
click at [622, 64] on button "Publish 1 job" at bounding box center [633, 68] width 45 height 11
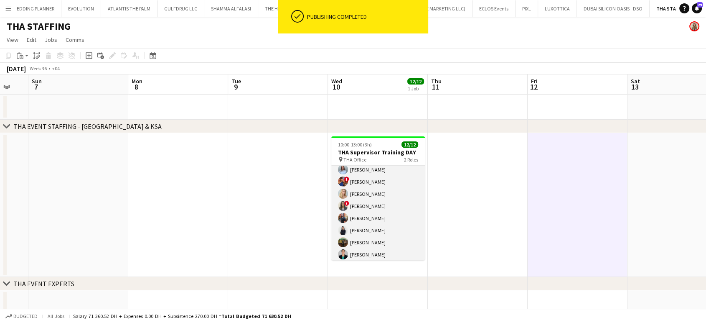
click at [375, 189] on app-card-role "Supervisor 11/11 10:00-13:00 (3h) Amanda Neme Hassan Bin Rashid Ahmed Aliaksand…" at bounding box center [378, 186] width 94 height 152
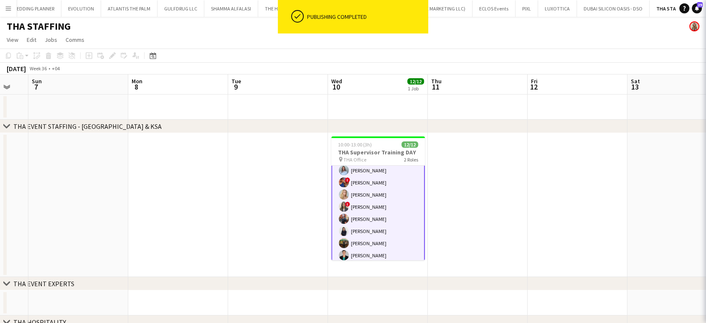
scroll to position [84, 0]
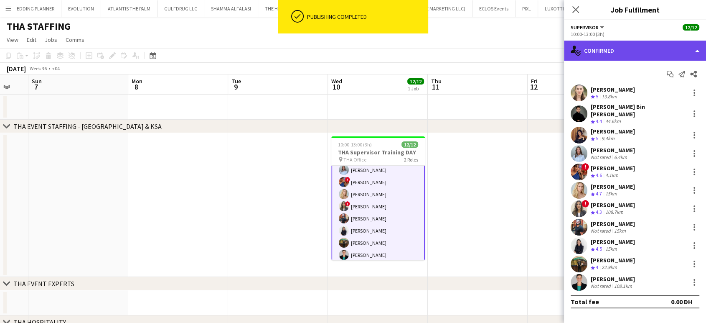
click at [692, 46] on div "single-neutral-actions-check-2 Confirmed" at bounding box center [635, 51] width 142 height 20
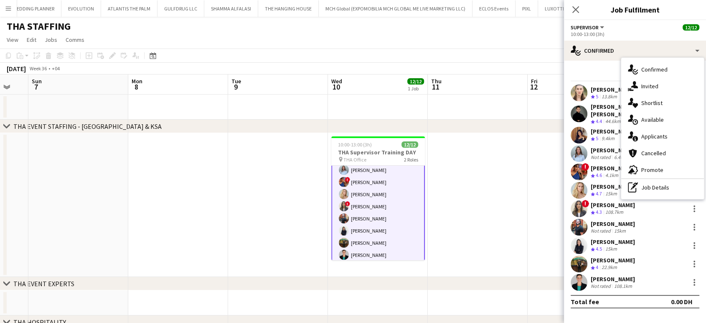
click at [597, 61] on div "Start chat Send notification Share Amanda Neme Crew rating 5 13.8km Hassan Bin …" at bounding box center [635, 188] width 142 height 254
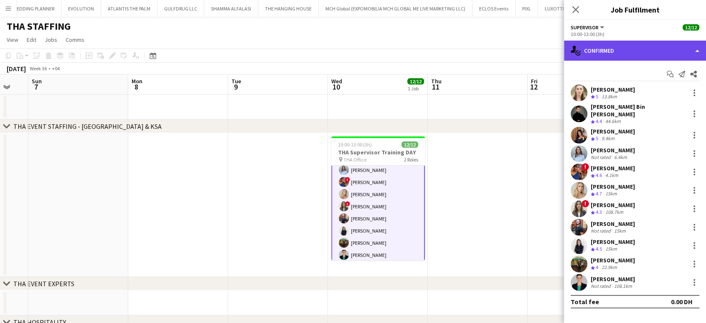
click at [700, 51] on div "single-neutral-actions-check-2 Confirmed" at bounding box center [635, 51] width 142 height 20
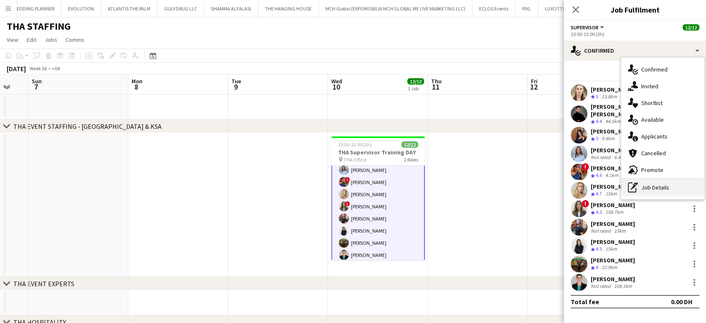
click at [664, 186] on div "pen-write Job Details" at bounding box center [662, 187] width 83 height 17
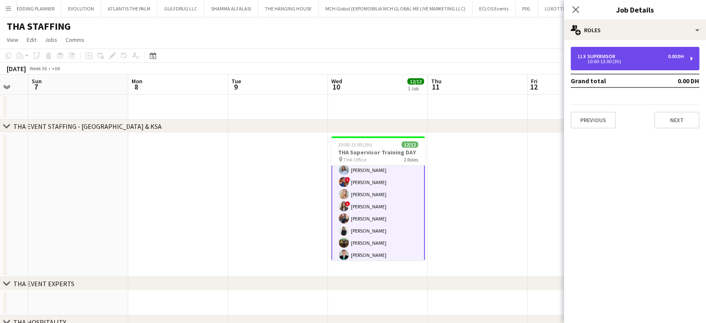
click at [603, 60] on div "10:00-13:00 (3h)" at bounding box center [631, 61] width 107 height 4
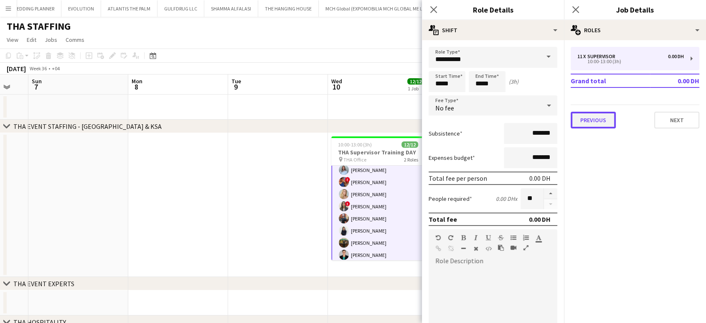
click at [585, 124] on button "Previous" at bounding box center [593, 120] width 45 height 17
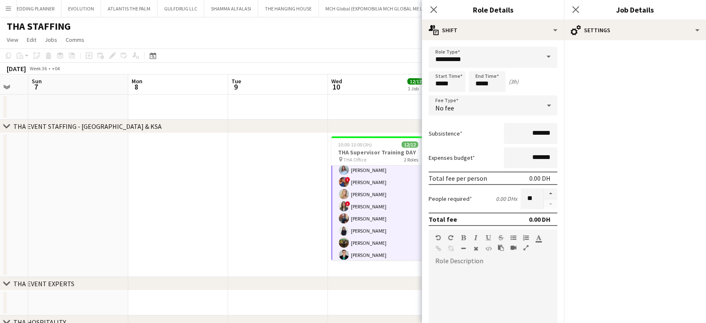
click at [298, 163] on app-date-cell at bounding box center [278, 205] width 100 height 144
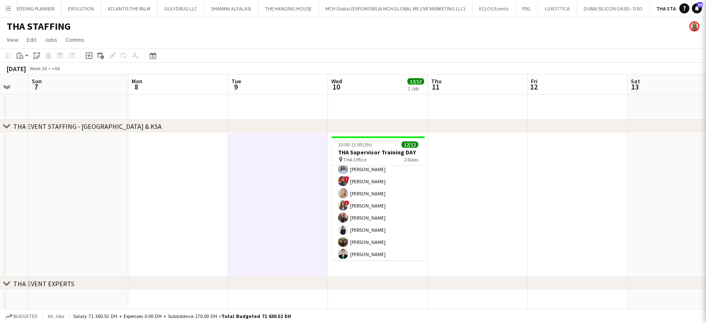
scroll to position [84, 0]
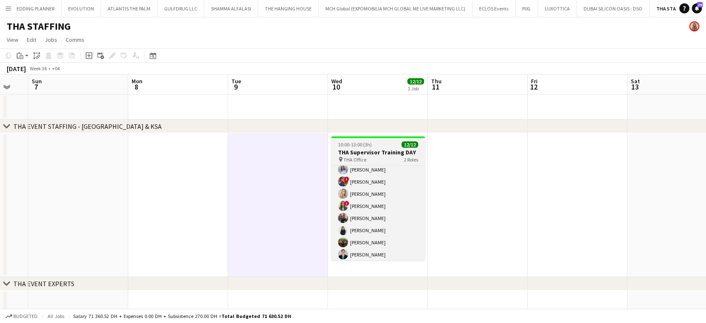
click at [351, 157] on span "THA Office" at bounding box center [355, 159] width 23 height 6
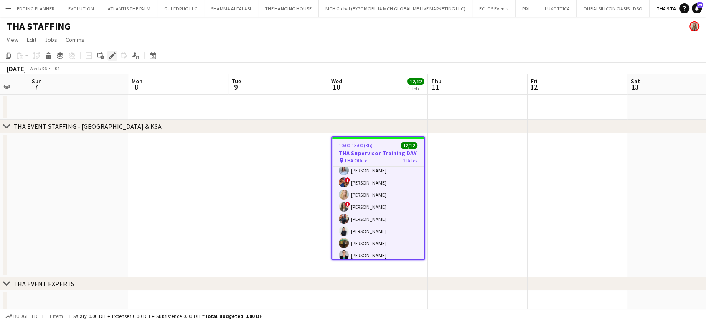
click at [112, 54] on icon at bounding box center [112, 55] width 5 height 5
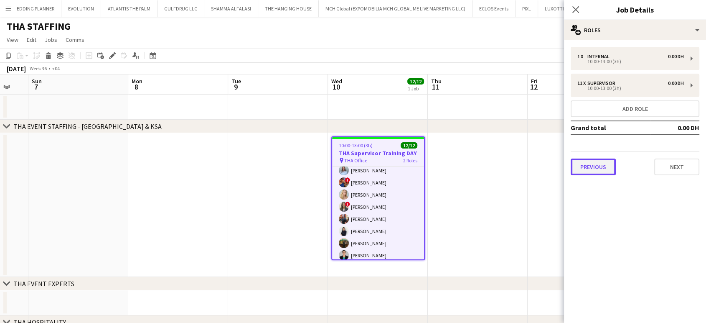
click at [591, 165] on button "Previous" at bounding box center [593, 166] width 45 height 17
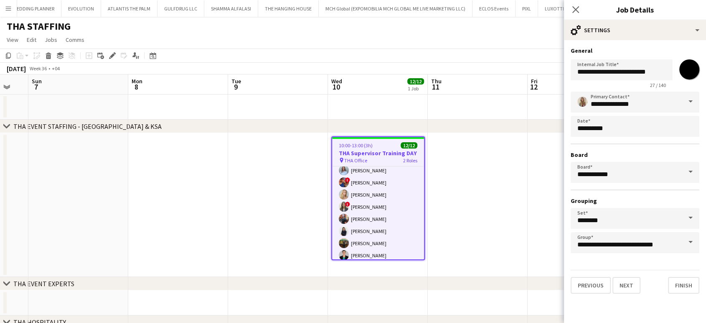
click at [496, 160] on app-date-cell at bounding box center [478, 205] width 100 height 144
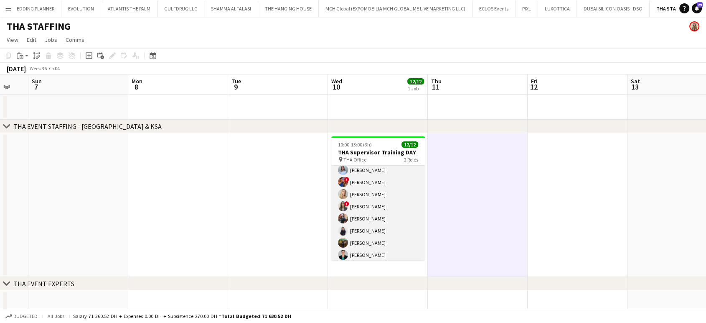
scroll to position [0, 0]
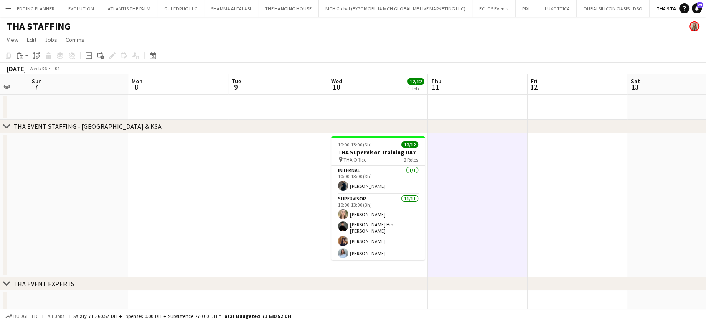
click at [558, 206] on app-date-cell at bounding box center [578, 205] width 100 height 144
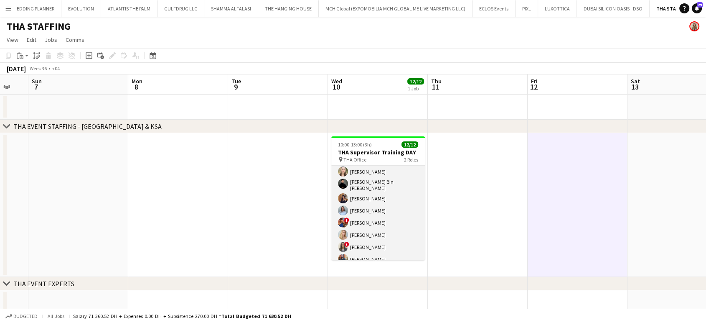
scroll to position [83, 0]
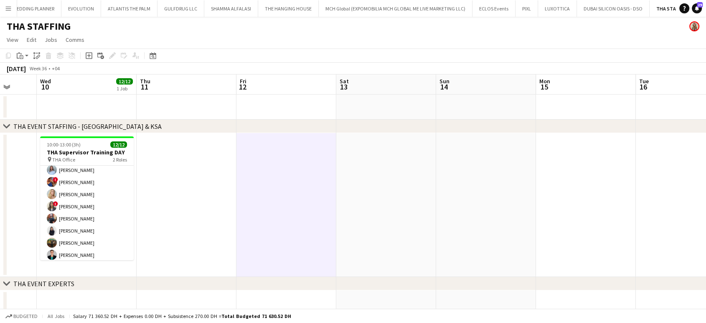
drag, startPoint x: 503, startPoint y: 206, endPoint x: 303, endPoint y: 206, distance: 200.6
click at [298, 207] on app-calendar-viewport "Sun 7 Mon 8 Tue 9 Wed 10 12/12 1 Job Thu 11 Fri 12 Sat 13 Sun 14 Mon 15 Tue 16 …" at bounding box center [353, 213] width 706 height 279
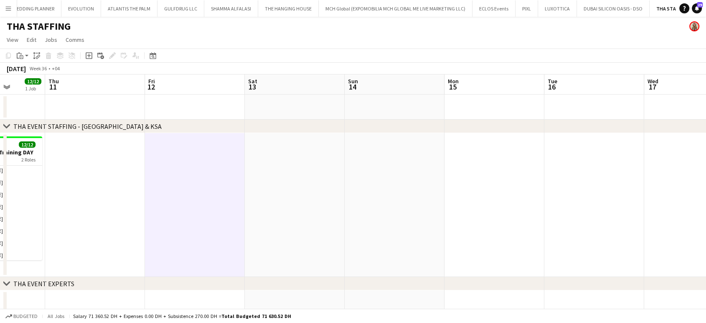
drag, startPoint x: 672, startPoint y: 206, endPoint x: 265, endPoint y: 206, distance: 407.5
click at [265, 206] on app-calendar-viewport "Sun 7 Mon 8 Tue 9 Wed 10 12/12 1 Job Thu 11 Fri 12 Sat 13 Sun 14 Mon 15 Tue 16 …" at bounding box center [353, 213] width 706 height 279
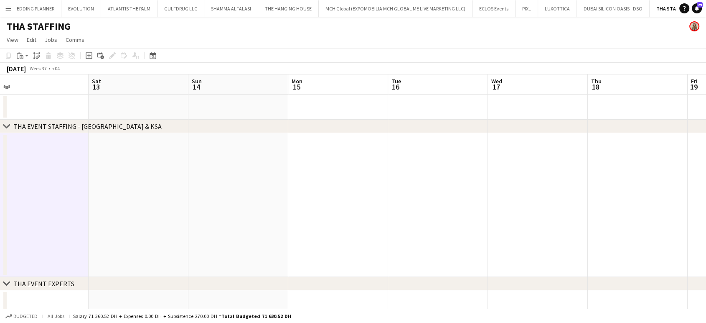
drag, startPoint x: 322, startPoint y: 217, endPoint x: 177, endPoint y: 215, distance: 145.0
click at [186, 215] on app-calendar-viewport "Wed 10 12/12 1 Job Thu 11 Fri 12 Sat 13 Sun 14 Mon 15 Tue 16 Wed 17 Thu 18 Fri …" at bounding box center [353, 213] width 706 height 279
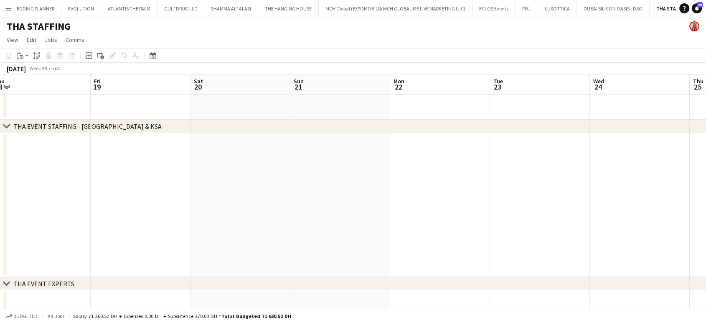
drag, startPoint x: 535, startPoint y: 224, endPoint x: 173, endPoint y: 224, distance: 362.8
click at [182, 224] on app-calendar-viewport "Mon 15 Tue 16 Wed 17 Thu 18 Fri 19 Sat 20 Sun 21 Mon 22 Tue 23 Wed 24 Thu 25 Fr…" at bounding box center [353, 213] width 706 height 279
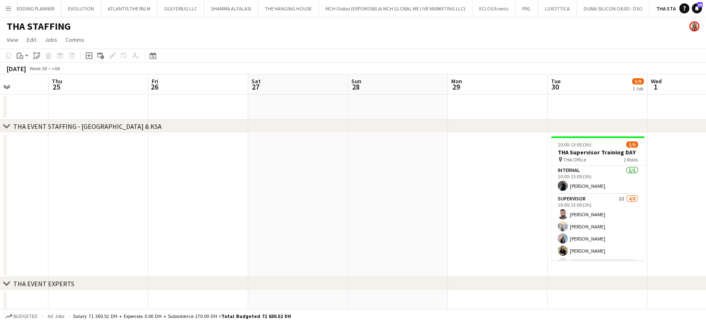
drag, startPoint x: 310, startPoint y: 217, endPoint x: 239, endPoint y: 217, distance: 70.6
click at [226, 217] on app-calendar-viewport "Mon 22 Tue 23 Wed 24 Thu 25 Fri 26 Sat 27 Sun 28 Mon 29 Tue 30 5/9 1 Job Wed 1 …" at bounding box center [353, 213] width 706 height 279
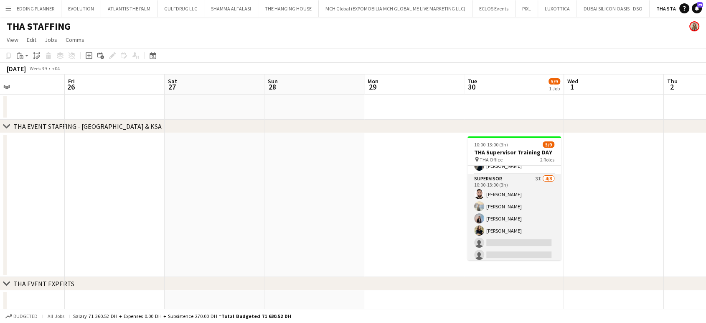
scroll to position [47, 0]
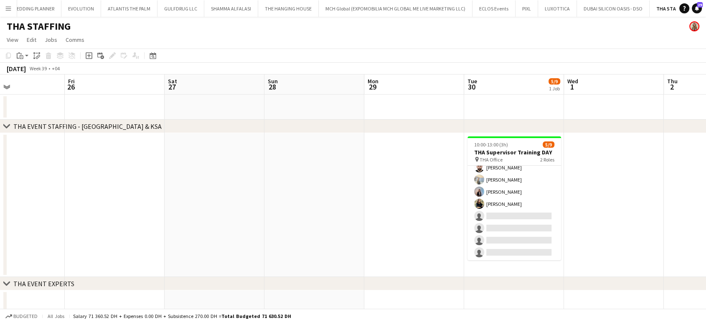
click at [377, 169] on app-date-cell at bounding box center [414, 205] width 100 height 144
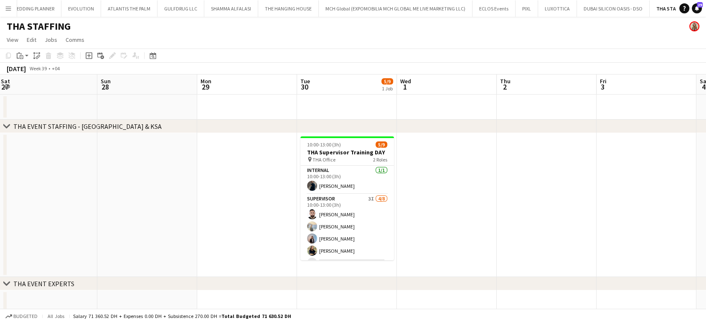
drag, startPoint x: 599, startPoint y: 189, endPoint x: 398, endPoint y: 185, distance: 201.1
click at [405, 188] on app-calendar-viewport "Wed 24 Thu 25 Fri 26 Sat 27 Sun 28 Mon 29 Tue 30 5/9 1 Job Wed 1 Thu 2 Fri 3 Sa…" at bounding box center [353, 213] width 706 height 279
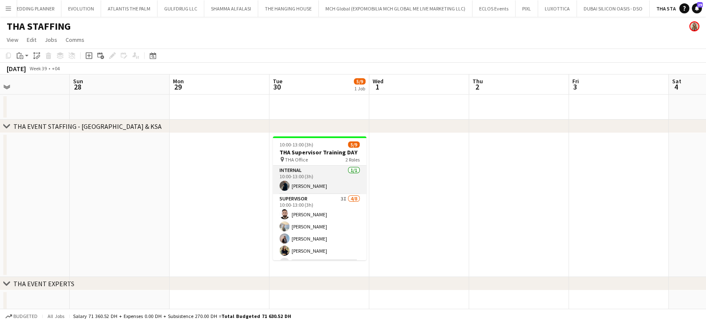
click at [316, 176] on app-card-role "Internal 1/1 10:00-13:00 (3h) Mohamed STAFF" at bounding box center [320, 180] width 94 height 28
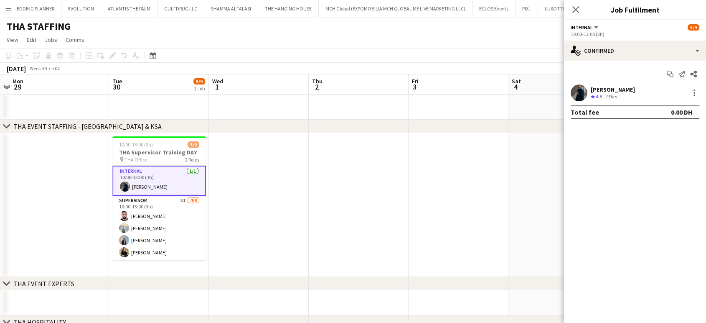
drag, startPoint x: 427, startPoint y: 192, endPoint x: 278, endPoint y: 189, distance: 148.8
click at [278, 189] on app-calendar-viewport "Fri 26 Sat 27 Sun 28 Mon 29 Tue 30 5/9 1 Job Wed 1 Thu 2 Fri 3 Sat 4 Sun 5 Mon …" at bounding box center [353, 213] width 706 height 279
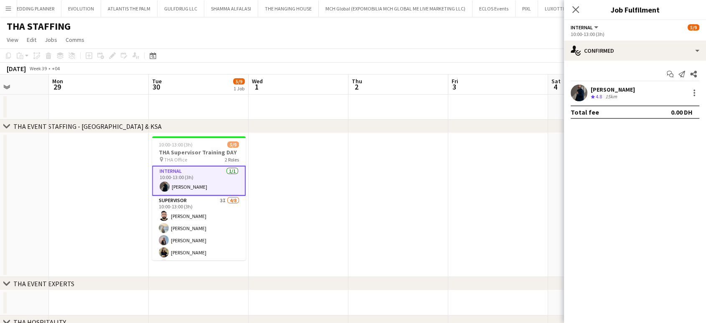
drag, startPoint x: 267, startPoint y: 191, endPoint x: 510, endPoint y: 192, distance: 242.4
click at [509, 191] on app-calendar-viewport "Fri 26 Sat 27 Sun 28 Mon 29 Tue 30 5/9 1 Job Wed 1 Thu 2 Fri 3 Sat 4 Sun 5 Mon …" at bounding box center [353, 213] width 706 height 279
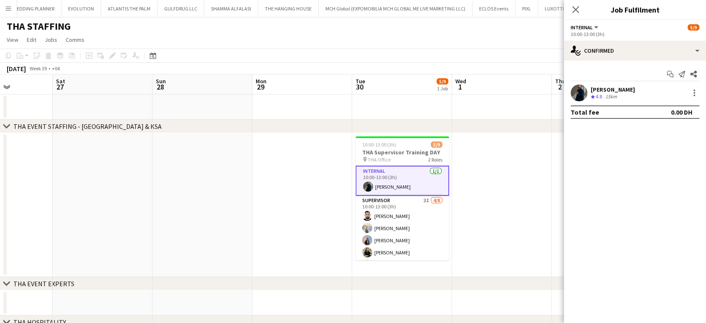
scroll to position [0, 249]
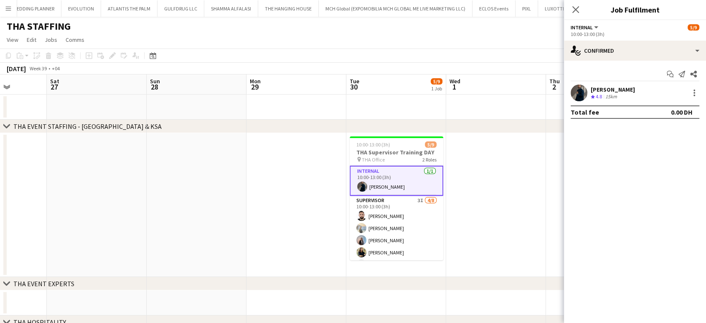
drag, startPoint x: 129, startPoint y: 195, endPoint x: 227, endPoint y: 193, distance: 98.2
click at [227, 193] on app-calendar-viewport "Wed 24 Thu 25 Fri 26 Sat 27 Sun 28 Mon 29 Tue 30 5/9 1 Job Wed 1 Thu 2 Fri 3 Sa…" at bounding box center [353, 213] width 706 height 279
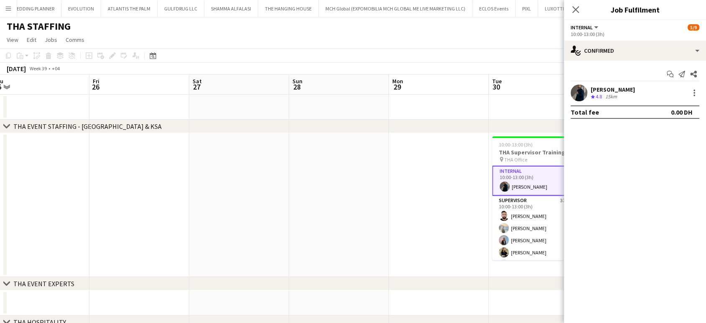
drag, startPoint x: 257, startPoint y: 209, endPoint x: 370, endPoint y: 197, distance: 113.1
click at [380, 195] on app-calendar-viewport "Tue 23 Wed 24 Thu 25 Fri 26 Sat 27 Sun 28 Mon 29 Tue 30 5/9 1 Job Wed 1 Thu 2 F…" at bounding box center [353, 213] width 706 height 279
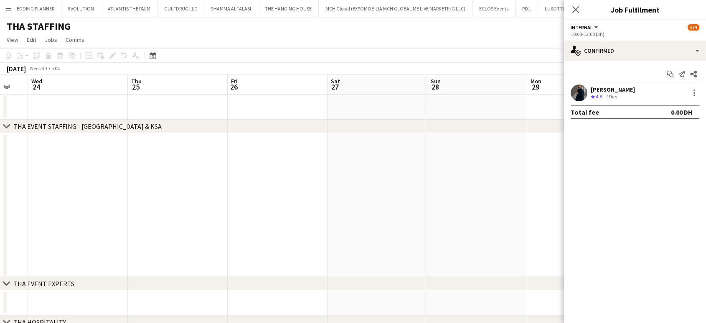
drag, startPoint x: 224, startPoint y: 197, endPoint x: 401, endPoint y: 200, distance: 177.7
click at [397, 197] on app-calendar-viewport "Mon 22 Tue 23 Wed 24 Thu 25 Fri 26 Sat 27 Sun 28 Mon 29 Tue 30 5/9 1 Job Wed 1 …" at bounding box center [353, 213] width 706 height 279
drag, startPoint x: 145, startPoint y: 199, endPoint x: 353, endPoint y: 201, distance: 207.3
click at [346, 196] on app-calendar-viewport "Fri 19 Sat 20 Sun 21 Mon 22 Tue 23 Wed 24 Thu 25 Fri 26 Sat 27 Sun 28 Mon 29 Tu…" at bounding box center [353, 213] width 706 height 279
drag, startPoint x: 134, startPoint y: 202, endPoint x: 334, endPoint y: 200, distance: 200.2
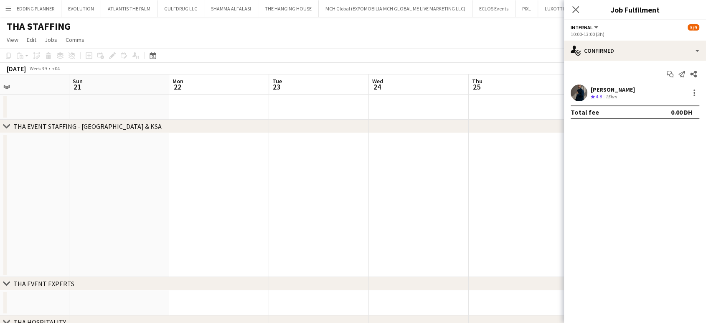
click at [341, 193] on app-calendar-viewport "Thu 18 Fri 19 Sat 20 Sun 21 Mon 22 Tue 23 Wed 24 Thu 25 Fri 26 Sat 27 Sun 28 Mo…" at bounding box center [353, 213] width 706 height 279
drag, startPoint x: 155, startPoint y: 201, endPoint x: 315, endPoint y: 206, distance: 160.1
click at [352, 201] on app-calendar-viewport "Tue 16 Wed 17 Thu 18 Fri 19 Sat 20 Sun 21 Mon 22 Tue 23 Wed 24 Thu 25 Fri 26 Sa…" at bounding box center [353, 213] width 706 height 279
drag, startPoint x: 270, startPoint y: 206, endPoint x: 381, endPoint y: 209, distance: 111.2
click at [386, 206] on app-calendar-viewport "Sun 14 Mon 15 Tue 16 Wed 17 Thu 18 Fri 19 Sat 20 Sun 21 Mon 22 Tue 23 Wed 24 Th…" at bounding box center [353, 213] width 706 height 279
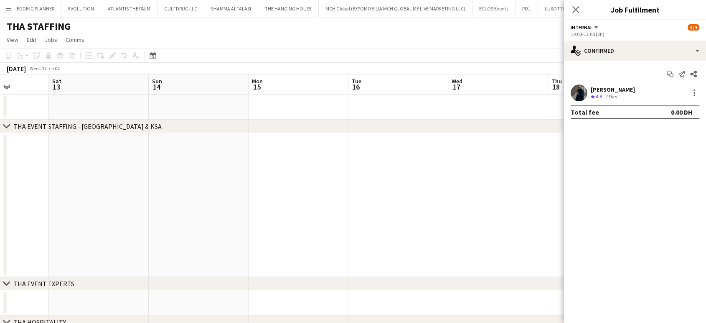
drag, startPoint x: 261, startPoint y: 203, endPoint x: 301, endPoint y: 198, distance: 39.6
click at [374, 196] on app-calendar-viewport "Wed 10 Thu 11 Fri 12 Sat 13 Sun 14 Mon 15 Tue 16 Wed 17 Thu 18 Fri 19 Sat 20 Su…" at bounding box center [353, 213] width 706 height 279
drag, startPoint x: 168, startPoint y: 198, endPoint x: 280, endPoint y: 203, distance: 112.1
click at [398, 200] on app-calendar-viewport "Wed 10 12/12 1 Job Thu 11 Fri 12 Sat 13 Sun 14 Mon 15 Tue 16 Wed 17 Thu 18 Fri …" at bounding box center [353, 213] width 706 height 279
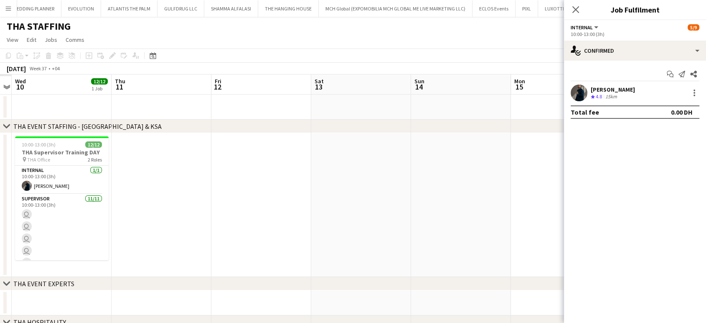
drag, startPoint x: 232, startPoint y: 202, endPoint x: 302, endPoint y: 206, distance: 69.9
click at [306, 202] on app-calendar-viewport "Mon 8 Tue 9 Wed 10 12/12 1 Job Thu 11 Fri 12 Sat 13 Sun 14 Mon 15 Tue 16 Wed 17…" at bounding box center [353, 213] width 706 height 279
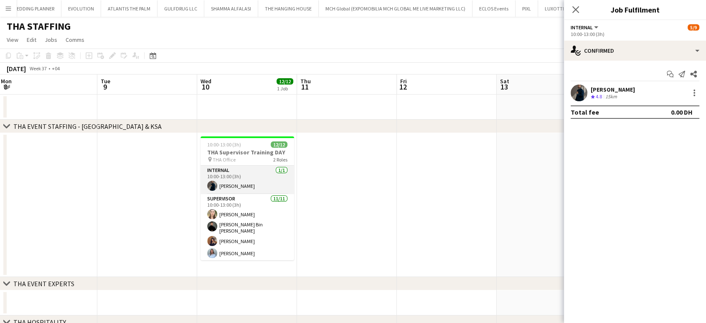
click at [226, 181] on app-card-role "Internal 1/1 10:00-13:00 (3h) Mohamed STAFF" at bounding box center [248, 180] width 94 height 28
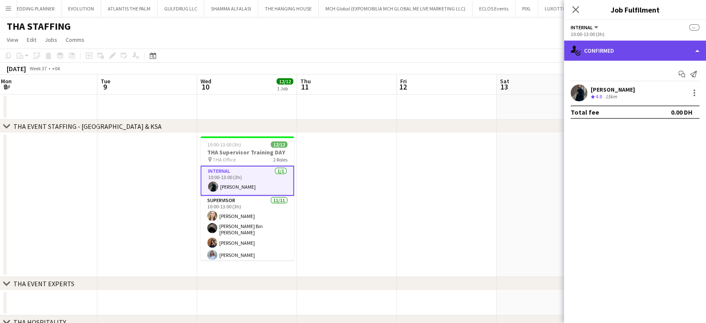
click at [694, 51] on div "single-neutral-actions-check-2 Confirmed" at bounding box center [635, 51] width 142 height 20
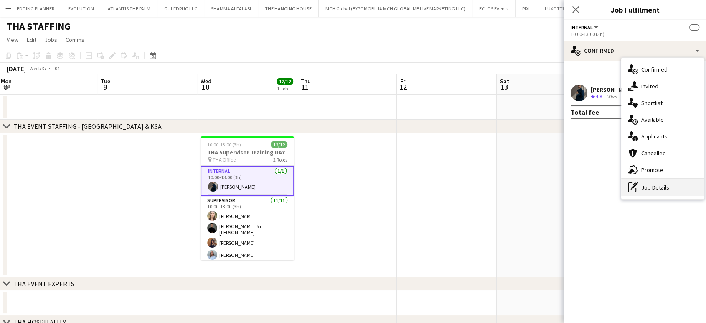
click at [656, 186] on div "pen-write Job Details" at bounding box center [662, 187] width 83 height 17
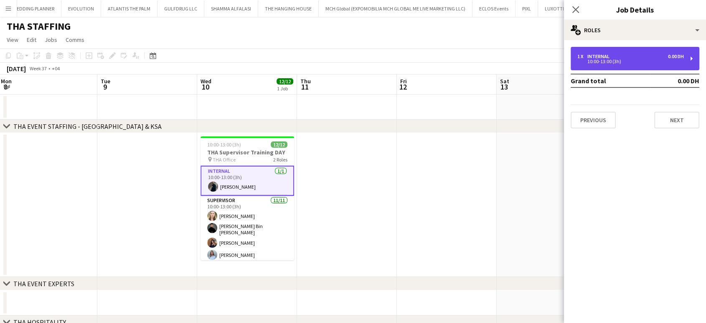
click at [611, 66] on div "1 x Internal 0.00 DH 10:00-13:00 (3h)" at bounding box center [635, 58] width 129 height 23
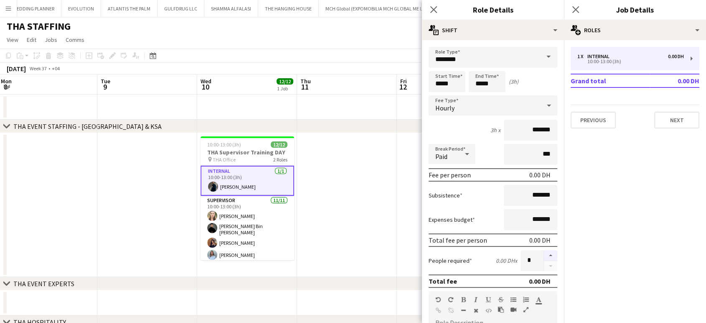
click at [545, 250] on button "button" at bounding box center [550, 255] width 13 height 11
type input "*"
click at [397, 204] on app-date-cell at bounding box center [447, 205] width 100 height 144
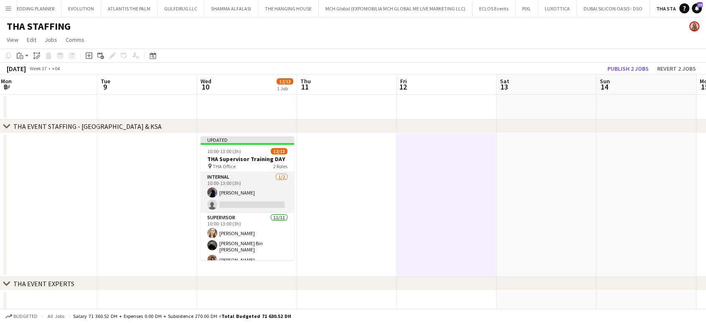
click at [268, 204] on app-card-role "Internal 1/2 10:00-13:00 (3h) Mohamed STAFF single-neutral-actions" at bounding box center [248, 192] width 94 height 41
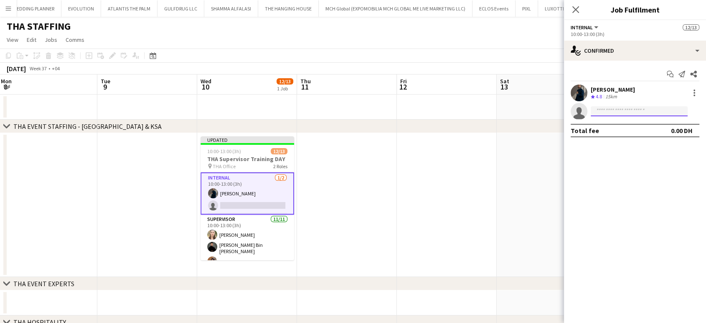
click at [619, 111] on input at bounding box center [639, 111] width 97 height 10
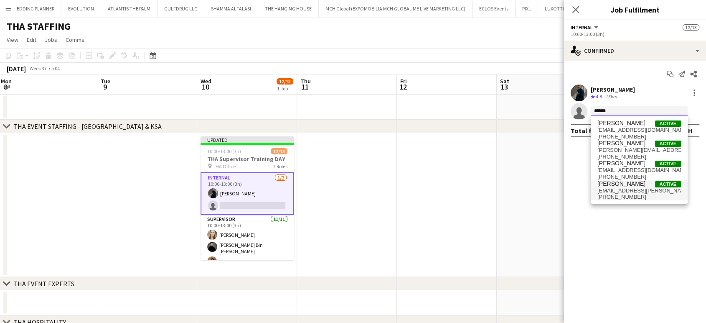
type input "******"
click at [647, 189] on span "mendhao.sara@hotmail.fr" at bounding box center [640, 190] width 84 height 7
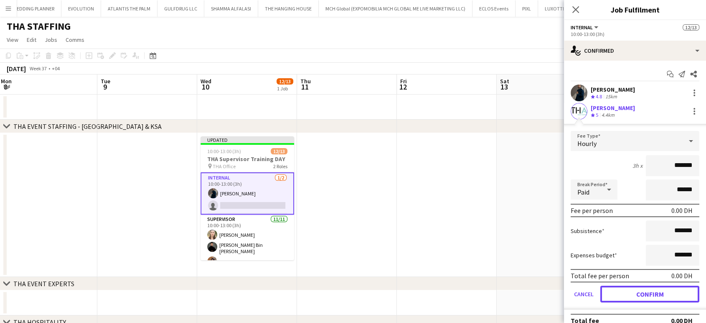
click at [647, 292] on button "Confirm" at bounding box center [650, 293] width 99 height 17
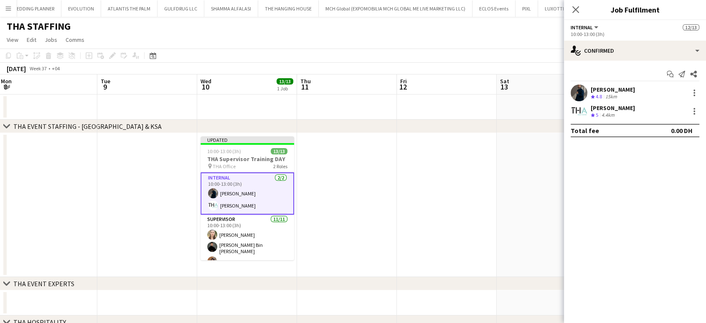
click at [469, 183] on app-date-cell at bounding box center [447, 205] width 100 height 144
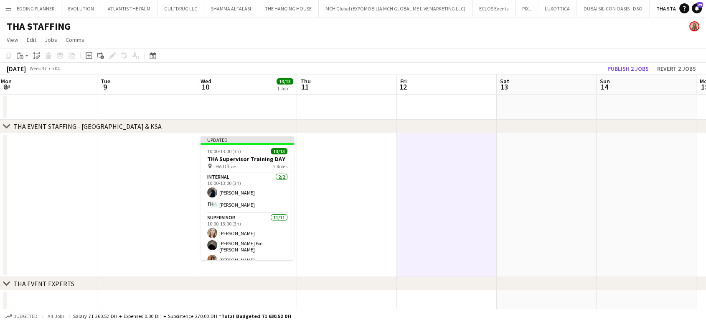
scroll to position [0, 204]
click at [618, 66] on button "Publish 2 jobs" at bounding box center [628, 68] width 48 height 11
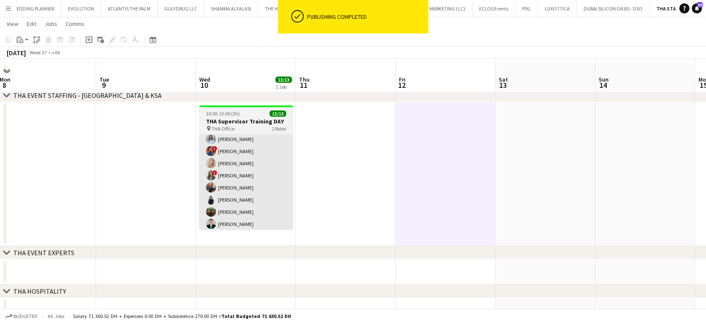
scroll to position [44, 0]
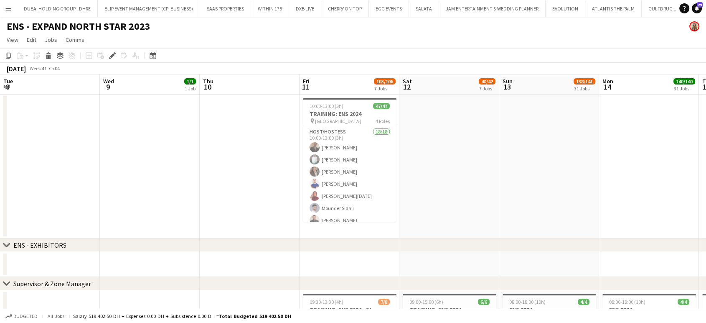
scroll to position [0, 185]
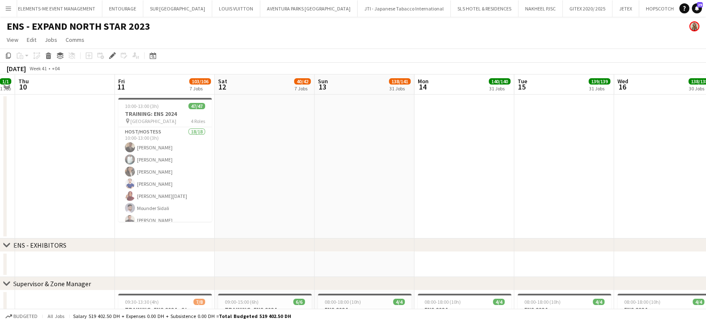
click at [4, 10] on button "Menu" at bounding box center [8, 8] width 17 height 17
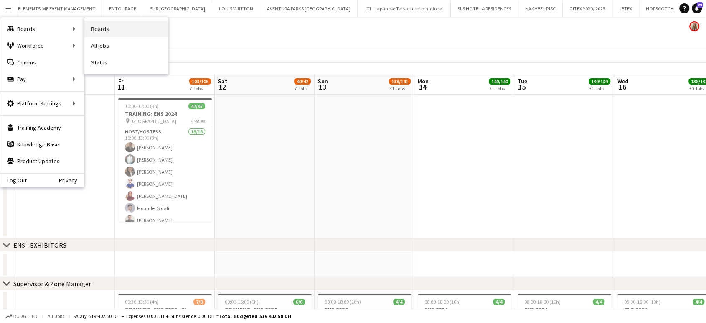
click at [97, 28] on link "Boards" at bounding box center [126, 28] width 84 height 17
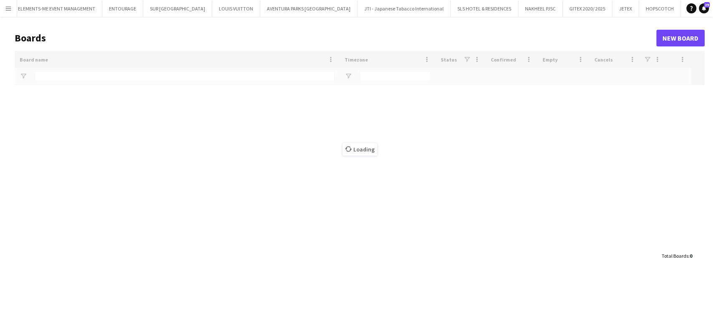
scroll to position [0, 1608]
type input "*****"
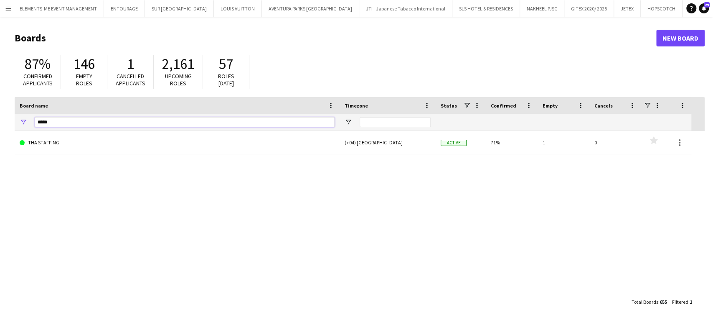
drag, startPoint x: 70, startPoint y: 123, endPoint x: 0, endPoint y: 123, distance: 70.2
click at [0, 123] on main "Boards New Board 87% Confirmed applicants 146 Empty roles 1 Cancelled applicant…" at bounding box center [356, 170] width 713 height 306
type input "****"
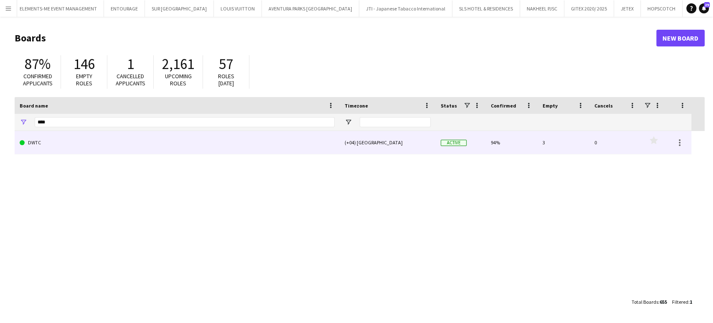
click at [46, 140] on link "DWTC" at bounding box center [177, 142] width 315 height 23
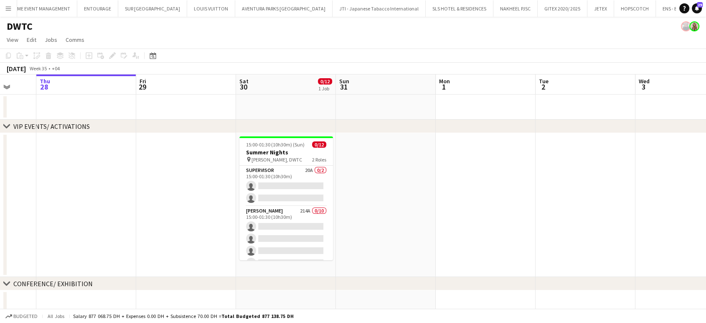
drag, startPoint x: 584, startPoint y: 182, endPoint x: 296, endPoint y: 191, distance: 288.5
click at [296, 191] on app-calendar-viewport "Mon 25 Tue 26 Wed 27 Thu 28 Fri 29 Sat 30 0/12 1 Job Sun 31 Mon 1 Tue 2 Wed 3 T…" at bounding box center [353, 309] width 706 height 471
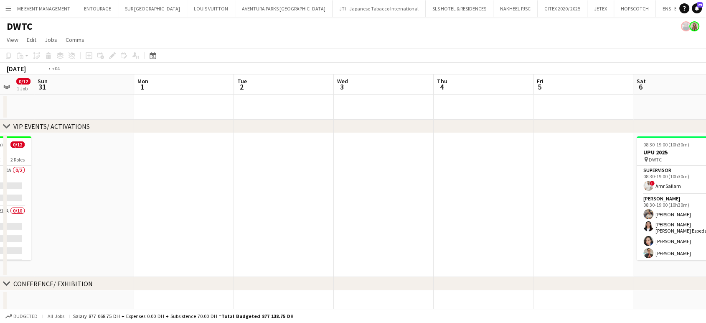
drag, startPoint x: 502, startPoint y: 191, endPoint x: 163, endPoint y: 194, distance: 338.1
click at [157, 198] on app-calendar-viewport "Wed 27 Thu 28 Fri 29 Sat 30 0/12 1 Job Sun 31 Mon 1 Tue 2 Wed 3 Thu 4 Fri 5 Sat…" at bounding box center [353, 309] width 706 height 471
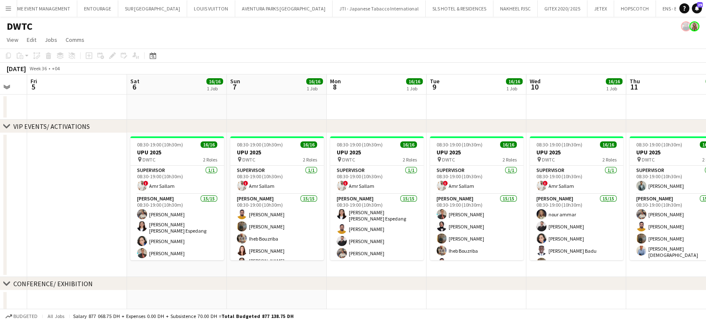
scroll to position [0, 295]
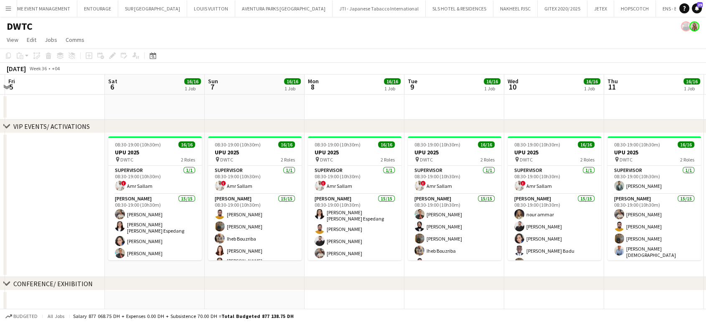
drag, startPoint x: 315, startPoint y: 186, endPoint x: 145, endPoint y: 186, distance: 170.5
click at [145, 186] on app-calendar-viewport "Tue 2 Wed 3 Thu 4 Fri 5 Sat 6 16/16 1 Job Sun 7 16/16 1 Job Mon 8 16/16 1 Job T…" at bounding box center [353, 309] width 706 height 471
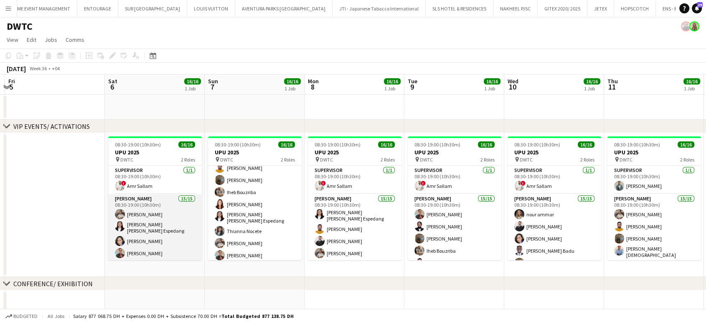
scroll to position [132, 0]
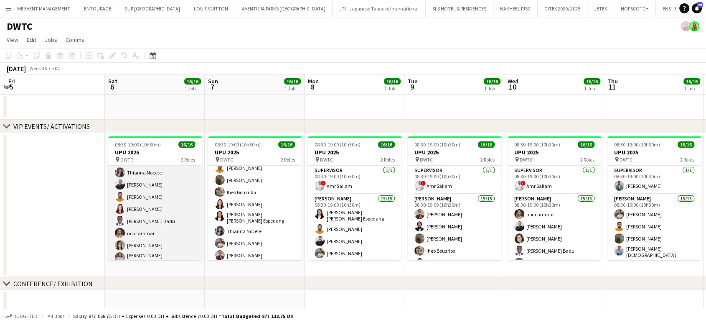
click at [154, 211] on app-card-role "[PERSON_NAME] 15/15 08:30-19:00 (10h30m) Muhammad [PERSON_NAME] [PERSON_NAME] E…" at bounding box center [155, 165] width 94 height 206
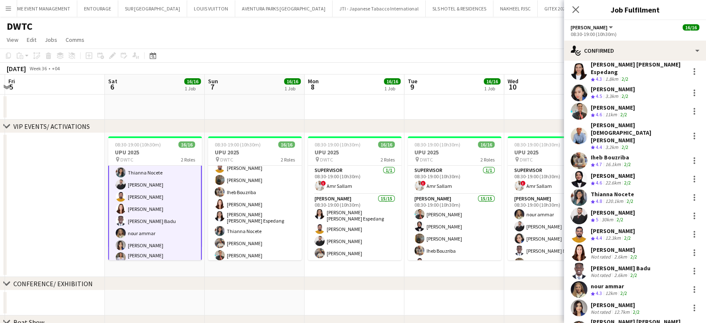
scroll to position [60, 0]
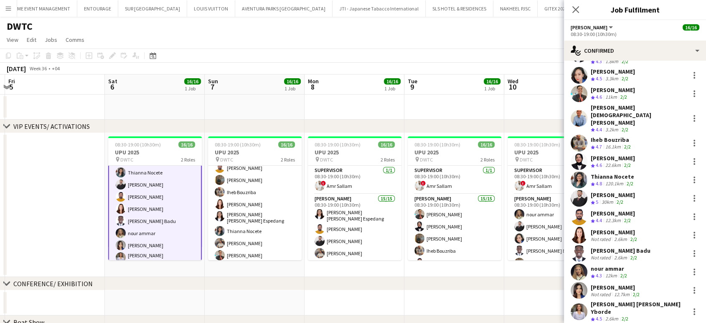
click at [616, 236] on div "2.6km" at bounding box center [621, 239] width 16 height 6
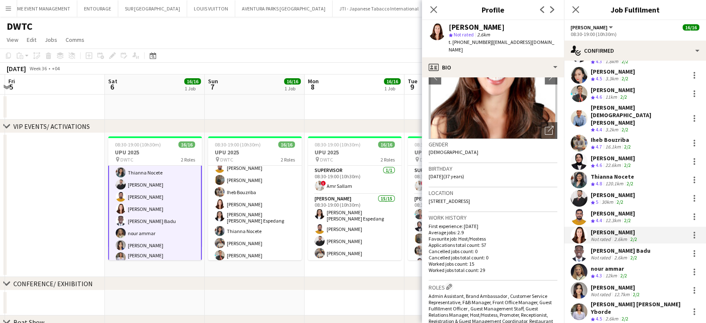
scroll to position [139, 0]
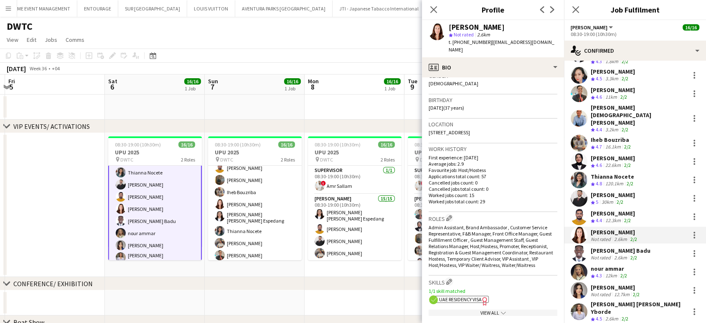
click at [184, 268] on app-date-cell "08:30-19:00 (10h30m) 16/16 UPU 2025 pin DWTC 2 Roles Supervisor [DATE] 08:30-19…" at bounding box center [155, 205] width 100 height 144
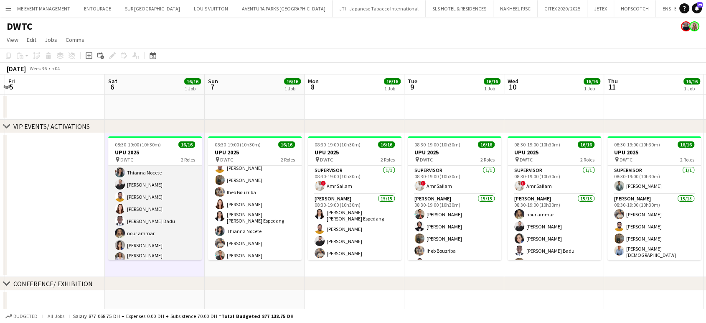
scroll to position [0, 0]
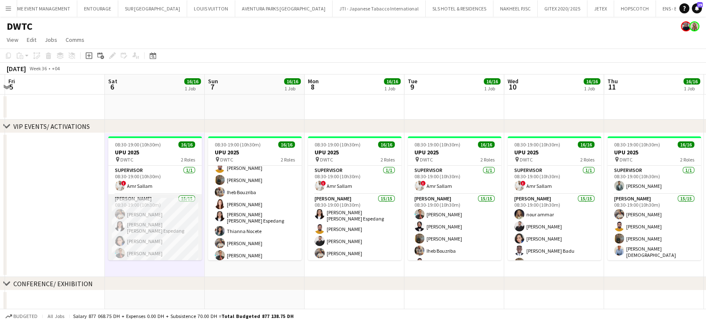
click at [159, 215] on app-card-role "[PERSON_NAME] 15/15 08:30-19:00 (10h30m) Muhammad [PERSON_NAME] [PERSON_NAME] E…" at bounding box center [155, 297] width 94 height 206
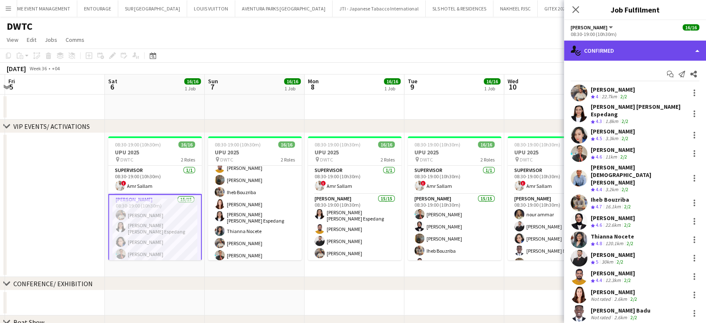
click at [688, 46] on div "single-neutral-actions-check-2 Confirmed" at bounding box center [635, 51] width 142 height 20
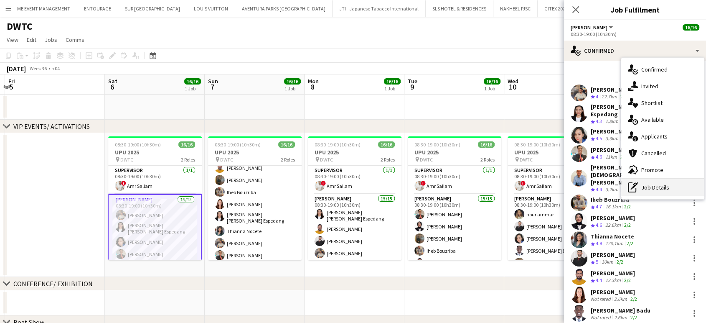
click at [665, 190] on div "pen-write Job Details" at bounding box center [662, 187] width 83 height 17
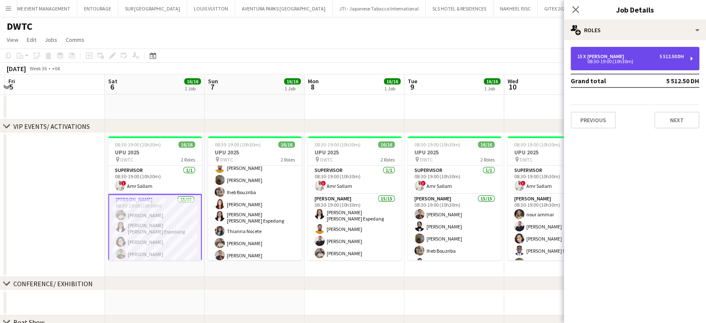
click at [630, 66] on div "15 x [PERSON_NAME] 5 512.50 DH 08:30-19:00 (10h30m)" at bounding box center [635, 58] width 129 height 23
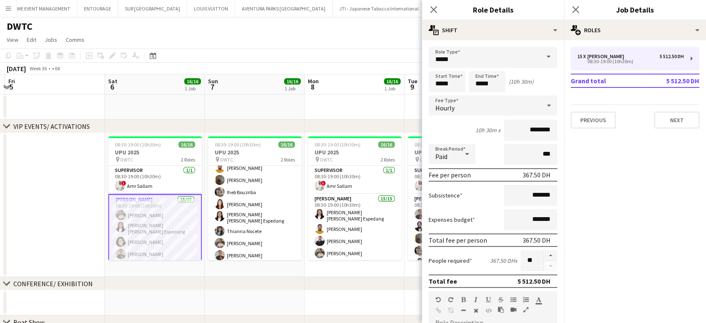
click at [348, 107] on app-date-cell at bounding box center [355, 106] width 100 height 25
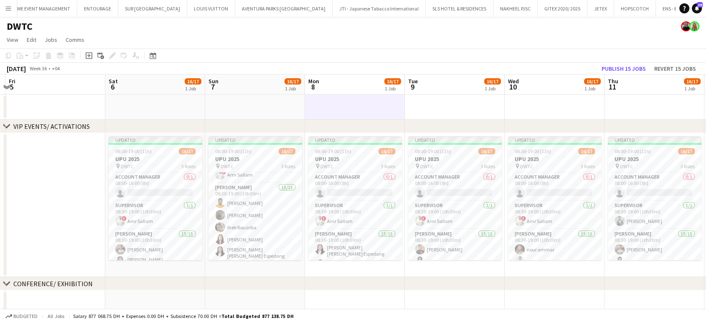
scroll to position [74, 0]
